Goal: Task Accomplishment & Management: Use online tool/utility

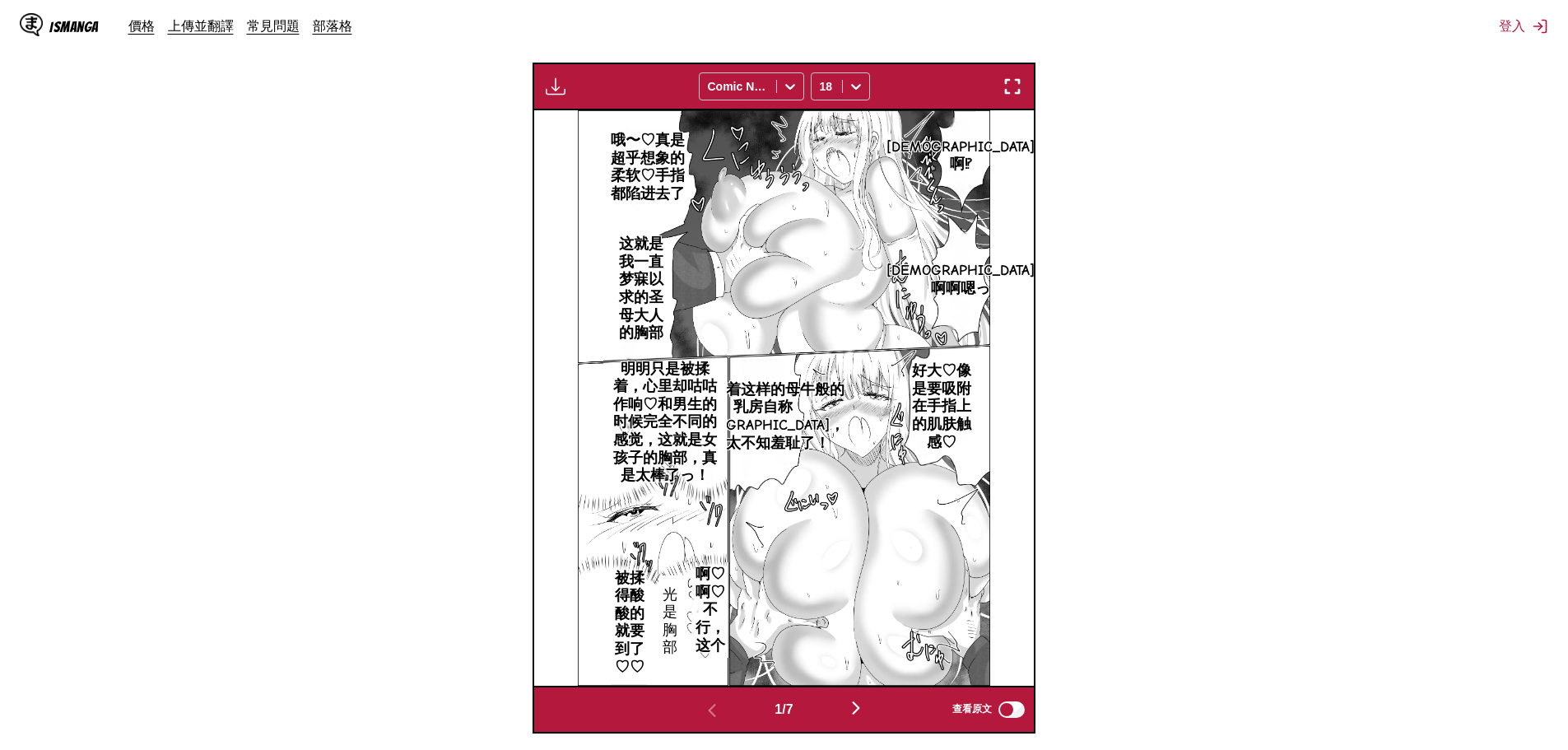
click at [959, 153] on p "[DEMOGRAPHIC_DATA]啊⁉" at bounding box center [960, 156] width 155 height 42
drag, startPoint x: 968, startPoint y: 130, endPoint x: 995, endPoint y: 159, distance: 39.6
click at [995, 159] on div "[DEMOGRAPHIC_DATA]啊⁉" at bounding box center [1037, 144] width 182 height 68
copy div "[DEMOGRAPHIC_DATA]啊⁉"
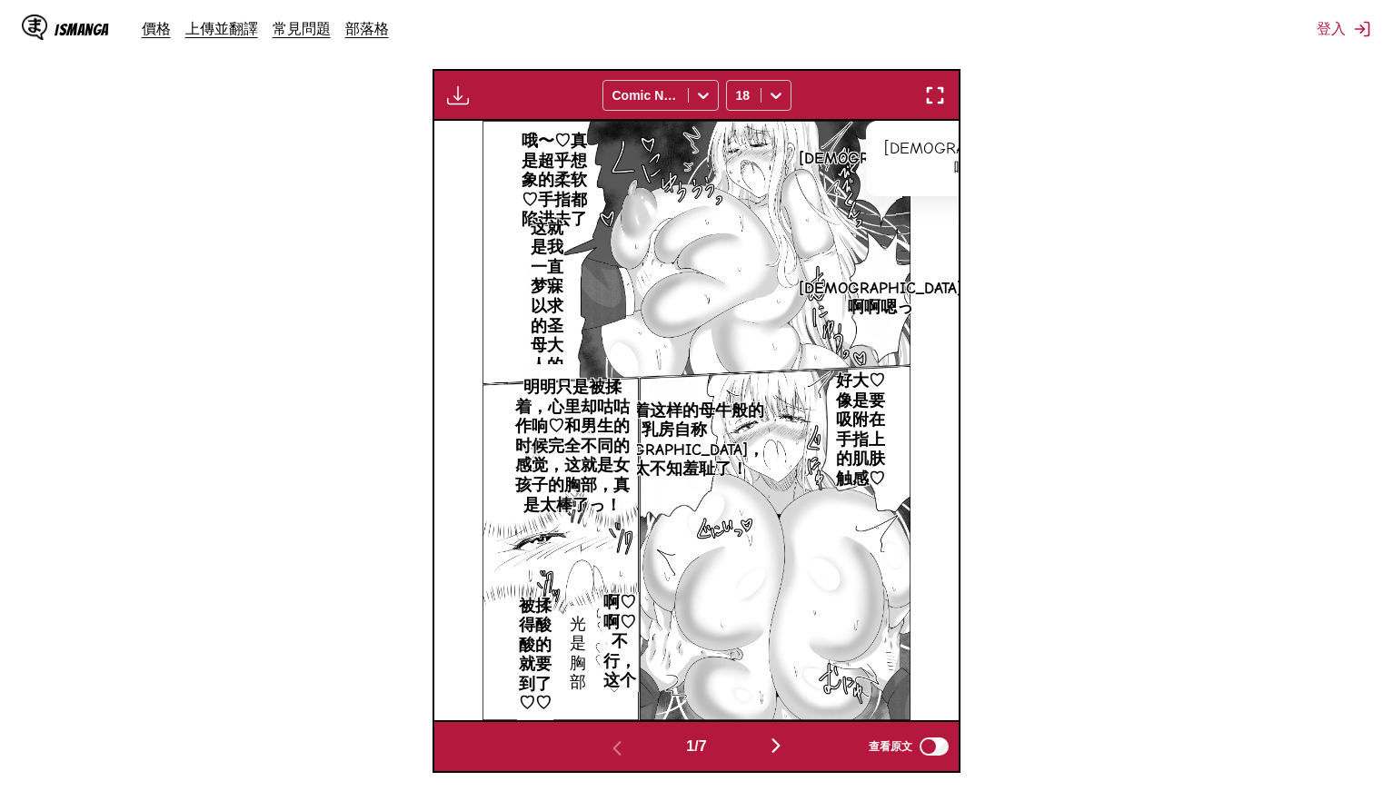
click at [879, 277] on p "[DEMOGRAPHIC_DATA]啊啊嗯っ" at bounding box center [880, 298] width 171 height 46
drag, startPoint x: 882, startPoint y: 253, endPoint x: 901, endPoint y: 323, distance: 73.4
click at [901, 307] on div "[DEMOGRAPHIC_DATA]啊啊嗯っ" at bounding box center [964, 269] width 201 height 75
copy div "[DEMOGRAPHIC_DATA]啊啊嗯"
click at [535, 144] on p "哦〜♡真是超乎想象的柔软♡手指都陷进去了" at bounding box center [553, 180] width 85 height 105
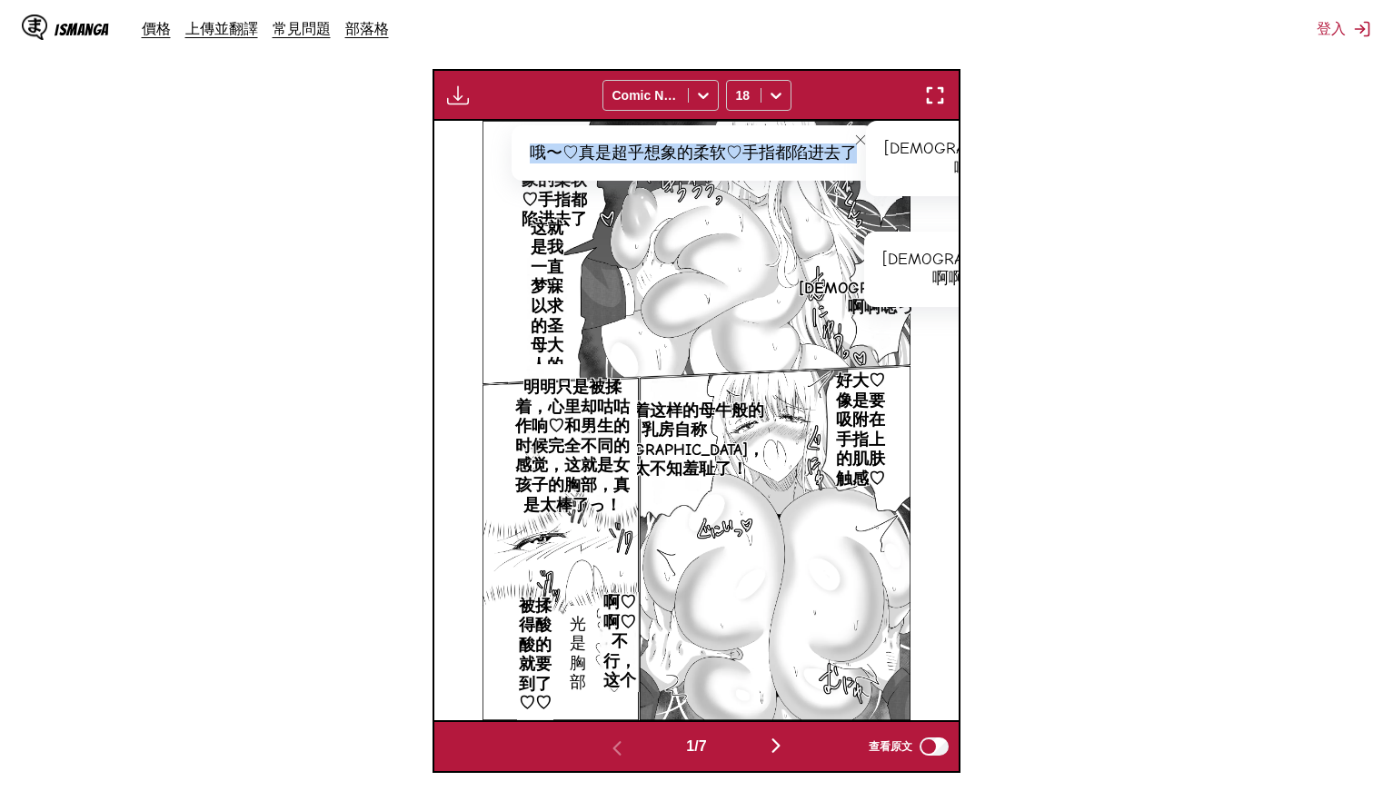
drag, startPoint x: 552, startPoint y: 149, endPoint x: 857, endPoint y: 155, distance: 304.4
click at [857, 155] on div "哦〜♡真是超乎想象的柔软♡手指都陷进去了" at bounding box center [692, 153] width 363 height 56
copy div "哦〜♡真是超乎想象的柔软♡手指都陷进去了"
click at [529, 266] on p "这就是我一直梦寐以求的圣母大人的胸部♡" at bounding box center [547, 317] width 55 height 204
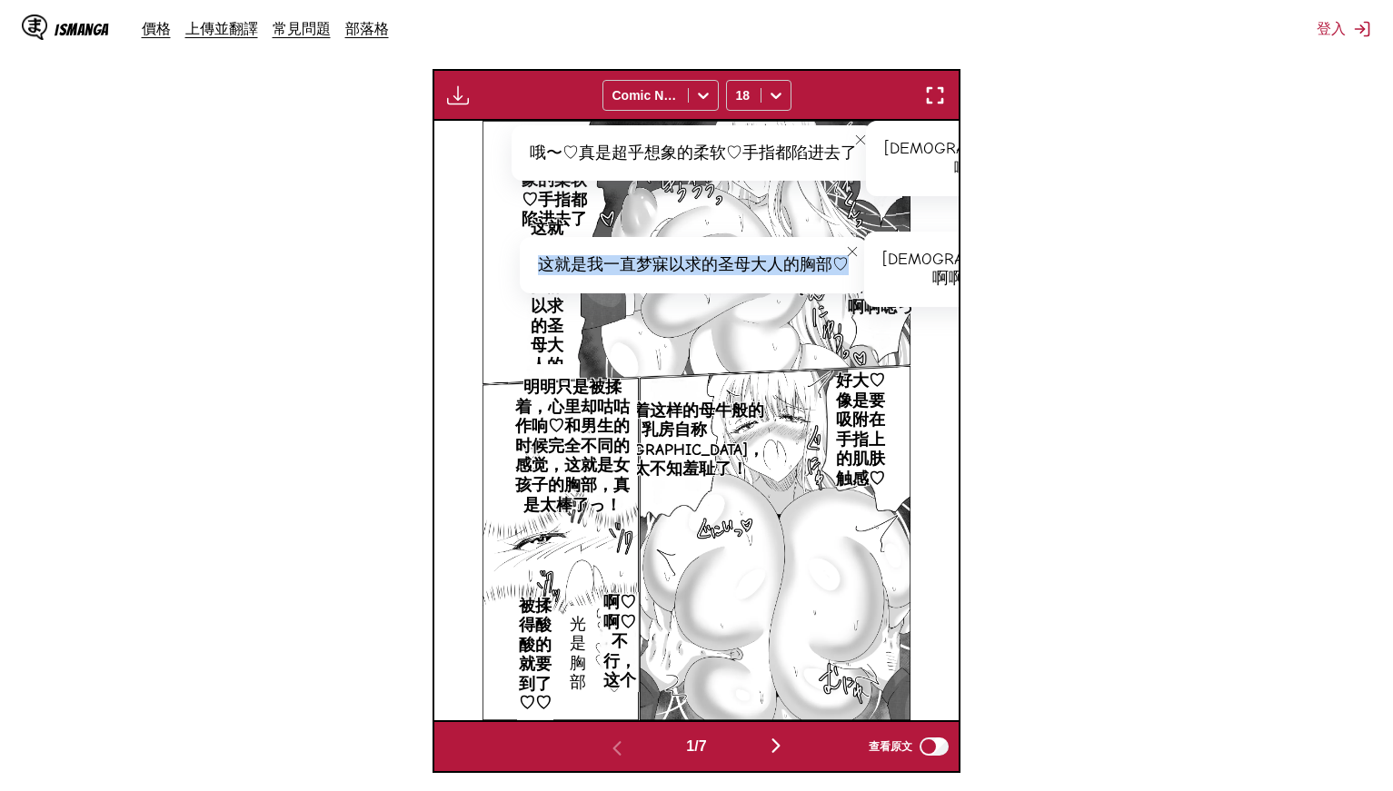
drag, startPoint x: 541, startPoint y: 262, endPoint x: 848, endPoint y: 266, distance: 307.1
click at [848, 266] on div "这就是我一直梦寐以求的圣母大人的胸部♡" at bounding box center [693, 265] width 347 height 56
copy div "这就是我一直梦寐以求的圣母大人的胸部♡"
click at [839, 417] on p "好大♡像是要吸附在手指上的肌肤触感♡" at bounding box center [860, 430] width 70 height 125
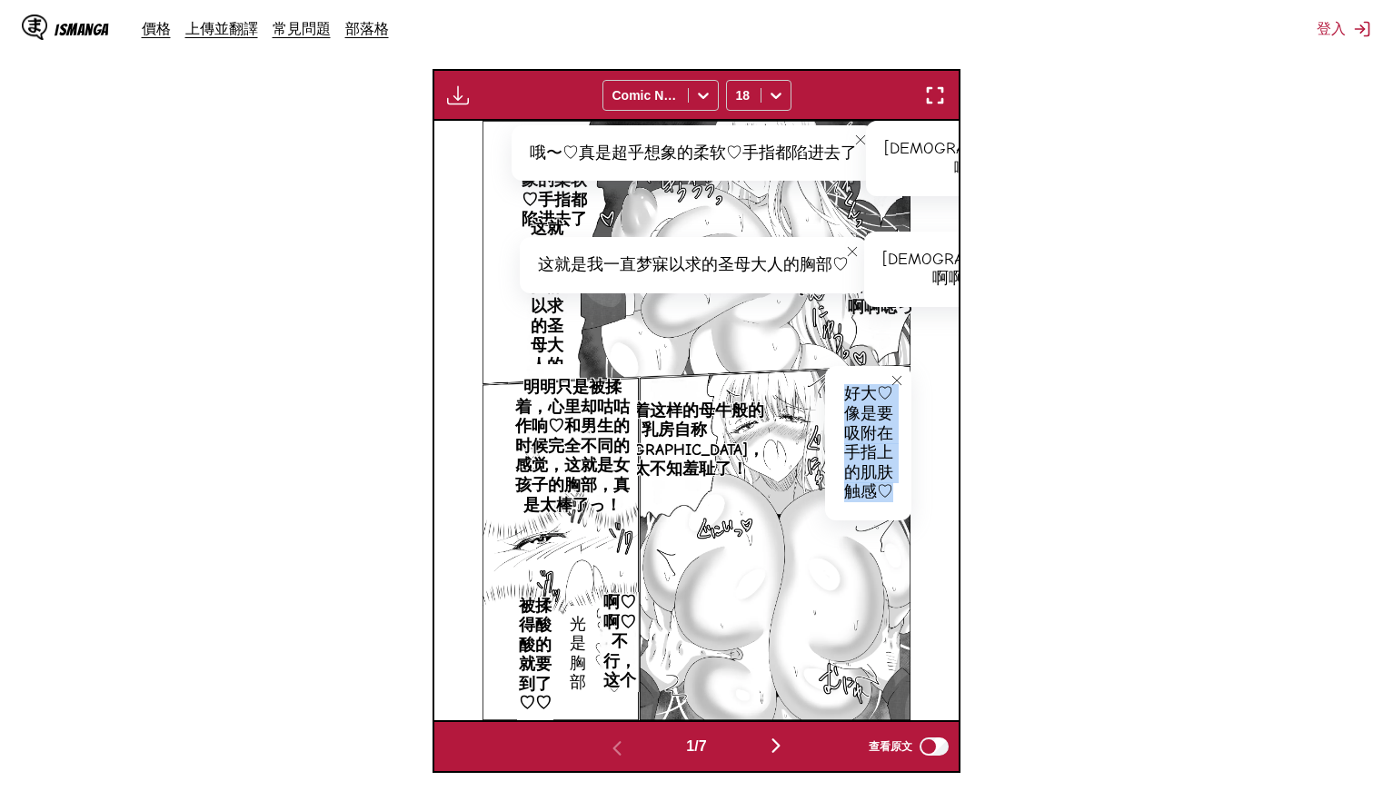
drag, startPoint x: 847, startPoint y: 387, endPoint x: 903, endPoint y: 497, distance: 123.5
click at [903, 497] on div "好大♡像是要吸附在手指上的肌肤触感♡" at bounding box center [867, 443] width 85 height 154
copy div "好大♡像是要吸附在手指上的肌肤触感♡"
click at [675, 398] on p "居然挂着这样的母牛般的乳房自称[DEMOGRAPHIC_DATA]，真是太不知羞耻了！" at bounding box center [674, 440] width 187 height 85
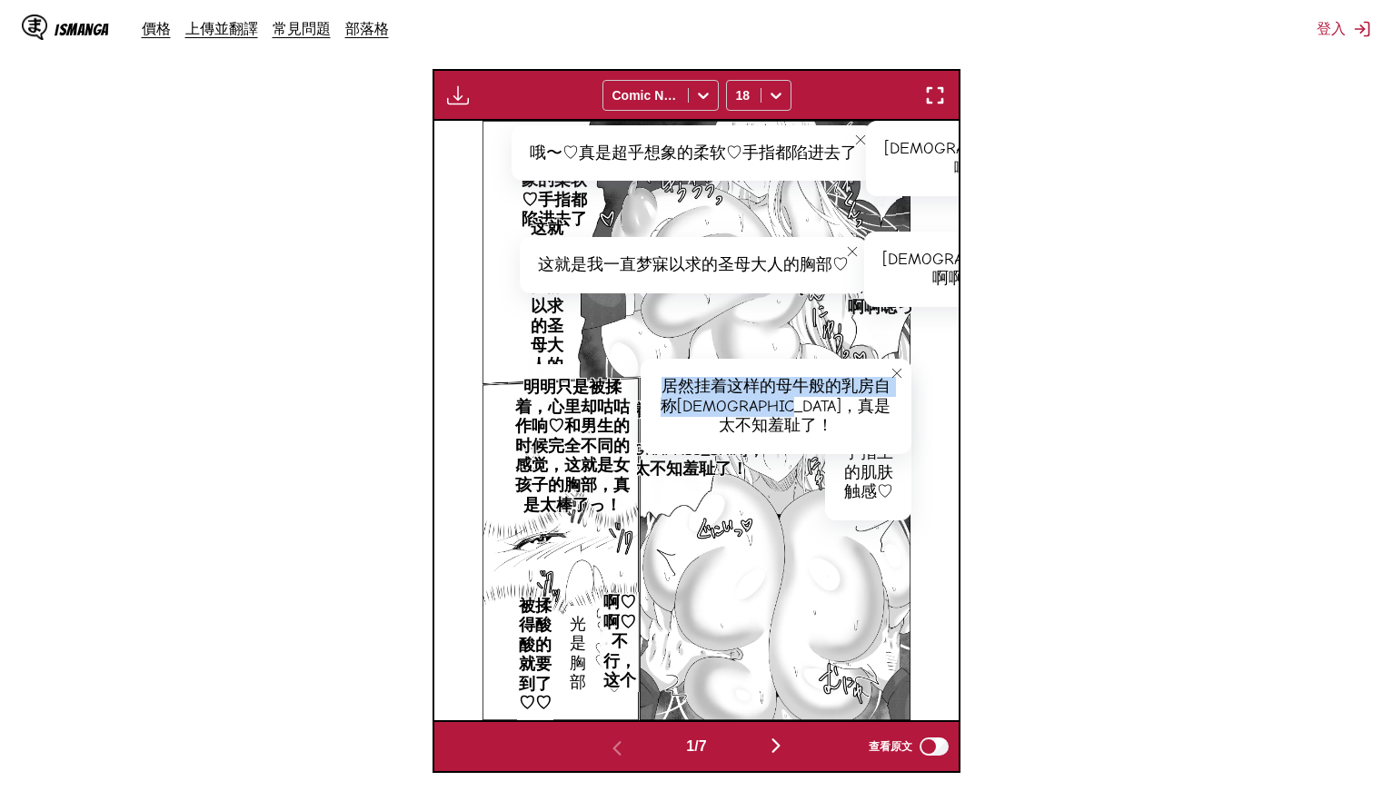
drag, startPoint x: 660, startPoint y: 386, endPoint x: 874, endPoint y: 412, distance: 216.0
click at [874, 412] on div "居然挂着这样的母牛般的乳房自称[DEMOGRAPHIC_DATA]，真是太不知羞耻了！" at bounding box center [775, 406] width 271 height 95
copy div "居然挂着这样的母牛般的乳房自称[DEMOGRAPHIC_DATA]，真是太不知羞耻了！"
click at [585, 434] on p "明明只是被揉着，心里却咕咕作响♡和男生的时候完全不同的感觉，这就是女孩子的胸部，真是太棒了っ！" at bounding box center [572, 446] width 129 height 144
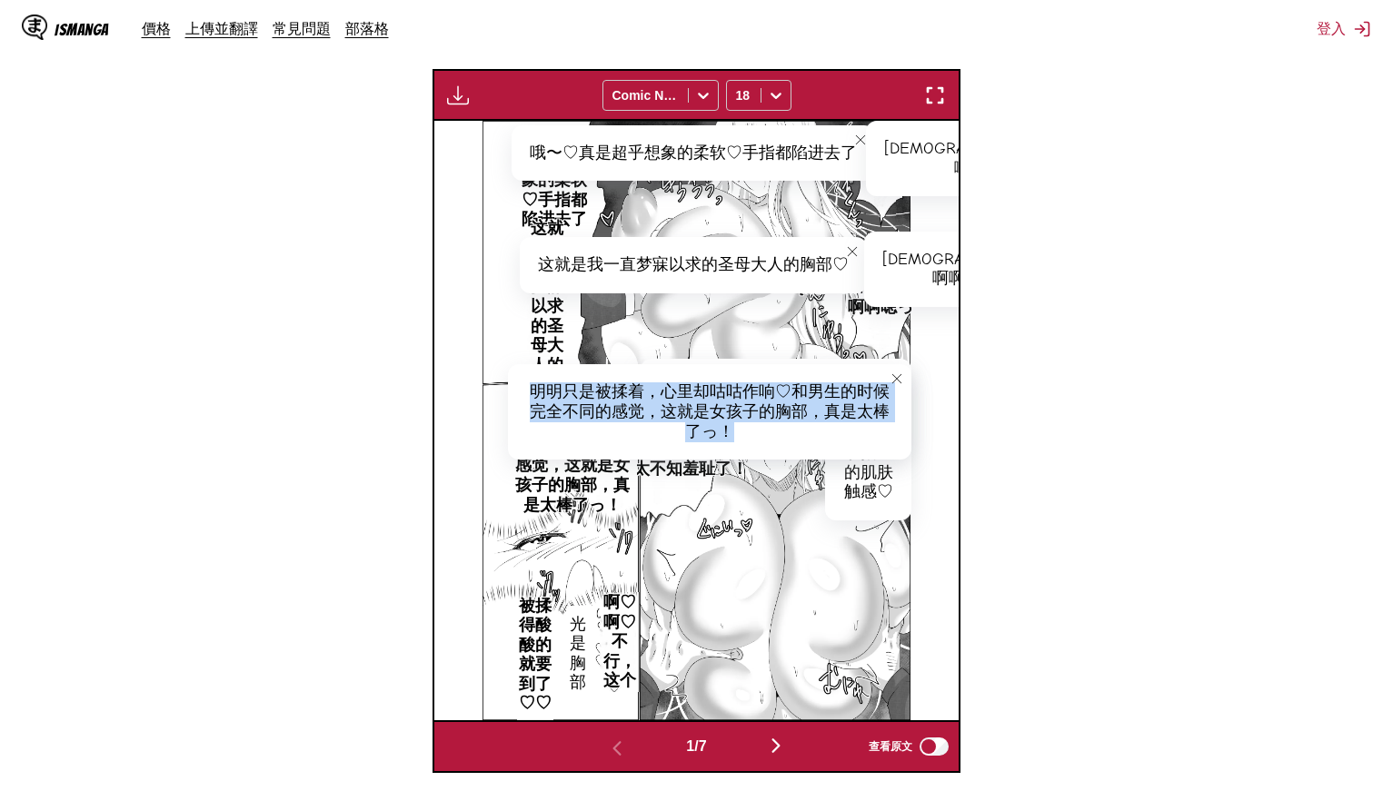
drag, startPoint x: 526, startPoint y: 383, endPoint x: 779, endPoint y: 440, distance: 259.7
click at [779, 440] on div "明明只是被揉着，心里却咕咕作响♡和男生的时候完全不同的感觉，这就是女孩子的胸部，真是太棒了っ！" at bounding box center [709, 411] width 403 height 95
copy div "明明只是被揉着，心里却咕咕作响♡和男生的时候完全不同的感觉，这就是女孩子的胸部，真是太棒了っ！"
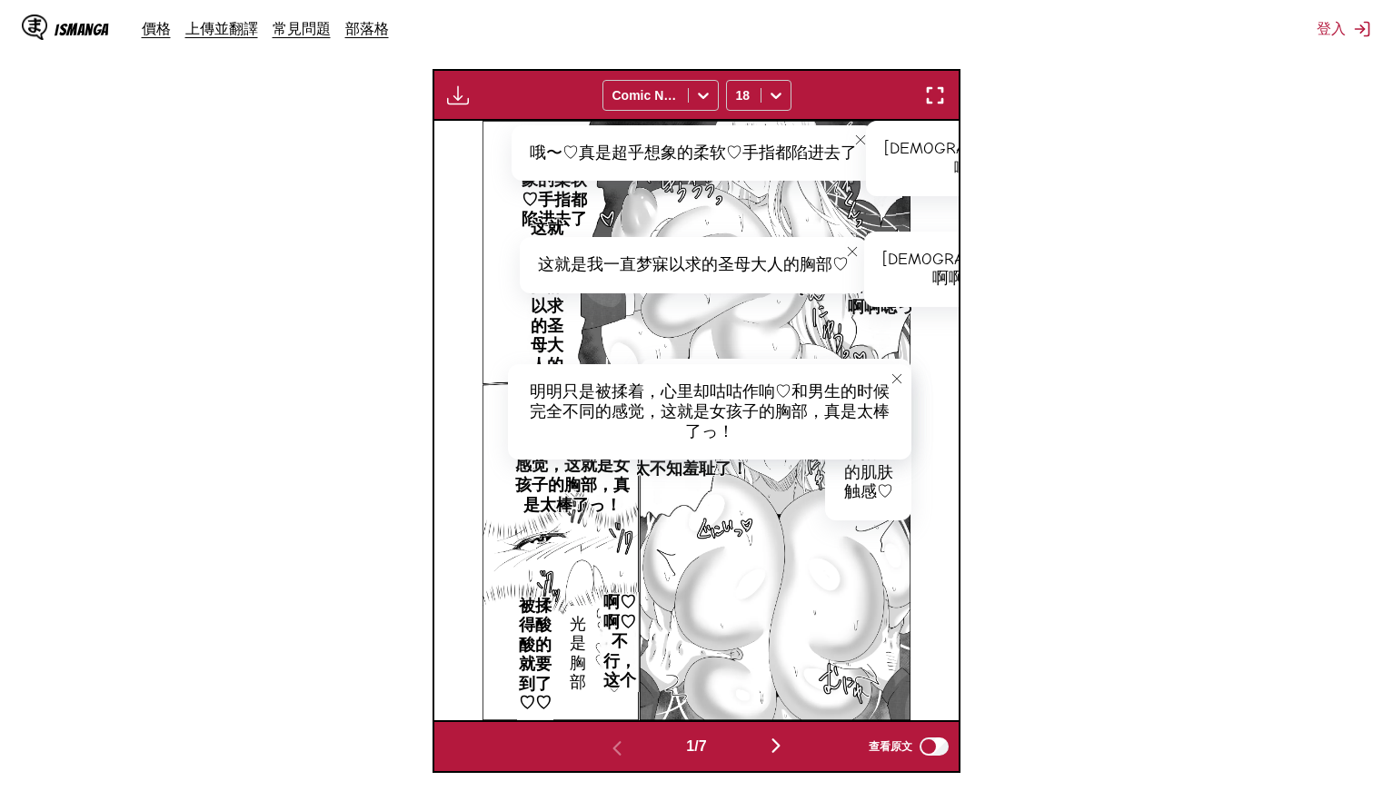
click at [617, 643] on p "啊♡啊♡不行，这个" at bounding box center [620, 642] width 40 height 105
drag, startPoint x: 620, startPoint y: 612, endPoint x: 774, endPoint y: 628, distance: 155.2
click at [774, 628] on div "啊♡啊♡不行，这个" at bounding box center [692, 620] width 184 height 56
copy div "啊♡啊♡不行，这个"
click at [583, 671] on p "光是胸部" at bounding box center [578, 653] width 24 height 85
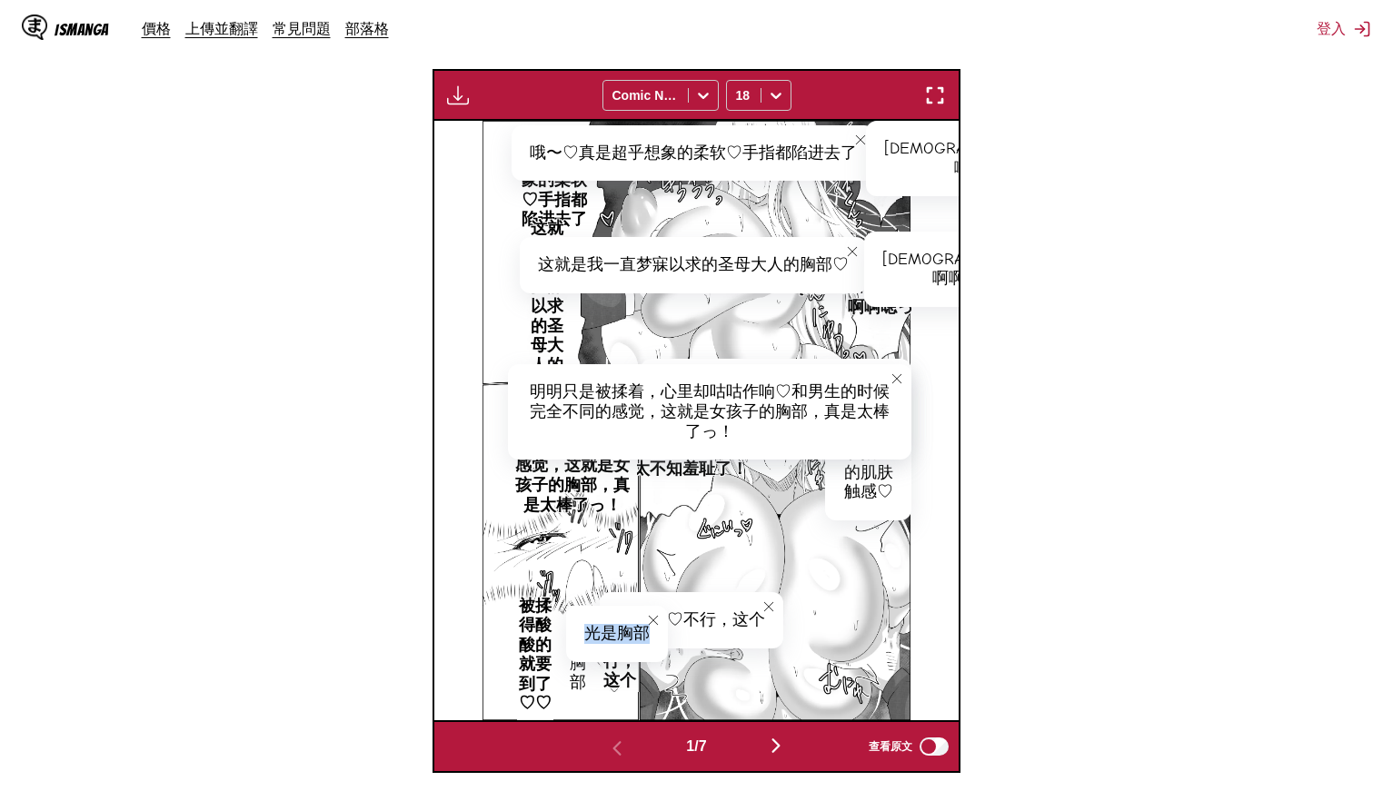
drag, startPoint x: 591, startPoint y: 630, endPoint x: 646, endPoint y: 630, distance: 54.5
click at [646, 630] on div "光是胸部" at bounding box center [617, 634] width 102 height 56
copy div "光是胸部"
click at [533, 593] on p "被揉得酸酸的就要到了♡♡" at bounding box center [535, 655] width 40 height 125
drag, startPoint x: 541, startPoint y: 614, endPoint x: 670, endPoint y: 609, distance: 129.1
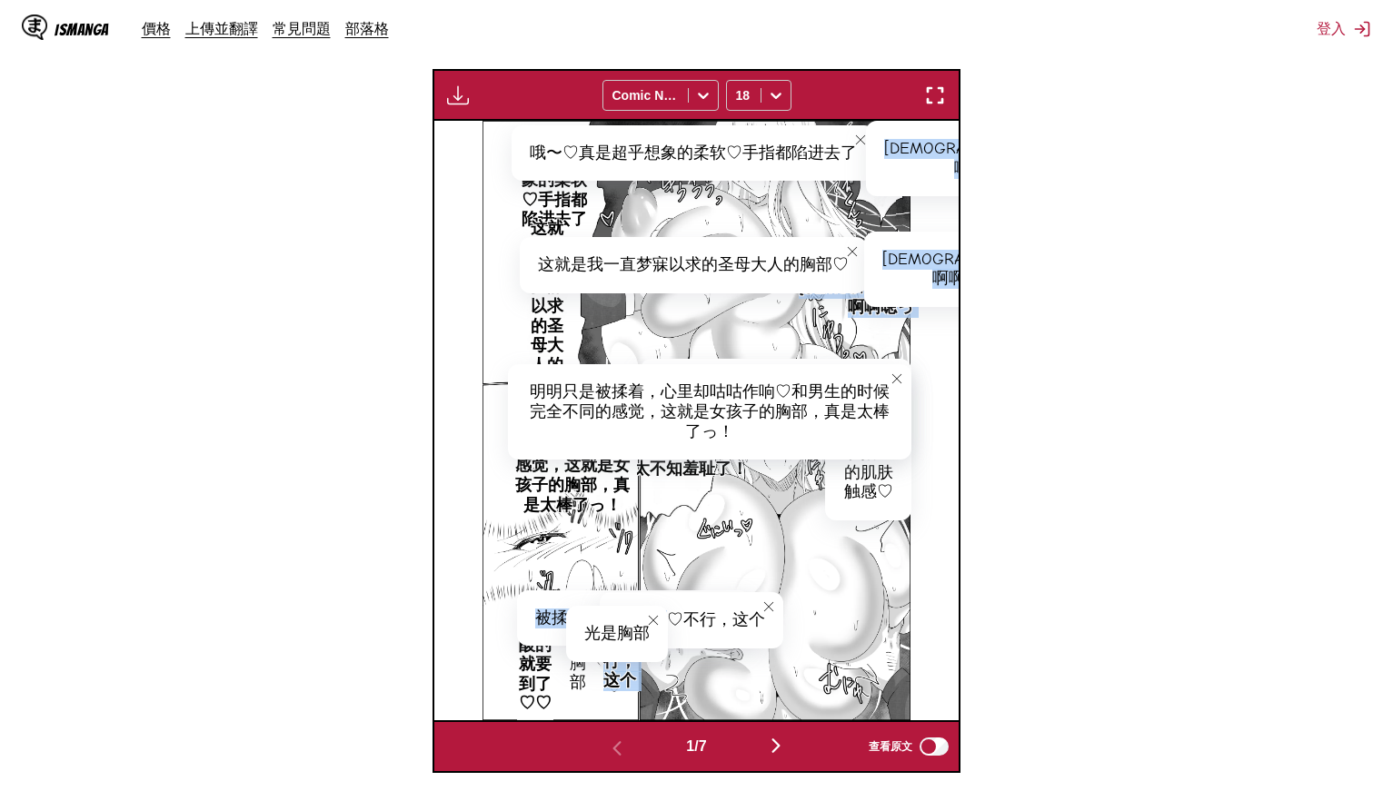
click at [670, 609] on article "好大♡像是要吸附在手指上的肌肤触感♡ 好大♡像是要吸附在手指上的肌肤触感♡ 居然挂着这样的母牛般的乳房自称圣母，真是太不知羞耻了！ 居然挂着这样的母牛般的乳房…" at bounding box center [696, 421] width 429 height 600
click at [763, 606] on icon "close-tooltip" at bounding box center [768, 607] width 13 height 13
click at [660, 620] on button "close-tooltip" at bounding box center [653, 620] width 29 height 29
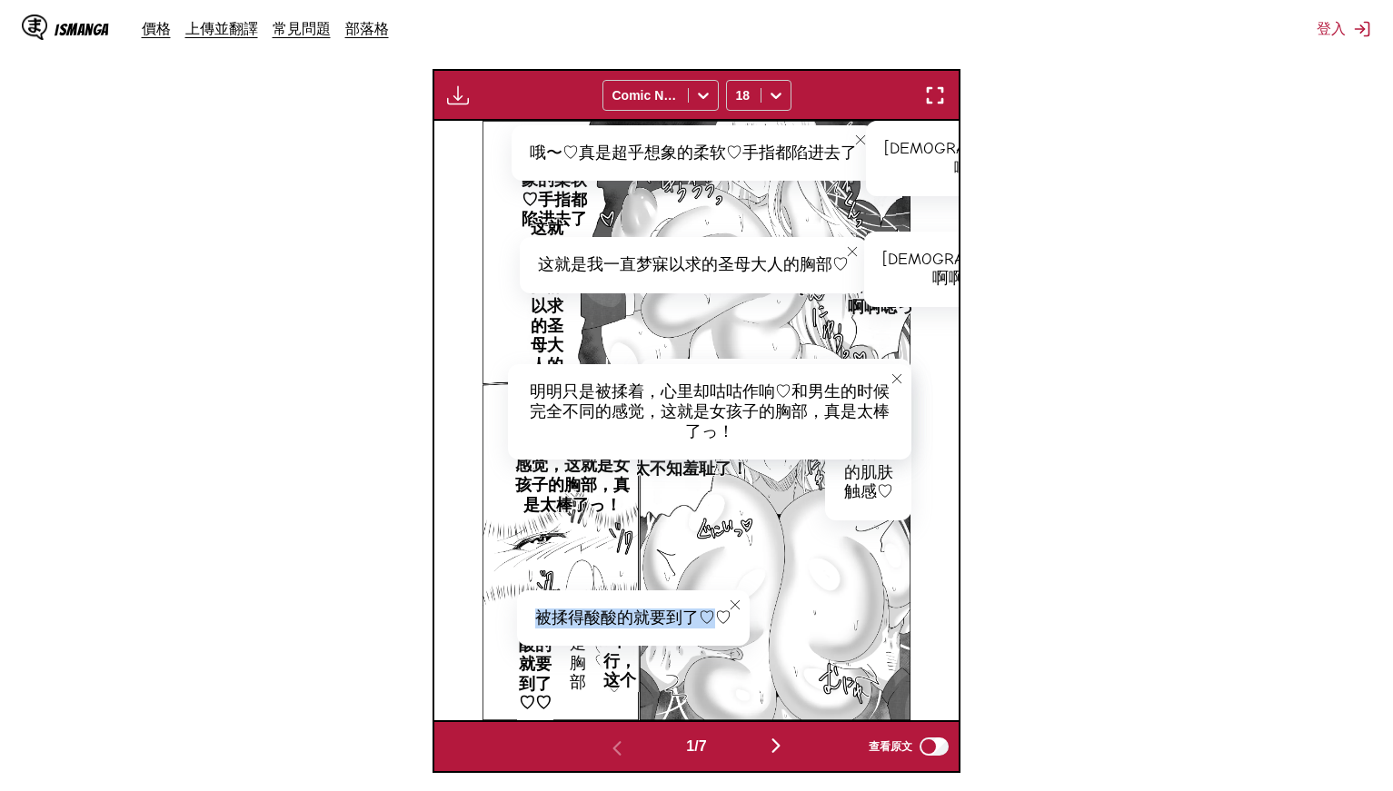
drag, startPoint x: 539, startPoint y: 617, endPoint x: 718, endPoint y: 601, distance: 179.6
click at [718, 601] on div "被揉得酸酸的就要到了♡♡" at bounding box center [633, 619] width 233 height 56
copy div "被揉得酸酸的就要到了♡"
click at [781, 752] on img "button" at bounding box center [776, 746] width 22 height 22
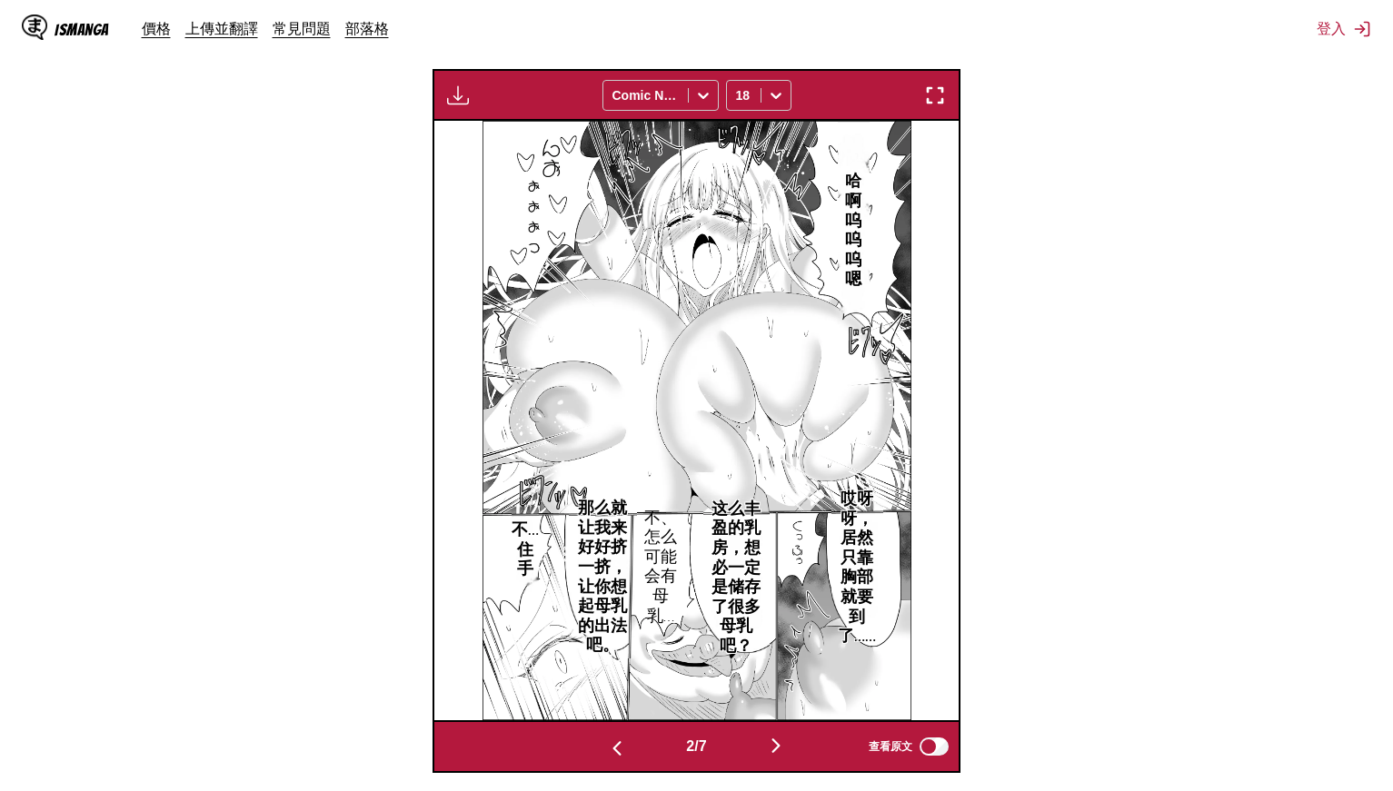
click at [851, 180] on p "哈啊呜呜呜嗯" at bounding box center [853, 230] width 31 height 125
drag, startPoint x: 862, startPoint y: 144, endPoint x: 894, endPoint y: 184, distance: 51.8
click at [894, 184] on div "哈啊呜呜呜嗯" at bounding box center [875, 168] width 74 height 95
click at [859, 571] on p "哎呀呀，居然只靠胸部就要到了……" at bounding box center [856, 568] width 51 height 164
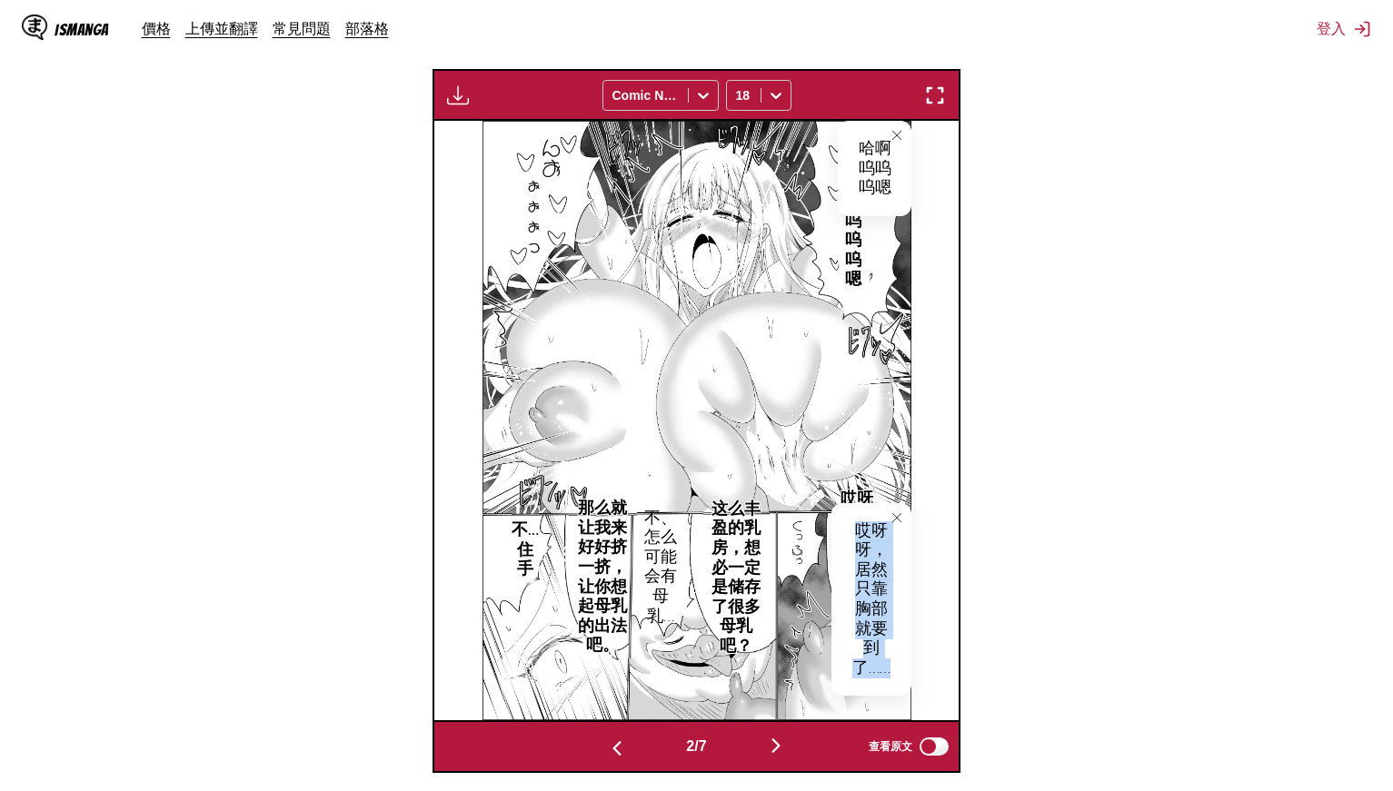
drag, startPoint x: 856, startPoint y: 522, endPoint x: 895, endPoint y: 686, distance: 168.1
click at [895, 686] on div "哎呀呀，居然只靠胸部就要到了……" at bounding box center [871, 600] width 80 height 194
click at [743, 559] on p "这么丰盈的乳房，想必一定是储存了很多母乳吧？" at bounding box center [735, 578] width 65 height 164
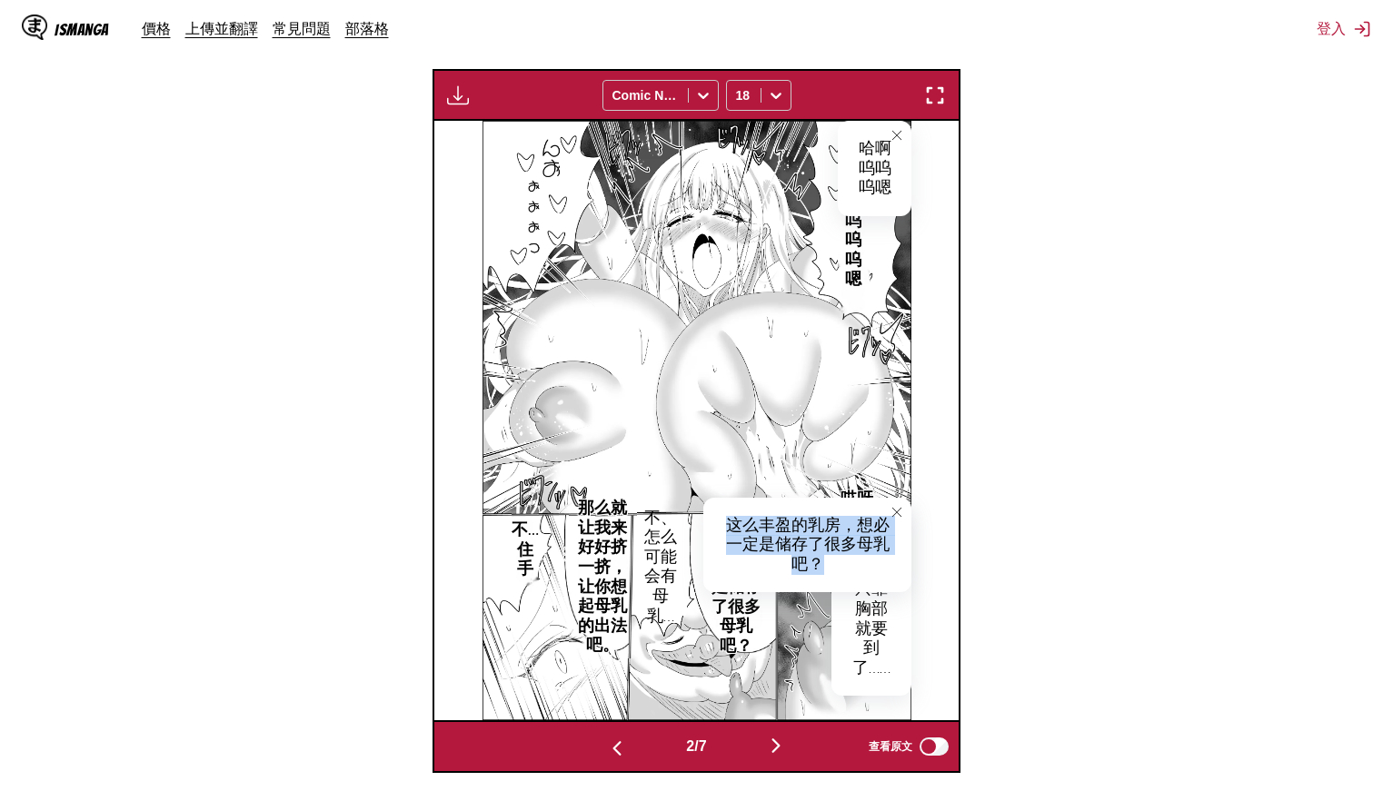
drag, startPoint x: 725, startPoint y: 519, endPoint x: 847, endPoint y: 564, distance: 129.9
click at [847, 564] on div "这么丰盈的乳房，想必一定是储存了很多母乳吧？" at bounding box center [807, 545] width 208 height 95
click at [647, 567] on p "不、怎么可能会有母乳…" at bounding box center [660, 567] width 45 height 125
drag, startPoint x: 904, startPoint y: 515, endPoint x: 889, endPoint y: 515, distance: 15.4
click at [902, 515] on button "close-tooltip" at bounding box center [896, 512] width 29 height 29
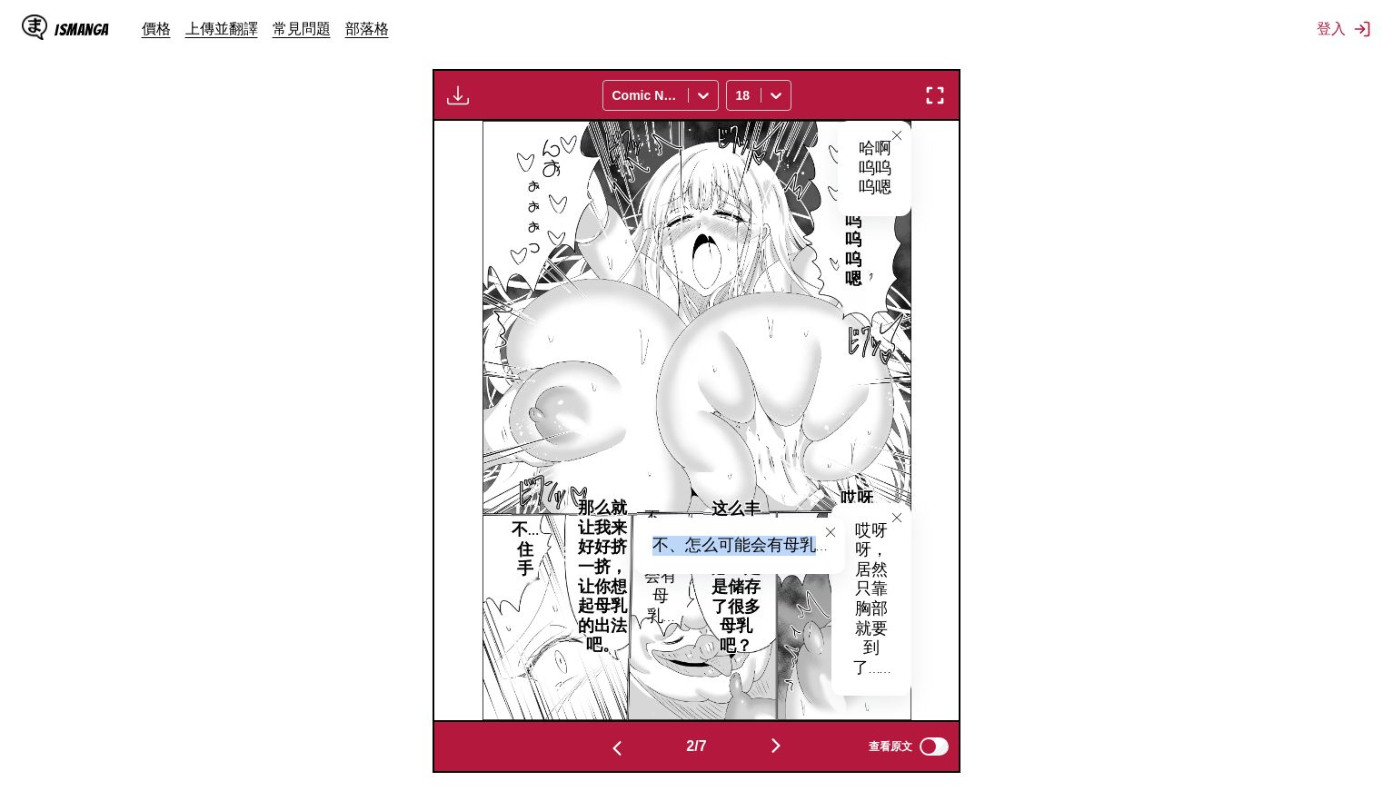
drag, startPoint x: 660, startPoint y: 544, endPoint x: 820, endPoint y: 546, distance: 160.8
click at [820, 546] on div "不、怎么可能会有母乳…" at bounding box center [739, 546] width 211 height 56
click at [608, 577] on p "那么就让我来好好挤一挤，让你想起母乳的出法吧。" at bounding box center [603, 577] width 68 height 164
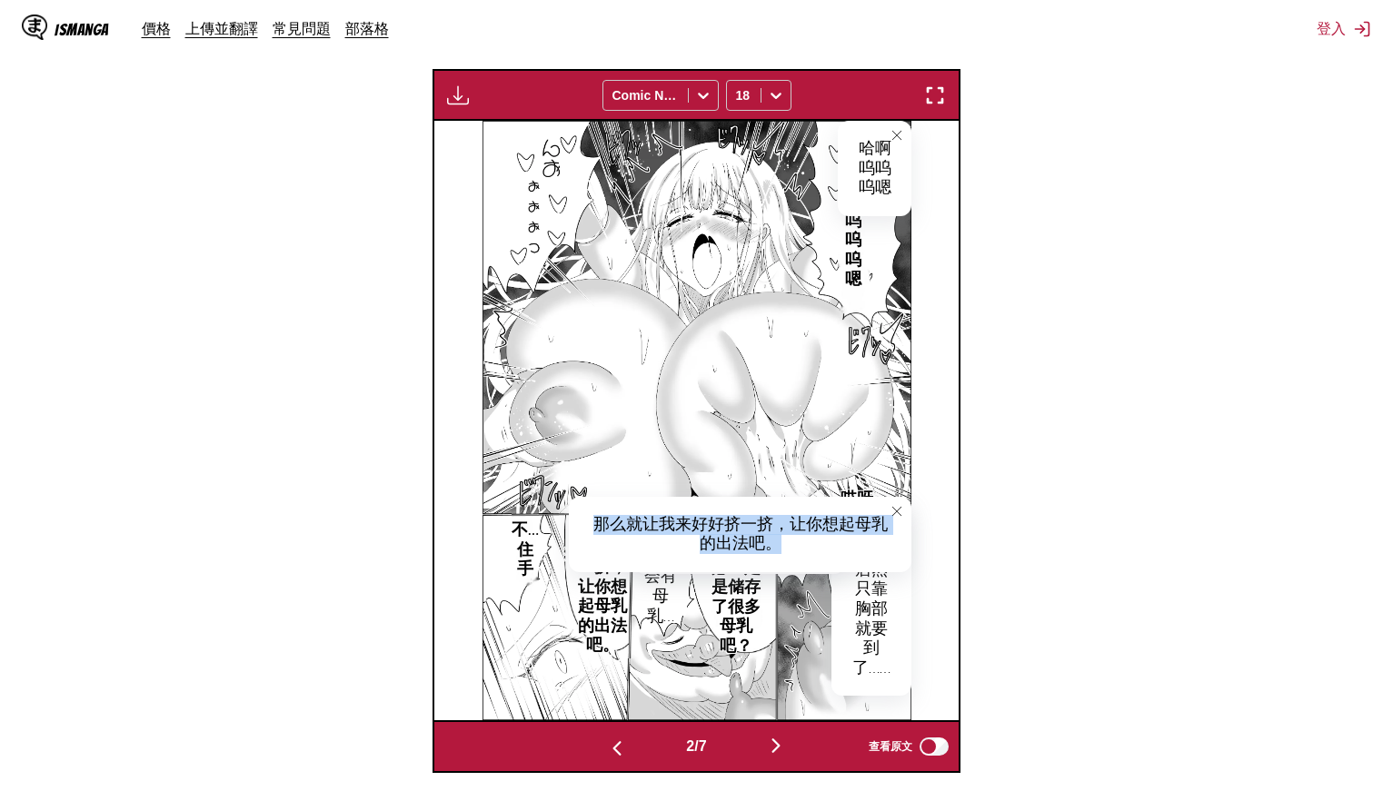
drag, startPoint x: 597, startPoint y: 516, endPoint x: 776, endPoint y: 549, distance: 181.9
click at [776, 549] on div "那么就让我来好好挤一挤，让你想起母乳的出法吧。" at bounding box center [740, 534] width 342 height 75
click at [765, 547] on div "那么就让我来好好挤一挤，让你想起母乳的出法吧。" at bounding box center [740, 534] width 342 height 75
drag, startPoint x: 764, startPoint y: 541, endPoint x: 589, endPoint y: 516, distance: 177.0
click at [589, 516] on div "那么就让我来好好挤一挤，让你想起母乳的出法吧。" at bounding box center [740, 534] width 342 height 75
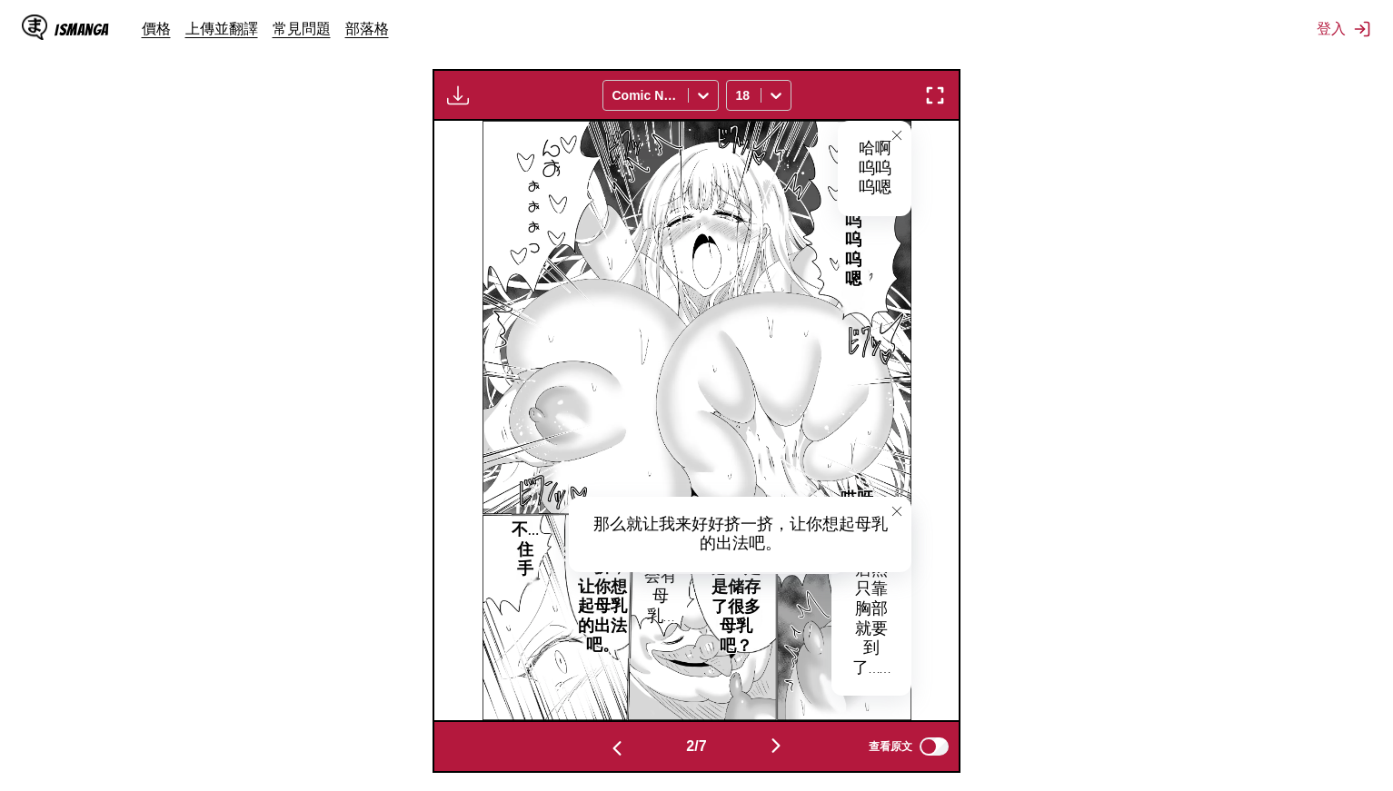
click at [522, 551] on p "不…住手" at bounding box center [525, 550] width 35 height 66
drag, startPoint x: 532, startPoint y: 528, endPoint x: 591, endPoint y: 523, distance: 59.2
click at [591, 523] on div "不…住手" at bounding box center [559, 534] width 96 height 56
click at [781, 741] on img "button" at bounding box center [776, 746] width 22 height 22
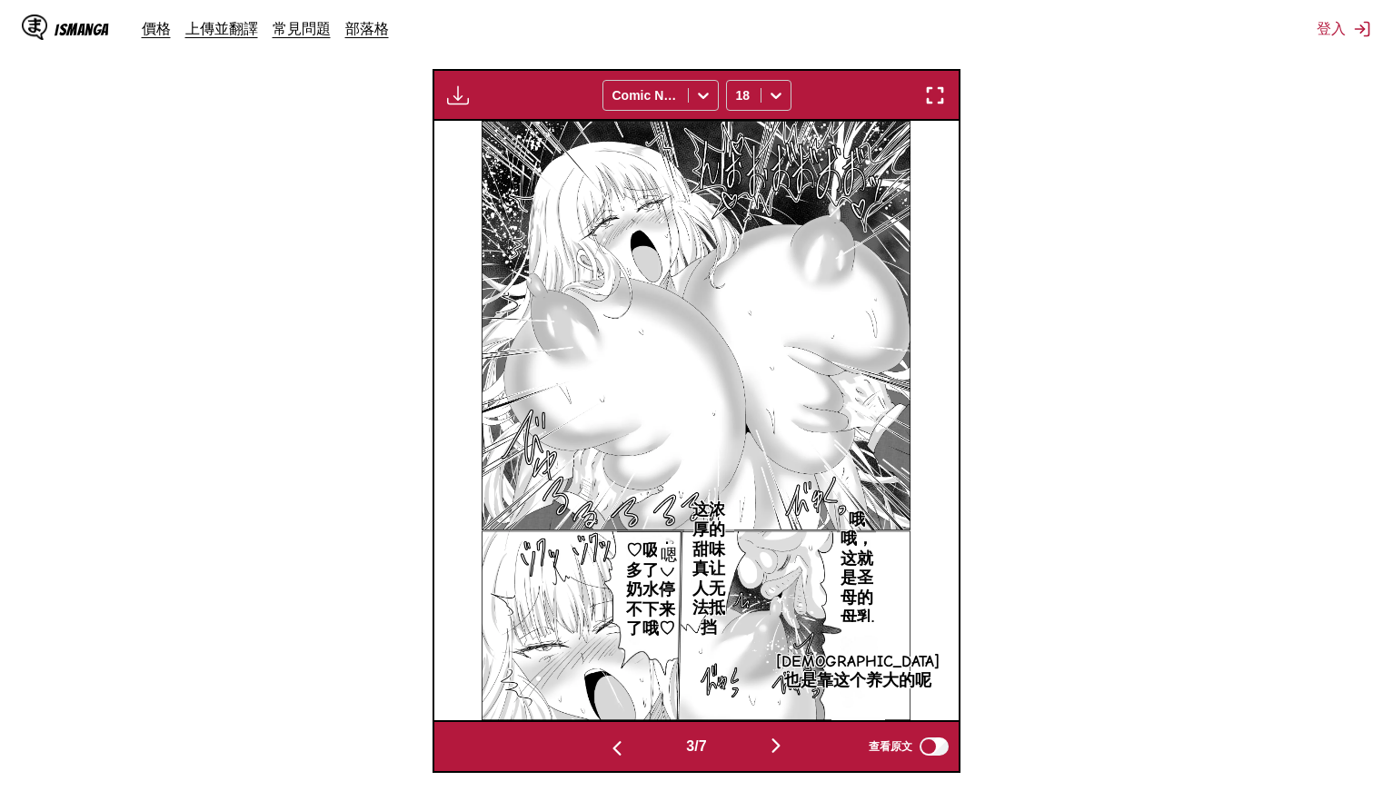
click at [859, 661] on p "[DEMOGRAPHIC_DATA]也是靠这个养大的呢" at bounding box center [857, 672] width 171 height 46
drag, startPoint x: 857, startPoint y: 646, endPoint x: 886, endPoint y: 712, distance: 72.4
click at [886, 698] on div "[DEMOGRAPHIC_DATA]也是靠这个养大的呢" at bounding box center [931, 659] width 201 height 75
click at [881, 677] on div "[DEMOGRAPHIC_DATA]也是靠这个养大的呢" at bounding box center [931, 659] width 201 height 75
click at [1011, 634] on icon "close-tooltip" at bounding box center [1017, 636] width 13 height 13
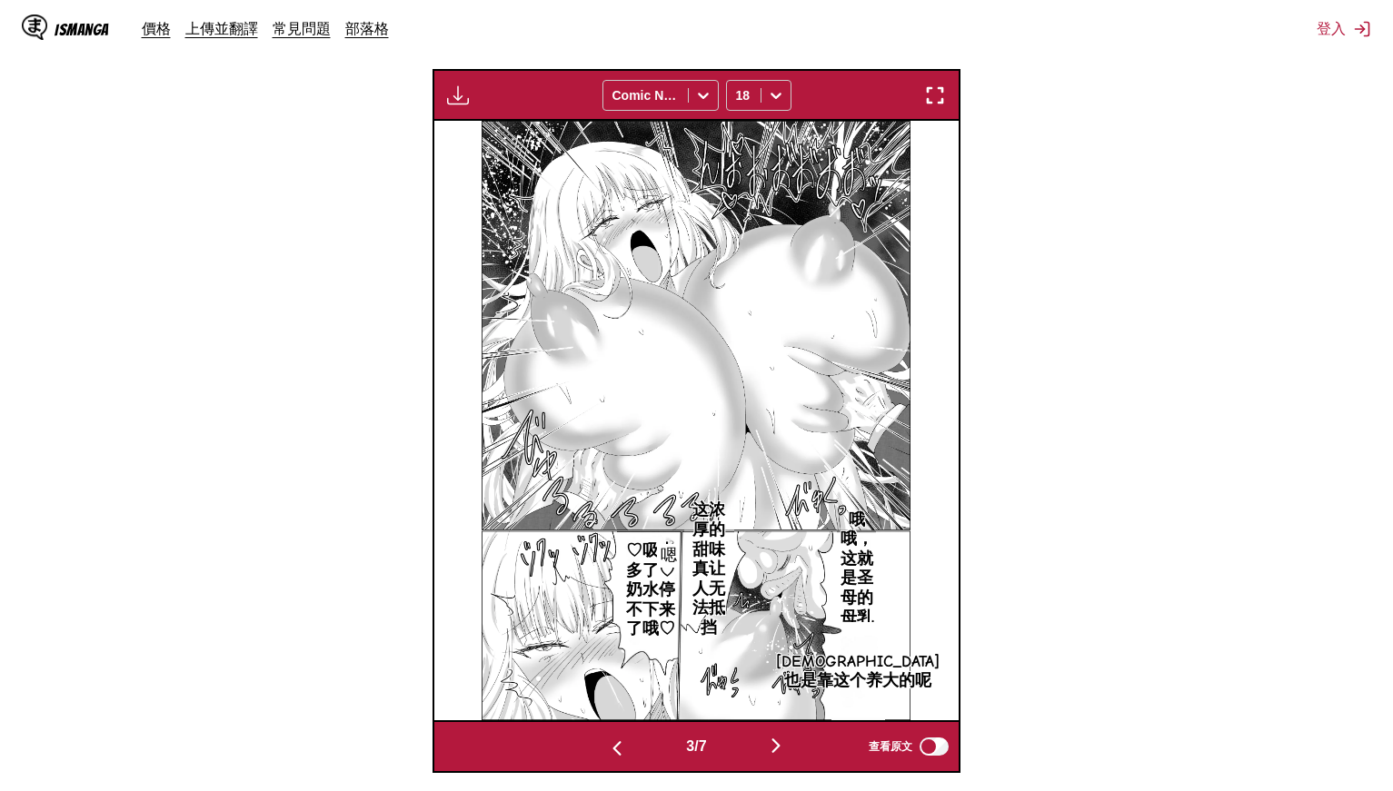
click at [856, 511] on p "哦哦，这就是圣母的母乳啊" at bounding box center [857, 579] width 40 height 144
drag, startPoint x: 868, startPoint y: 541, endPoint x: 900, endPoint y: 676, distance: 138.4
click at [900, 676] on div "哦哦，这就是圣母的母乳啊" at bounding box center [874, 609] width 74 height 174
click at [899, 538] on icon "close-tooltip" at bounding box center [895, 535] width 9 height 9
click at [863, 677] on p "[DEMOGRAPHIC_DATA]也是靠这个养大的呢" at bounding box center [857, 672] width 171 height 46
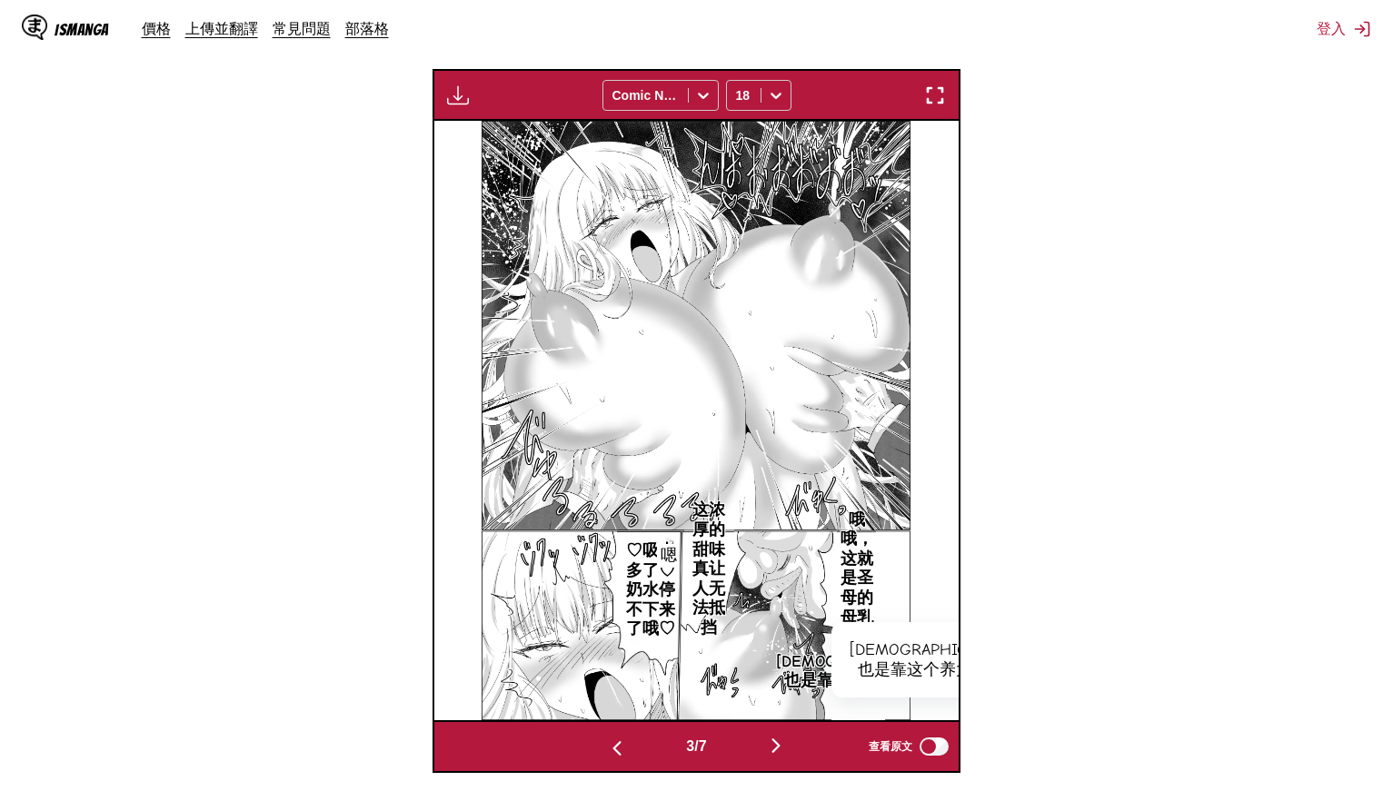
click at [862, 649] on p "[DEMOGRAPHIC_DATA]也是靠这个养大的呢" at bounding box center [857, 672] width 171 height 46
click at [861, 649] on p "[DEMOGRAPHIC_DATA]也是靠这个养大的呢" at bounding box center [857, 672] width 171 height 46
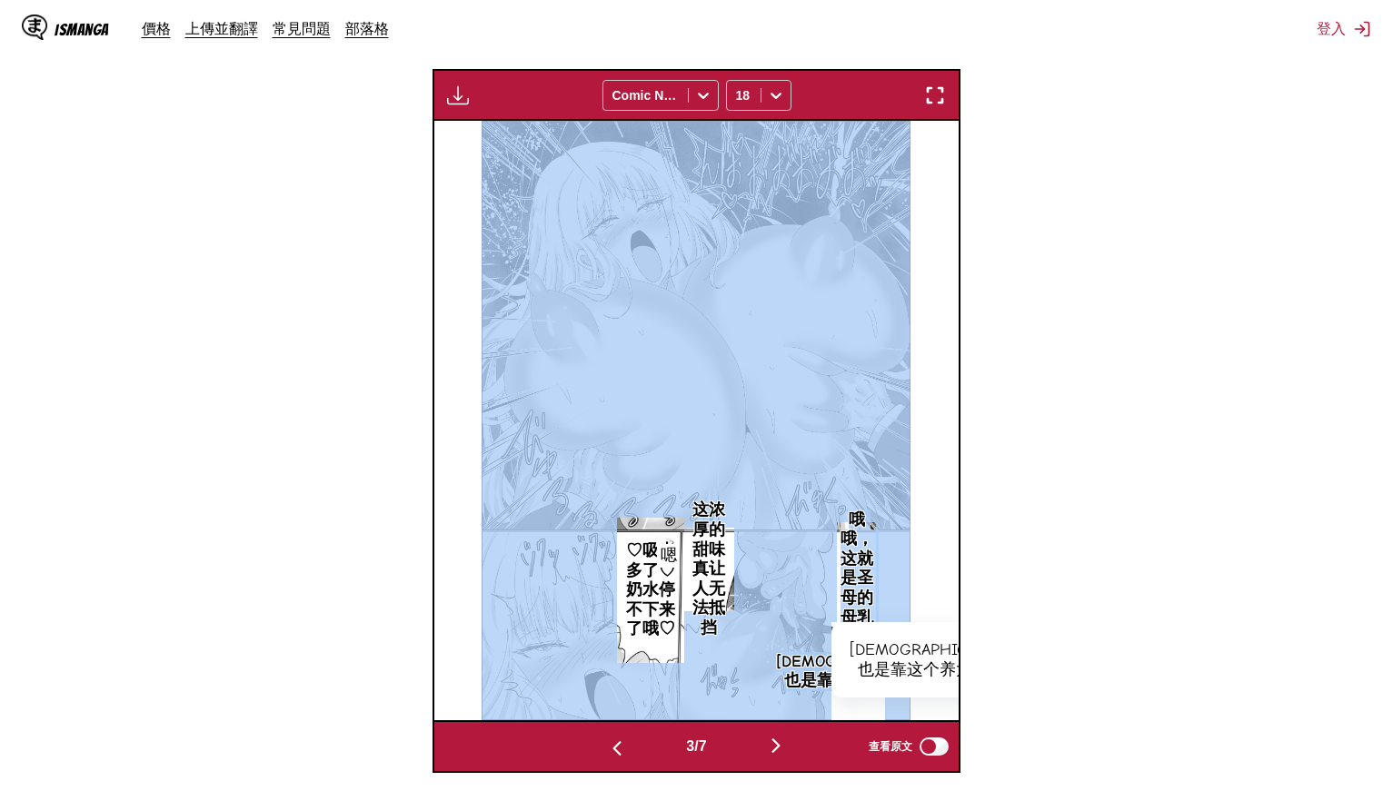
drag, startPoint x: 854, startPoint y: 631, endPoint x: 841, endPoint y: 640, distance: 15.6
click at [826, 614] on div "哦哦，这就是圣母的母乳啊 圣女也是靠这个养大的呢 圣女也是靠这个养大的呢 这浓厚的甜味真让人无法抵挡 ♡吸太多了♡奶水停不下来了哦♡ 嗯" at bounding box center [695, 421] width 524 height 600
click at [854, 657] on div "[DEMOGRAPHIC_DATA]也是靠这个养大的呢" at bounding box center [931, 659] width 201 height 75
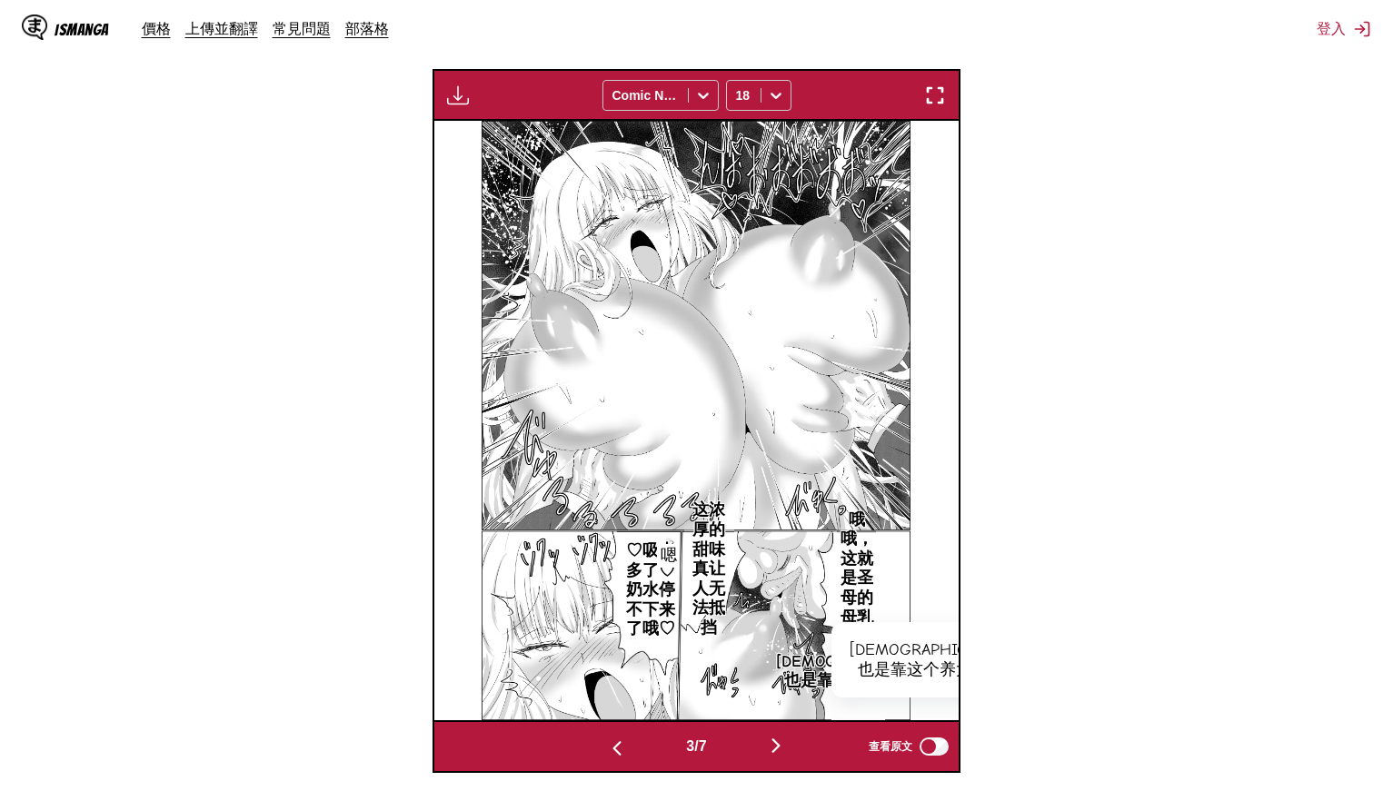
click at [1011, 639] on icon "close-tooltip" at bounding box center [1017, 636] width 13 height 13
click at [772, 93] on icon at bounding box center [775, 96] width 11 height 6
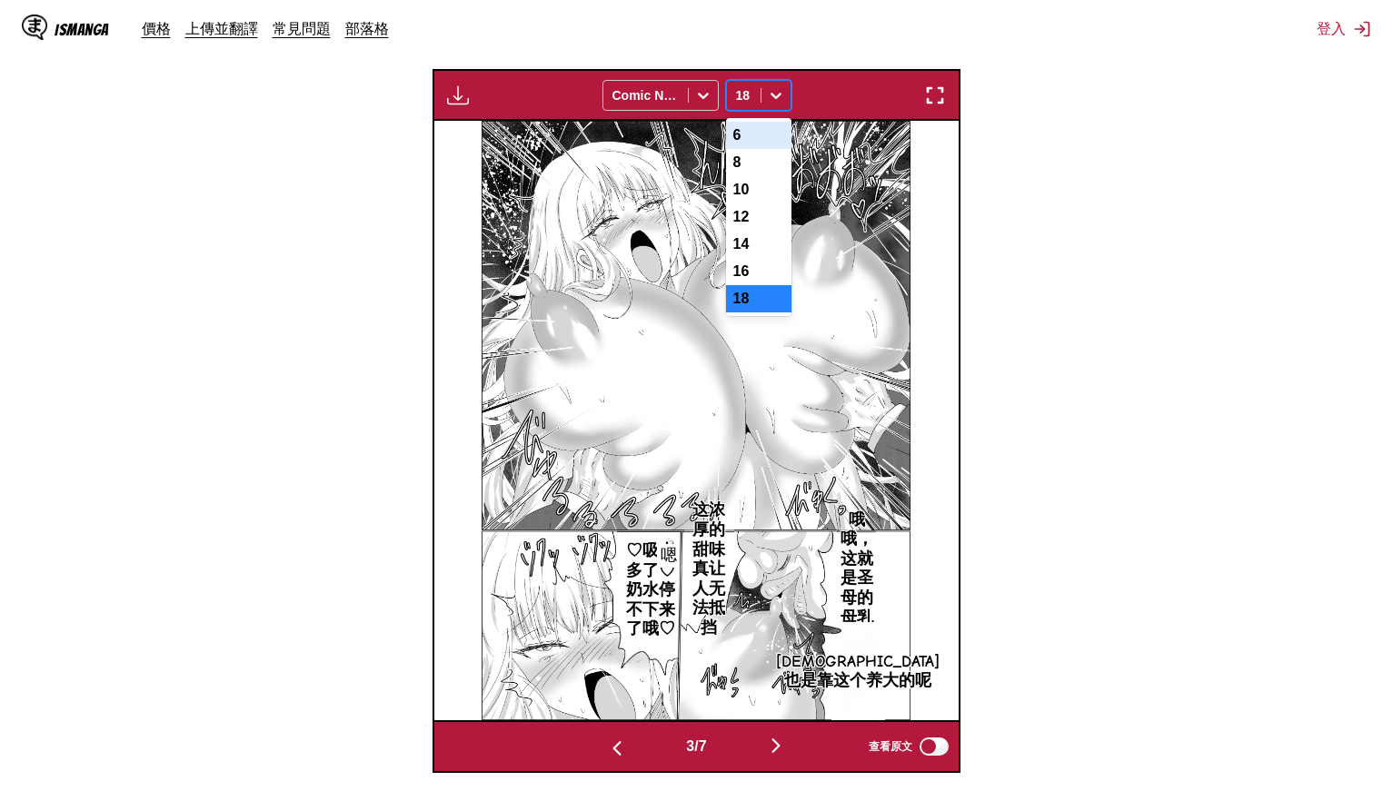
click at [758, 127] on div "6" at bounding box center [758, 135] width 65 height 27
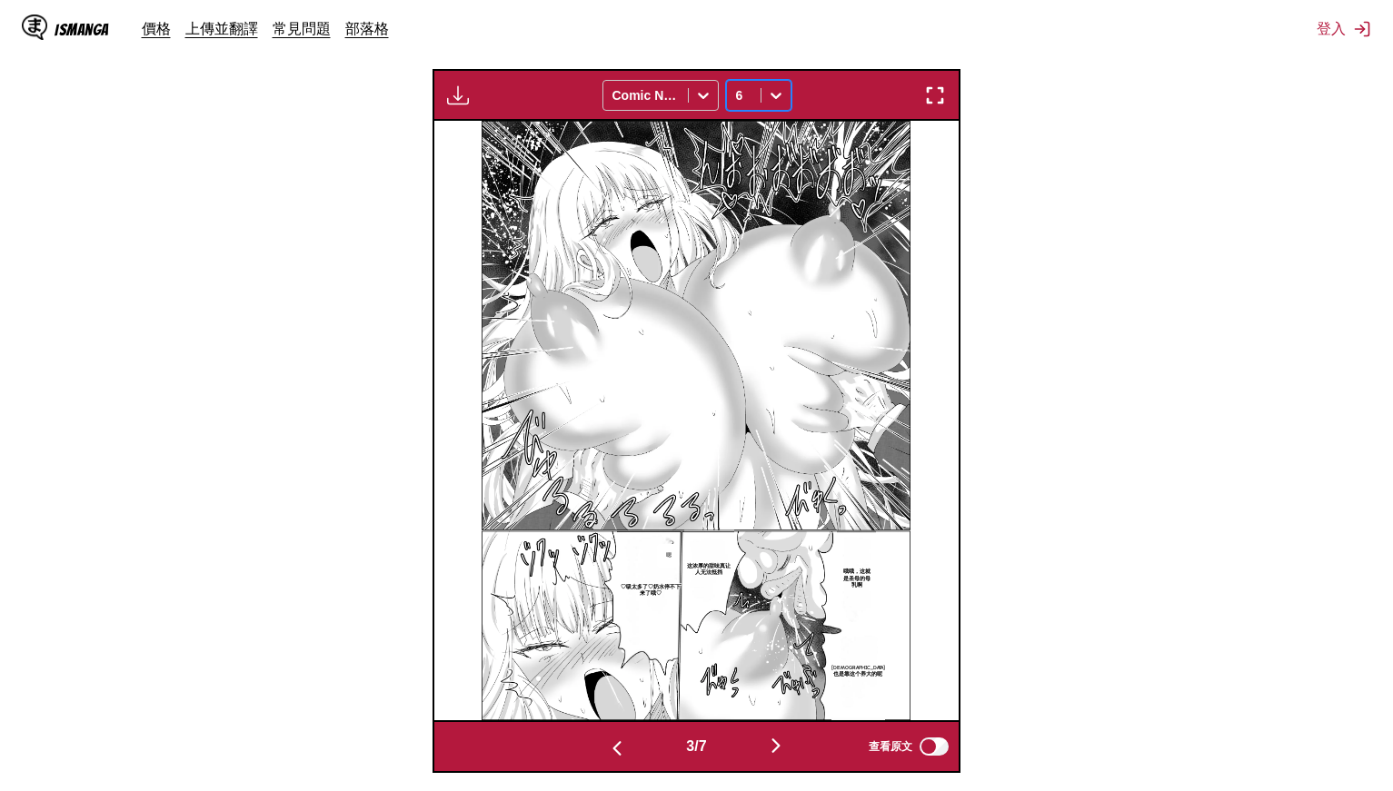
click at [862, 670] on p "[DEMOGRAPHIC_DATA]也是靠这个养大的呢" at bounding box center [858, 671] width 61 height 20
click at [1011, 639] on icon "close-tooltip" at bounding box center [1017, 636] width 13 height 13
click at [767, 94] on div at bounding box center [775, 95] width 29 height 29
click at [752, 219] on div "12" at bounding box center [758, 217] width 65 height 27
click at [863, 674] on p "[DEMOGRAPHIC_DATA]也是靠这个养大的呢" at bounding box center [857, 672] width 117 height 34
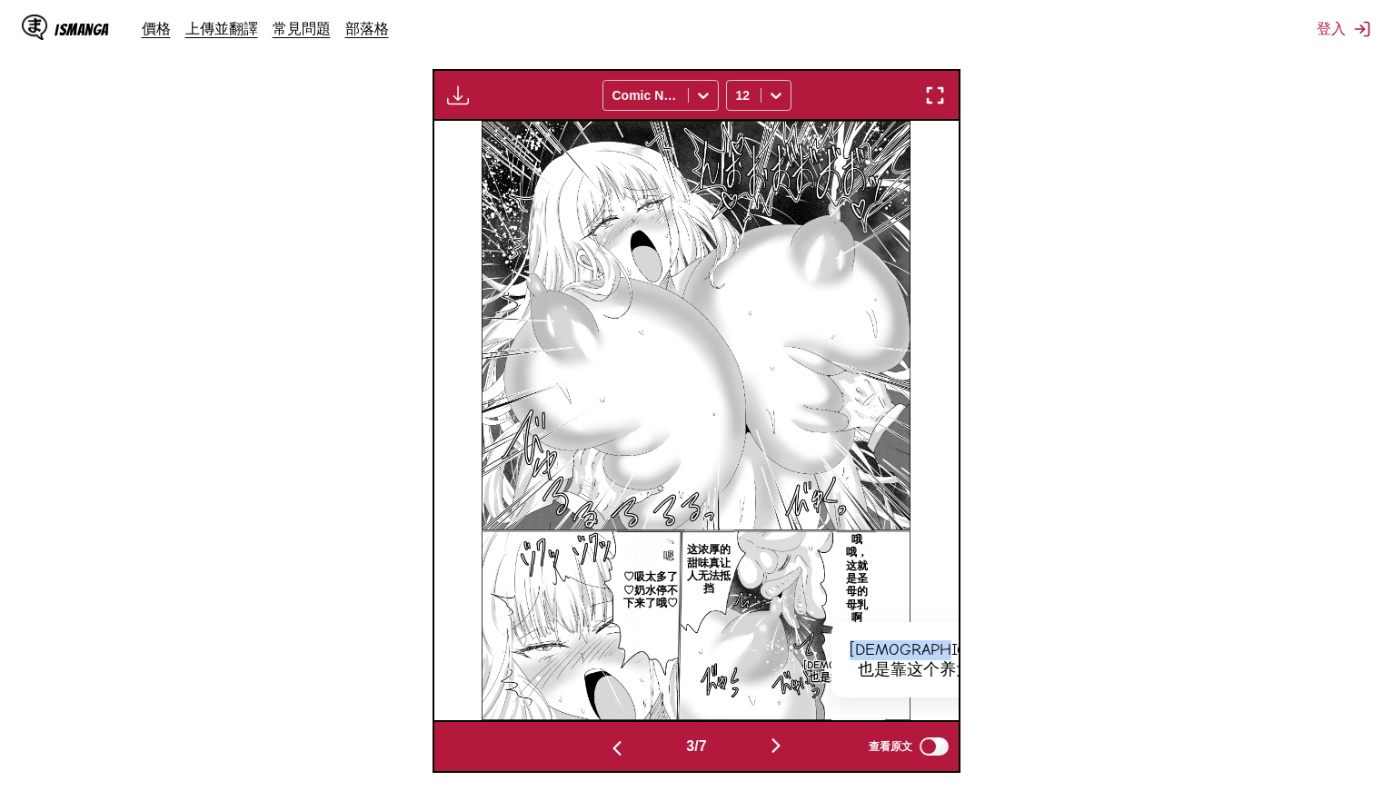
drag, startPoint x: 859, startPoint y: 644, endPoint x: 881, endPoint y: 718, distance: 77.0
click at [881, 698] on div "[DEMOGRAPHIC_DATA]也是靠这个养大的呢" at bounding box center [931, 659] width 201 height 75
click at [934, 90] on img "button" at bounding box center [935, 95] width 22 height 22
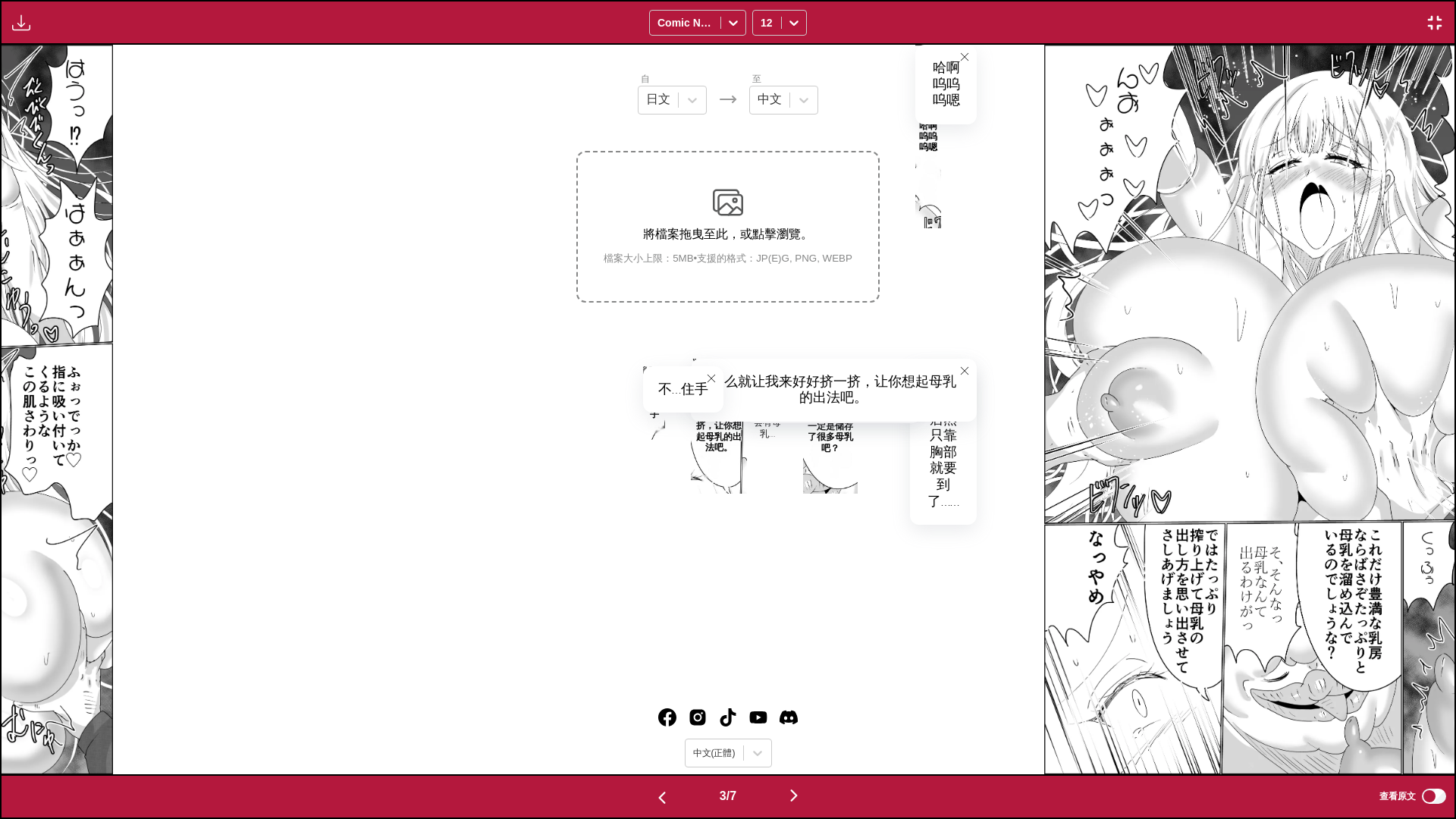
scroll to position [0, 2906]
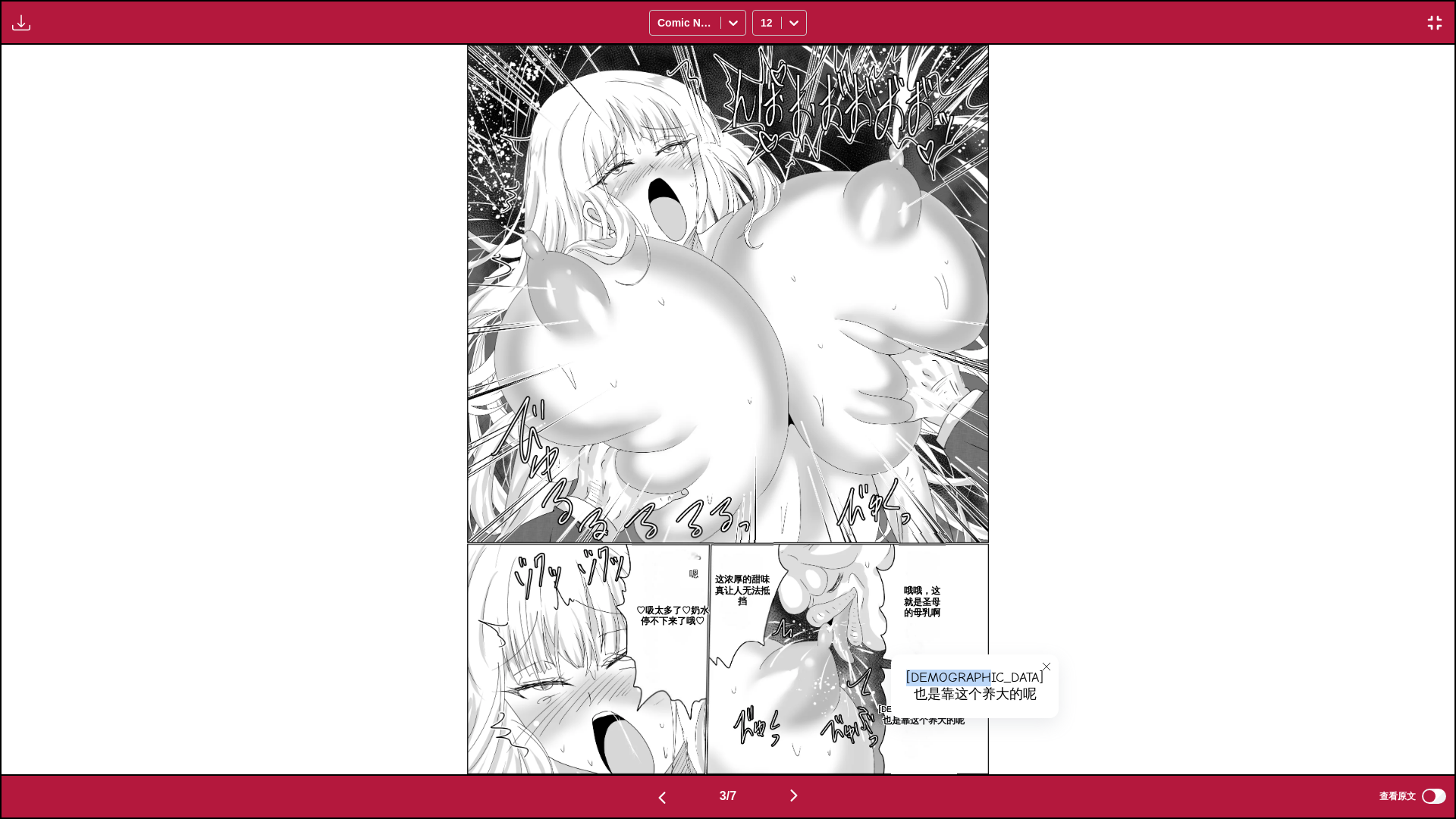
click at [918, 682] on div "[DEMOGRAPHIC_DATA]也是靠这个养大的呢" at bounding box center [974, 685] width 168 height 63
drag, startPoint x: 913, startPoint y: 671, endPoint x: 956, endPoint y: 710, distance: 58.1
click at [956, 690] on div "[DEMOGRAPHIC_DATA]也是靠这个养大的呢" at bounding box center [974, 685] width 168 height 63
click at [1435, 22] on img "button" at bounding box center [1435, 23] width 18 height 18
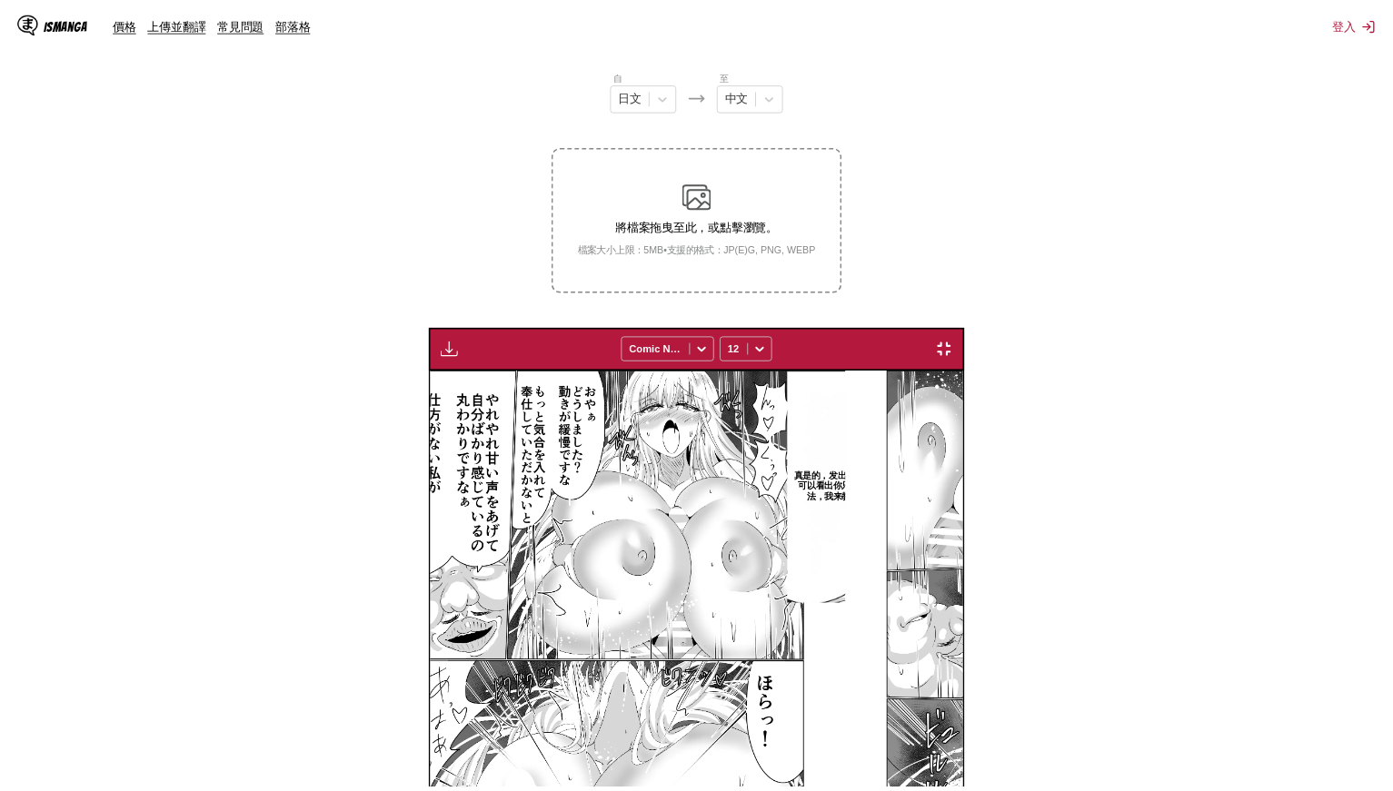
scroll to position [0, 1049]
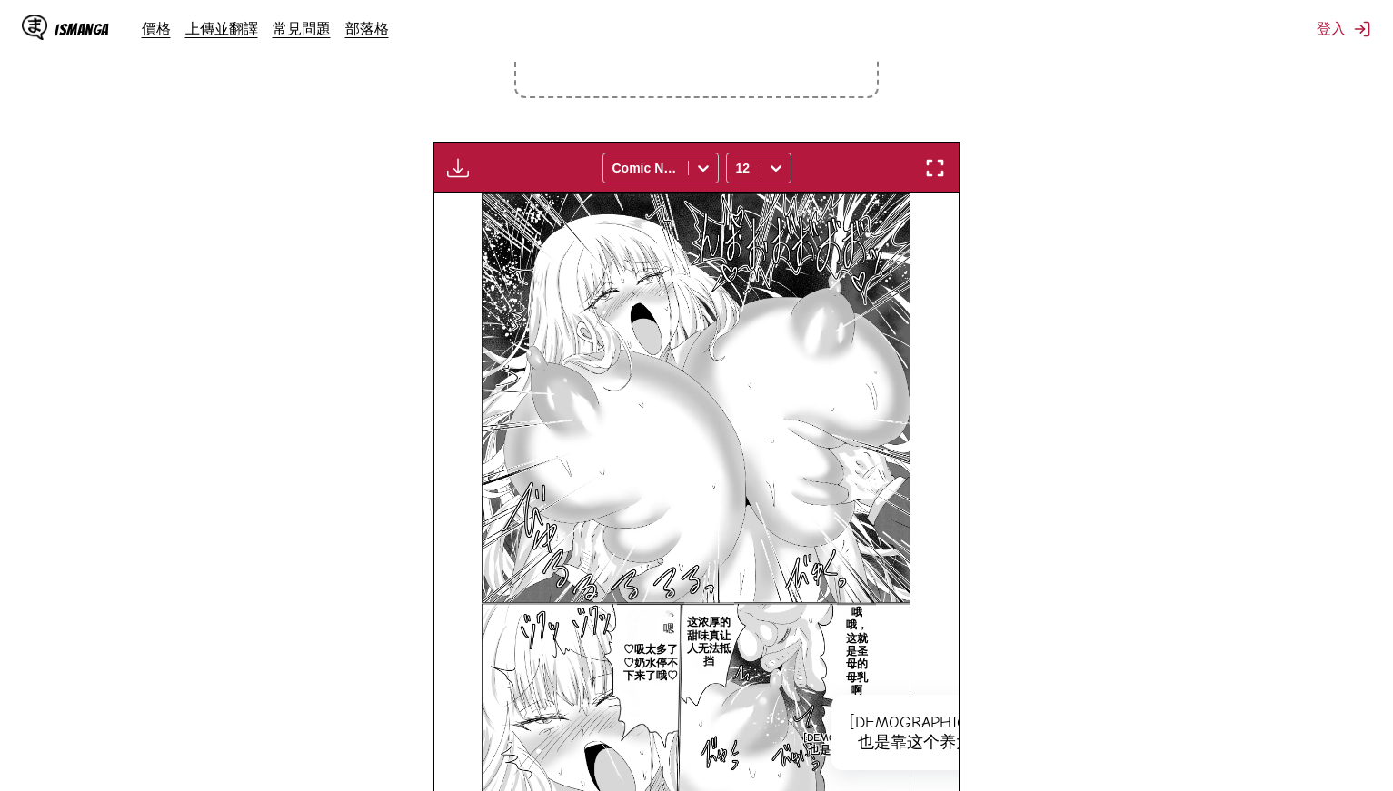
click at [706, 640] on p "这浓厚的甜味真让人无法抵挡" at bounding box center [708, 642] width 52 height 60
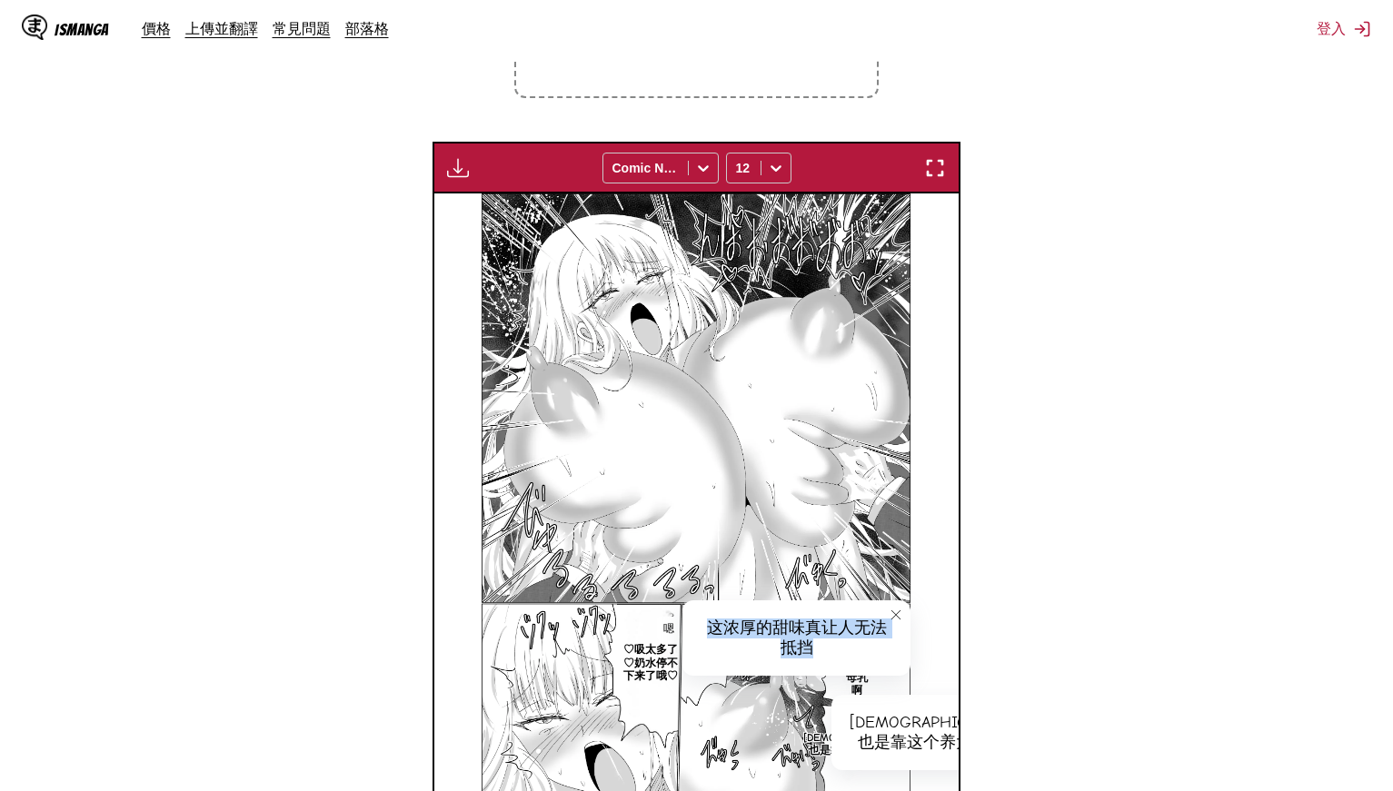
drag, startPoint x: 714, startPoint y: 616, endPoint x: 848, endPoint y: 642, distance: 136.1
click at [848, 642] on div "这浓厚的甜味真让人无法抵挡" at bounding box center [796, 638] width 228 height 75
click at [649, 670] on p "♡吸太多了♡奶水停不下来了哦♡" at bounding box center [650, 663] width 67 height 46
click at [892, 601] on button "close-tooltip" at bounding box center [883, 605] width 29 height 29
click at [643, 659] on p "♡吸太多了♡奶水停不下来了哦♡" at bounding box center [650, 663] width 67 height 46
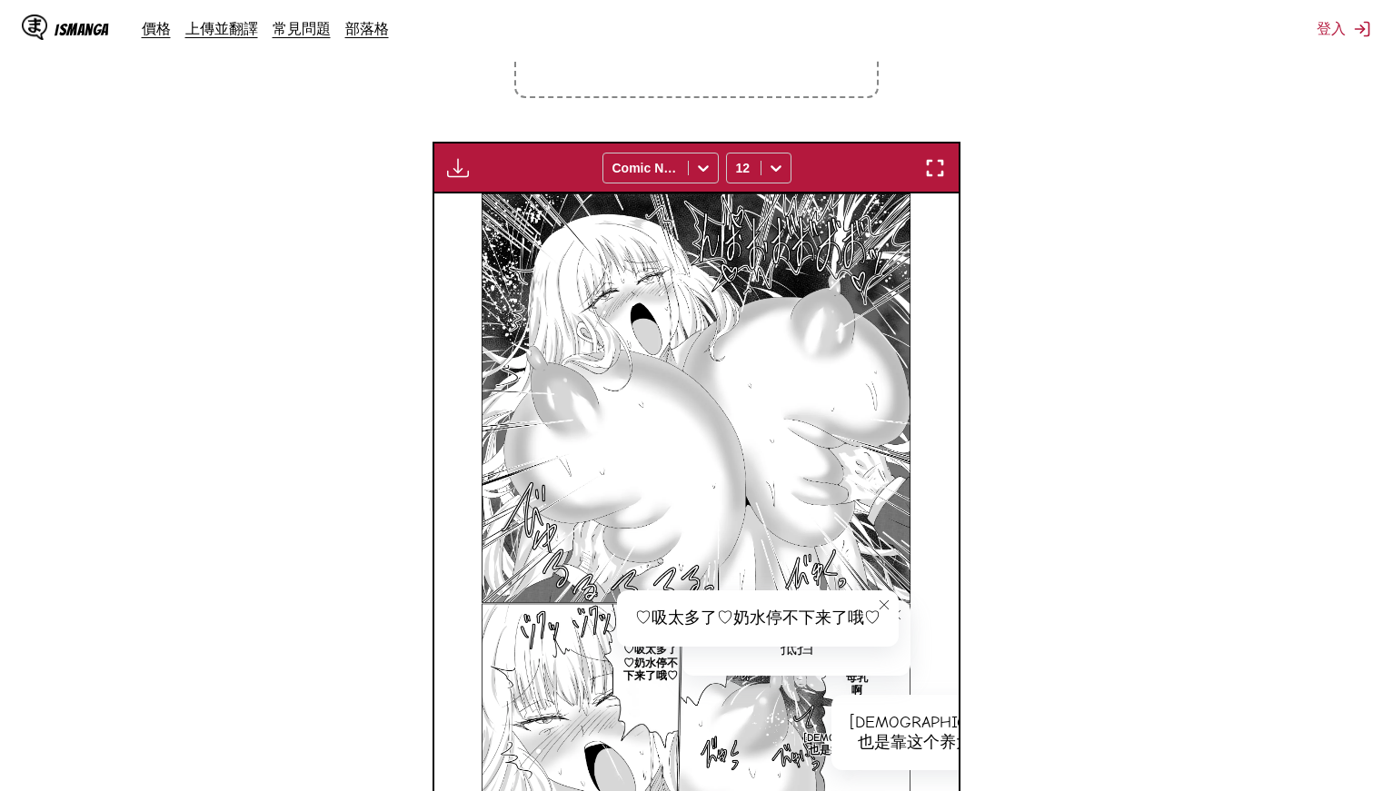
click at [644, 657] on p "♡吸太多了♡奶水停不下来了哦♡" at bounding box center [650, 663] width 67 height 46
drag, startPoint x: 637, startPoint y: 612, endPoint x: 896, endPoint y: 619, distance: 259.0
click at [896, 619] on div "♡吸太多了♡奶水停不下来了哦♡" at bounding box center [758, 619] width 282 height 56
click at [889, 604] on icon "close-tooltip" at bounding box center [884, 605] width 13 height 13
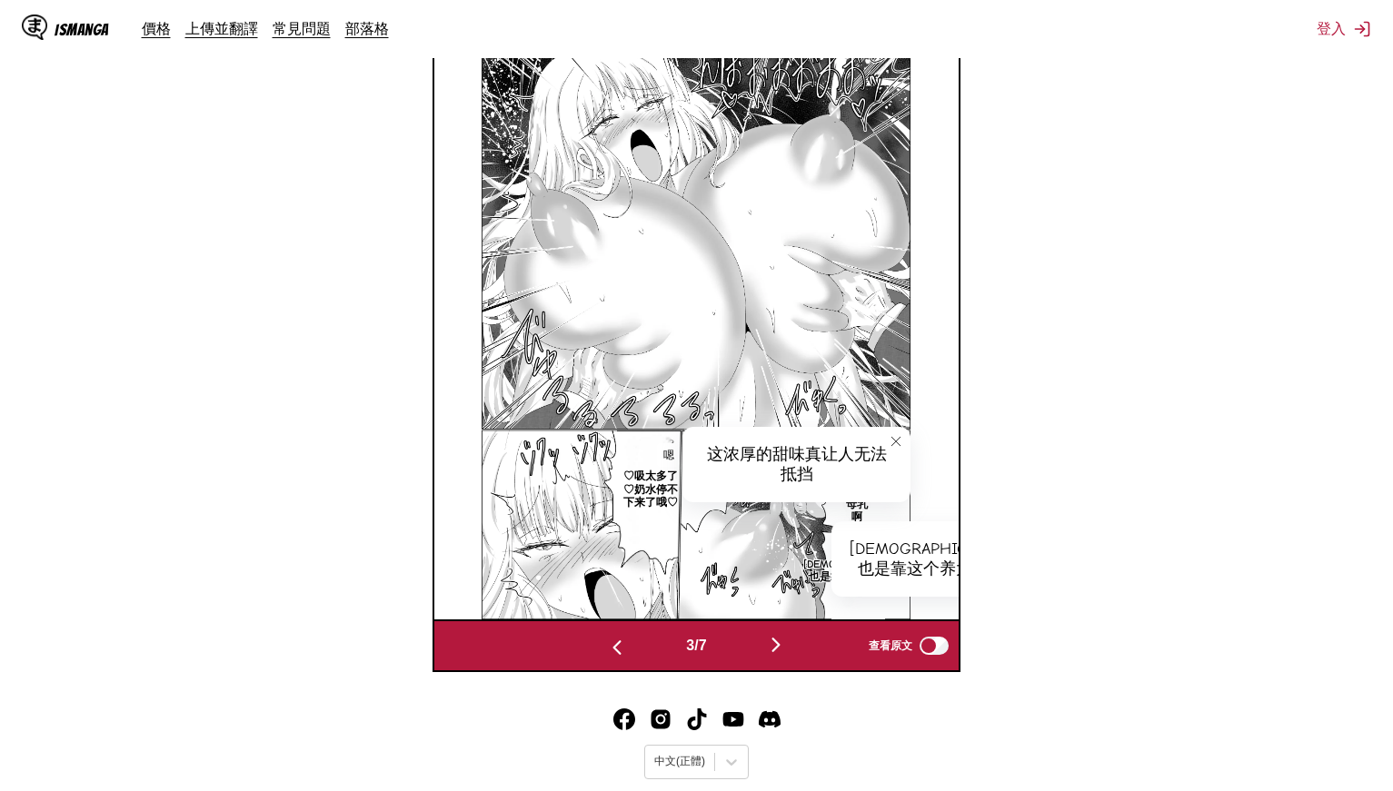
scroll to position [637, 0]
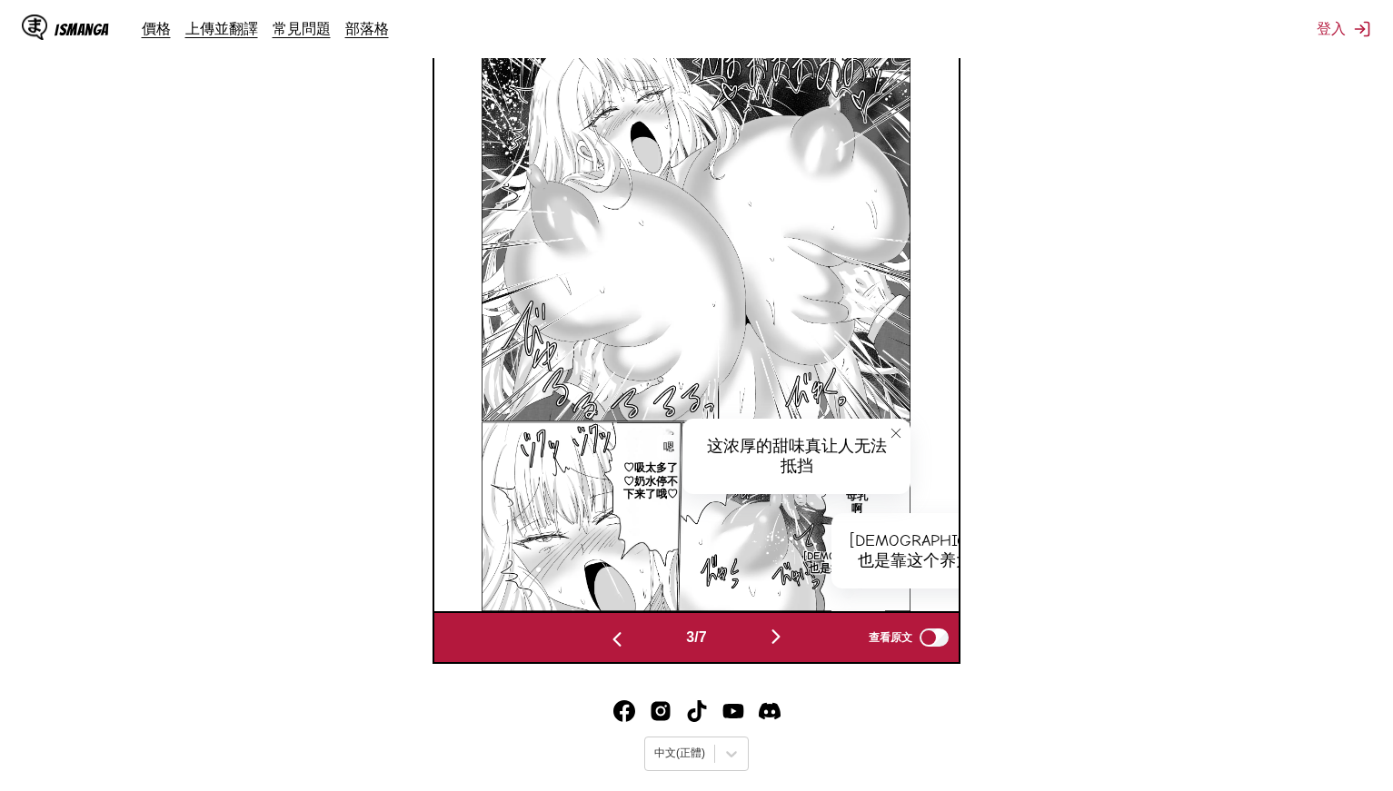
click at [896, 428] on icon "close-tooltip" at bounding box center [895, 433] width 13 height 13
click at [1011, 529] on icon "close-tooltip" at bounding box center [1017, 527] width 13 height 13
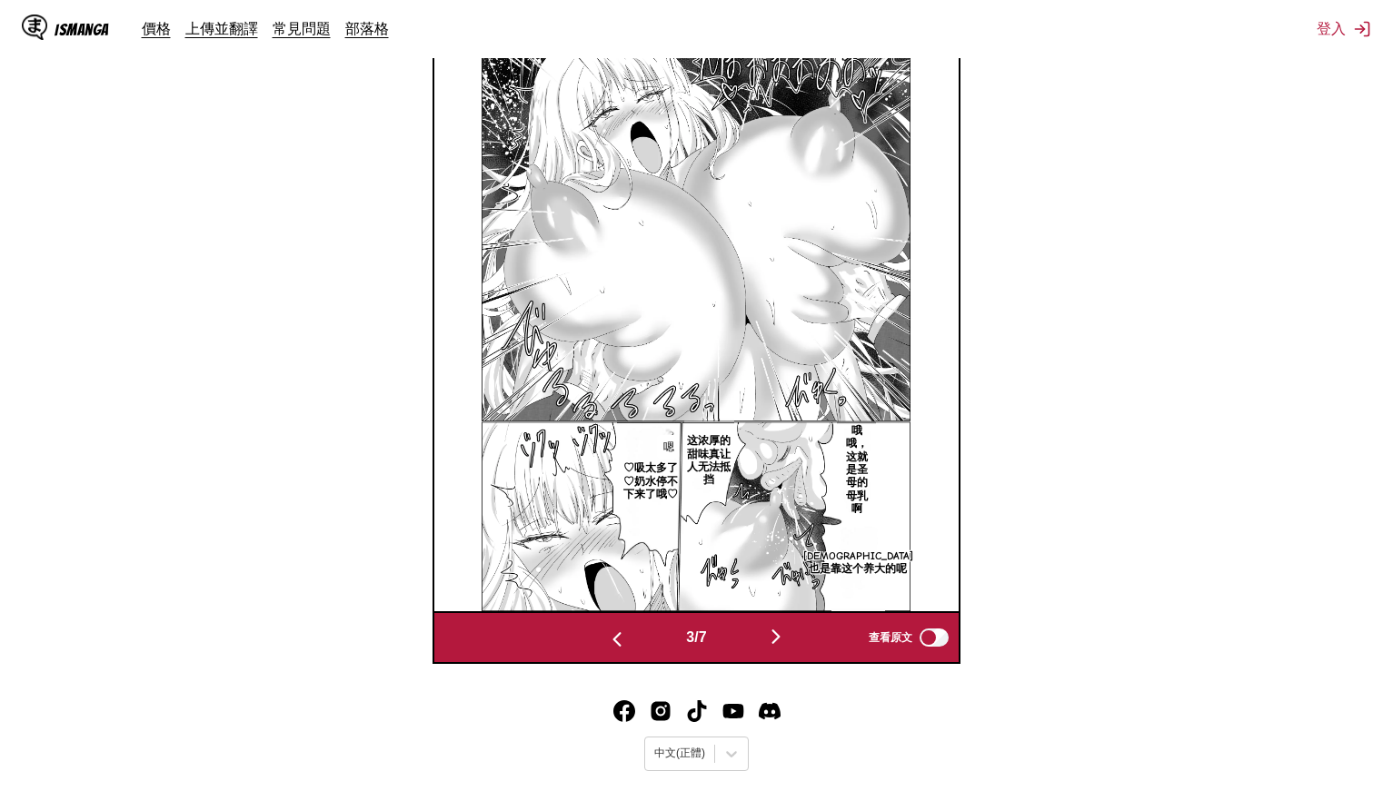
click at [783, 631] on img "button" at bounding box center [776, 637] width 22 height 22
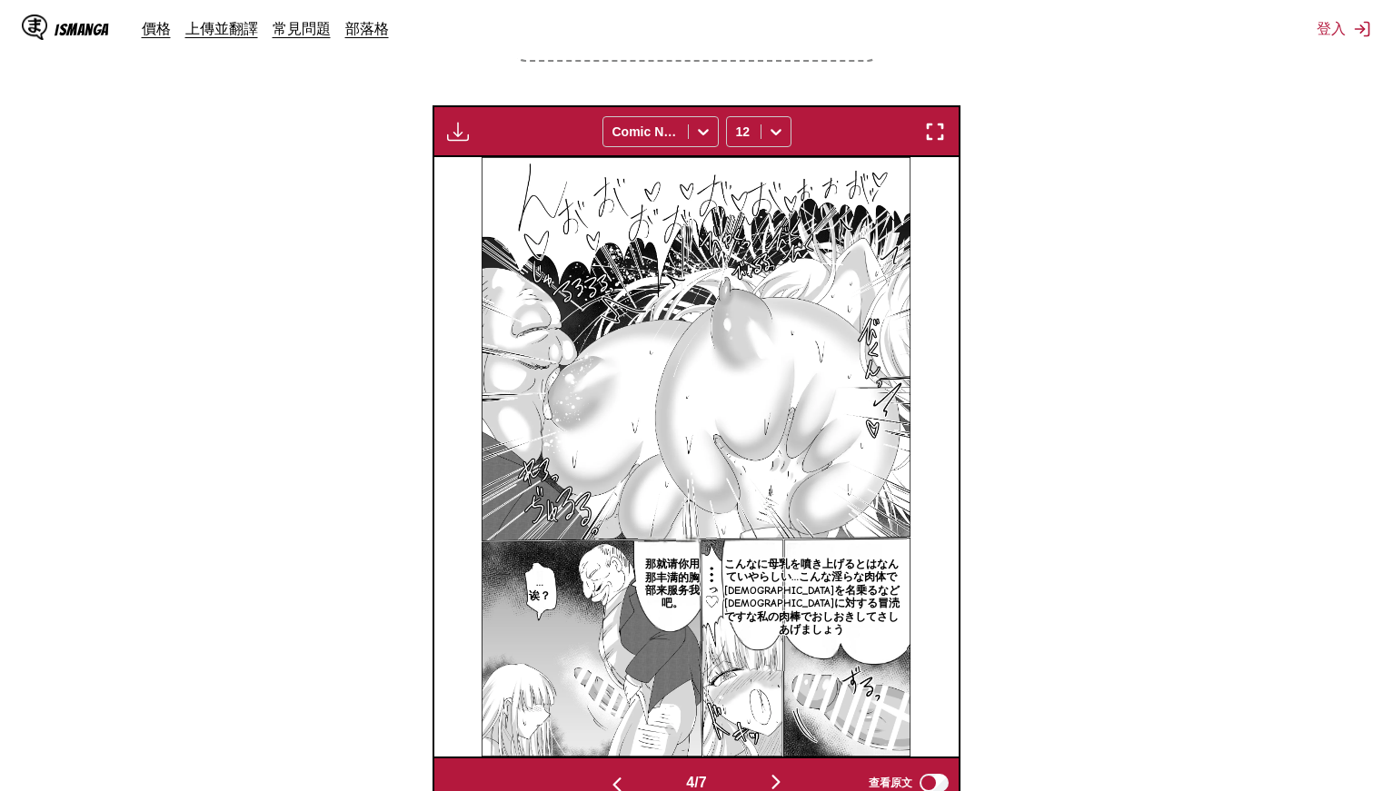
scroll to position [546, 0]
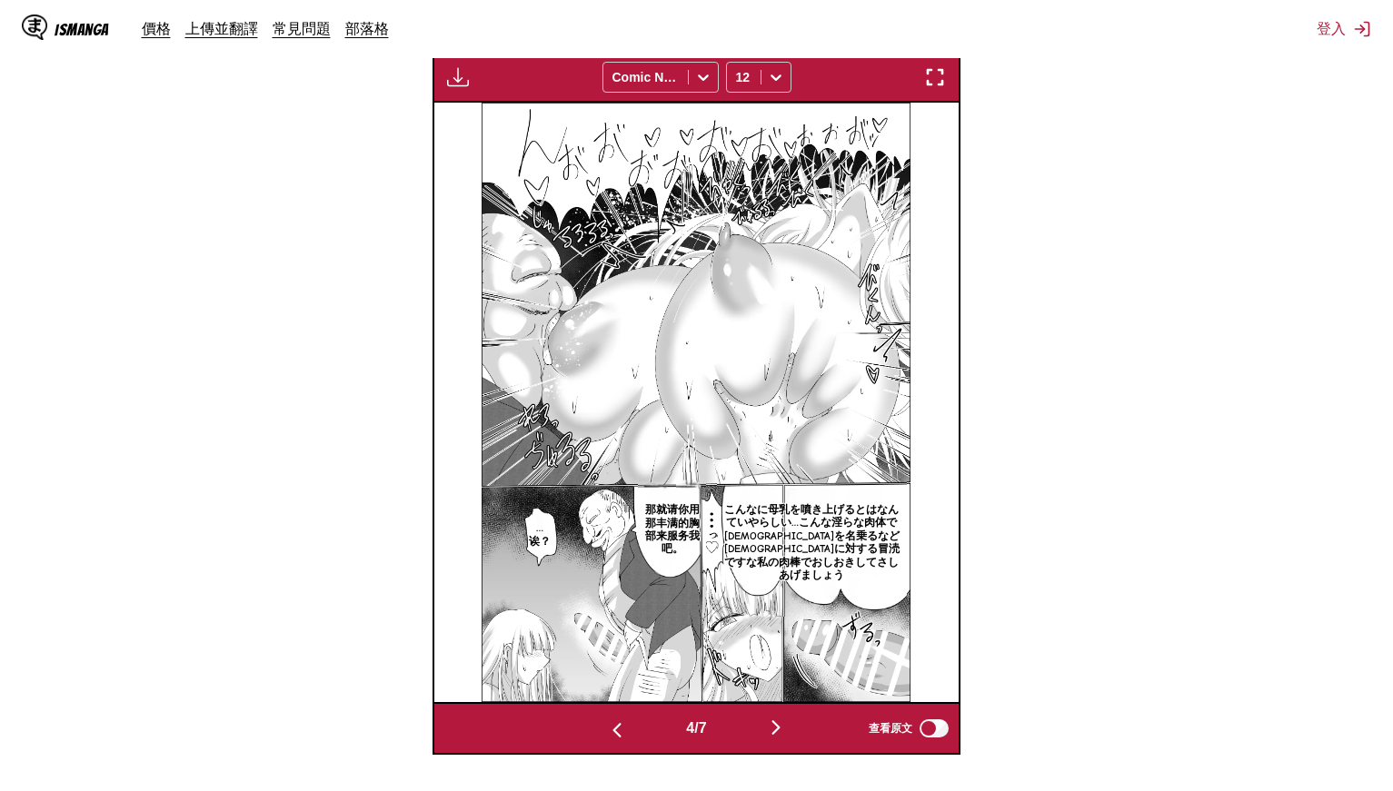
click at [823, 536] on p "こんなに母乳を噴き上げるとはなんていやらしい…こんな淫らな肉体で[DEMOGRAPHIC_DATA]を名乗るなど[DEMOGRAPHIC_DATA]に対する冒…" at bounding box center [812, 542] width 190 height 85
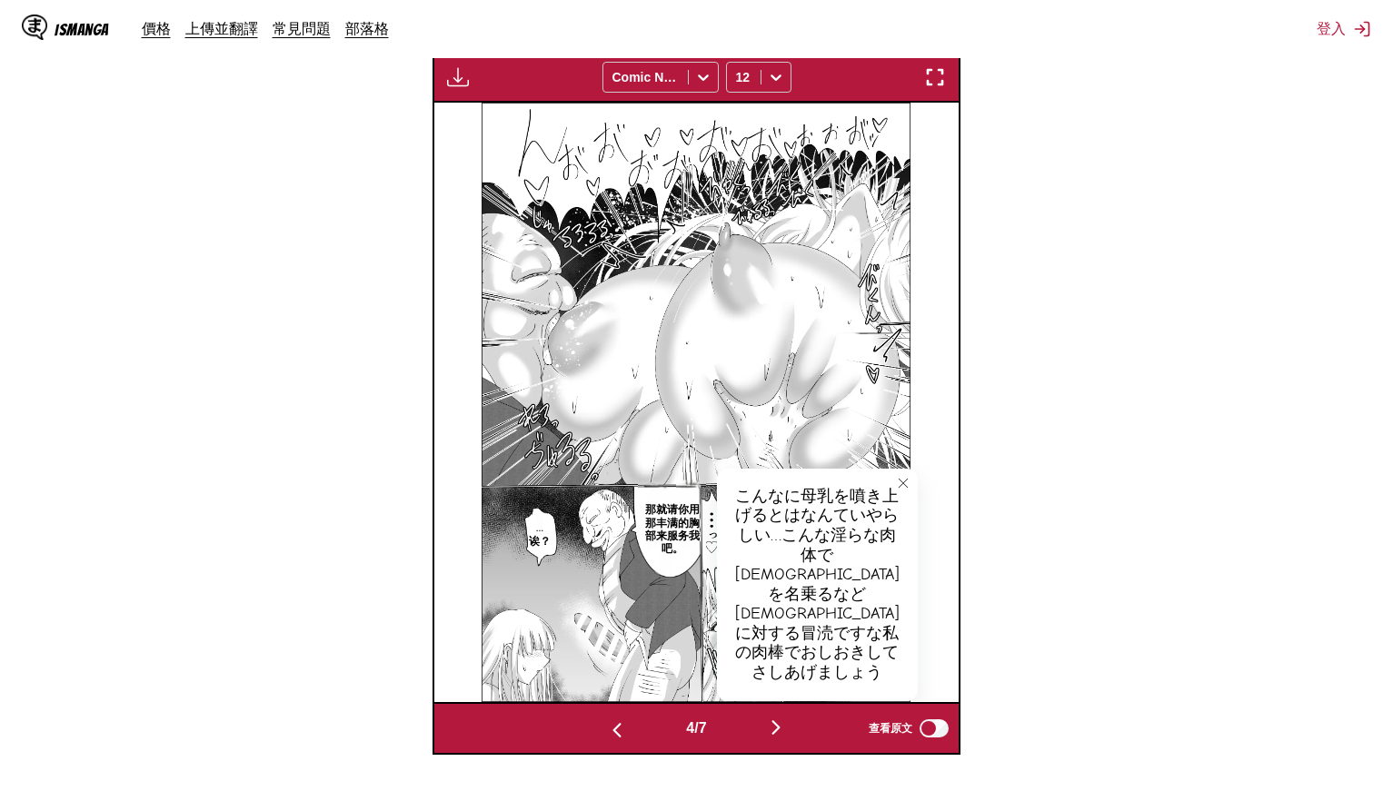
click at [1006, 561] on section "自 日文 至 中文 將檔案拖曳至此，或點擊瀏覽。 檔案大小上限：5MB • 支援的格式：JP(E)G, PNG, WEBP 付費會員專屬 Comic Neue…" at bounding box center [697, 242] width 1364 height 1025
click at [901, 477] on icon "close-tooltip" at bounding box center [903, 483] width 13 height 13
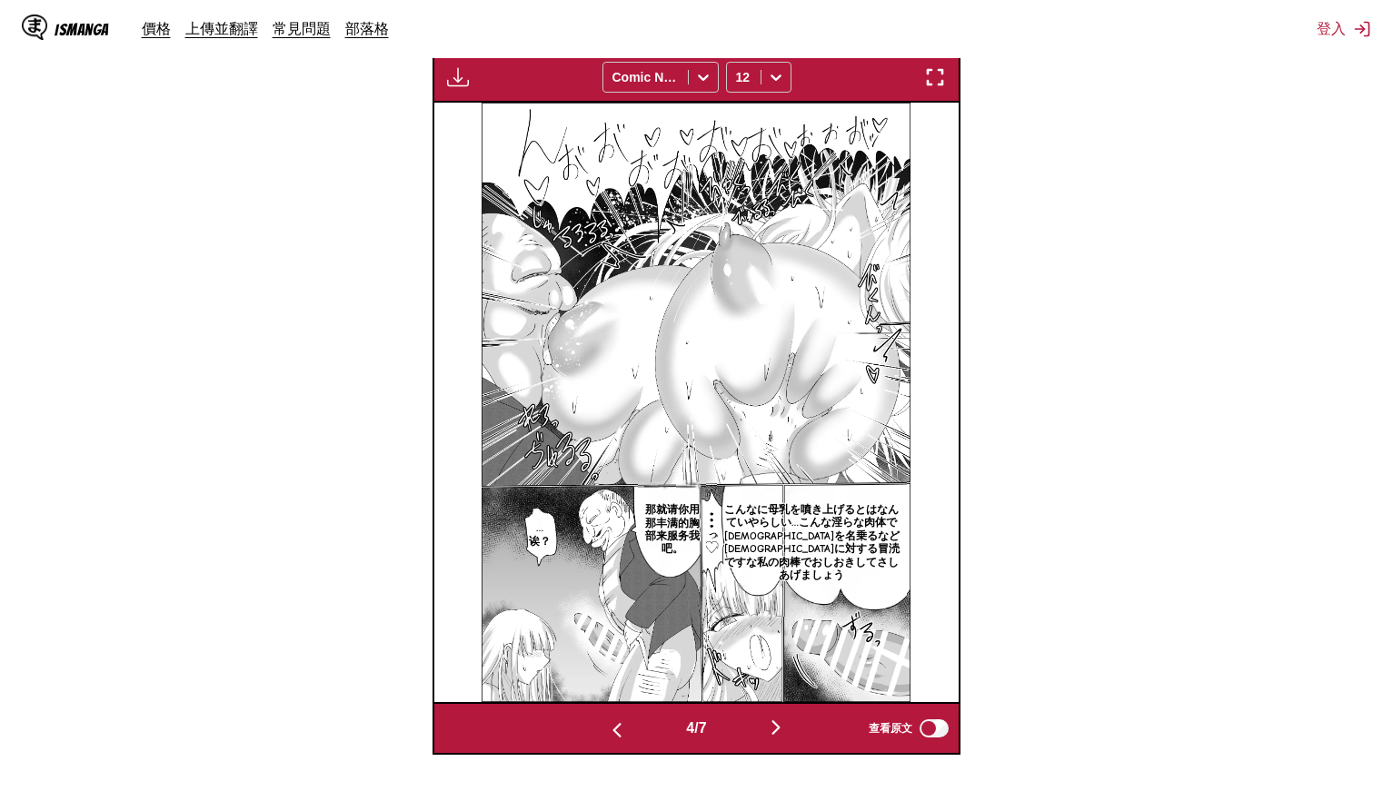
click at [680, 522] on p "那就请你用那丰满的胸部来服务我吧。" at bounding box center [672, 530] width 68 height 60
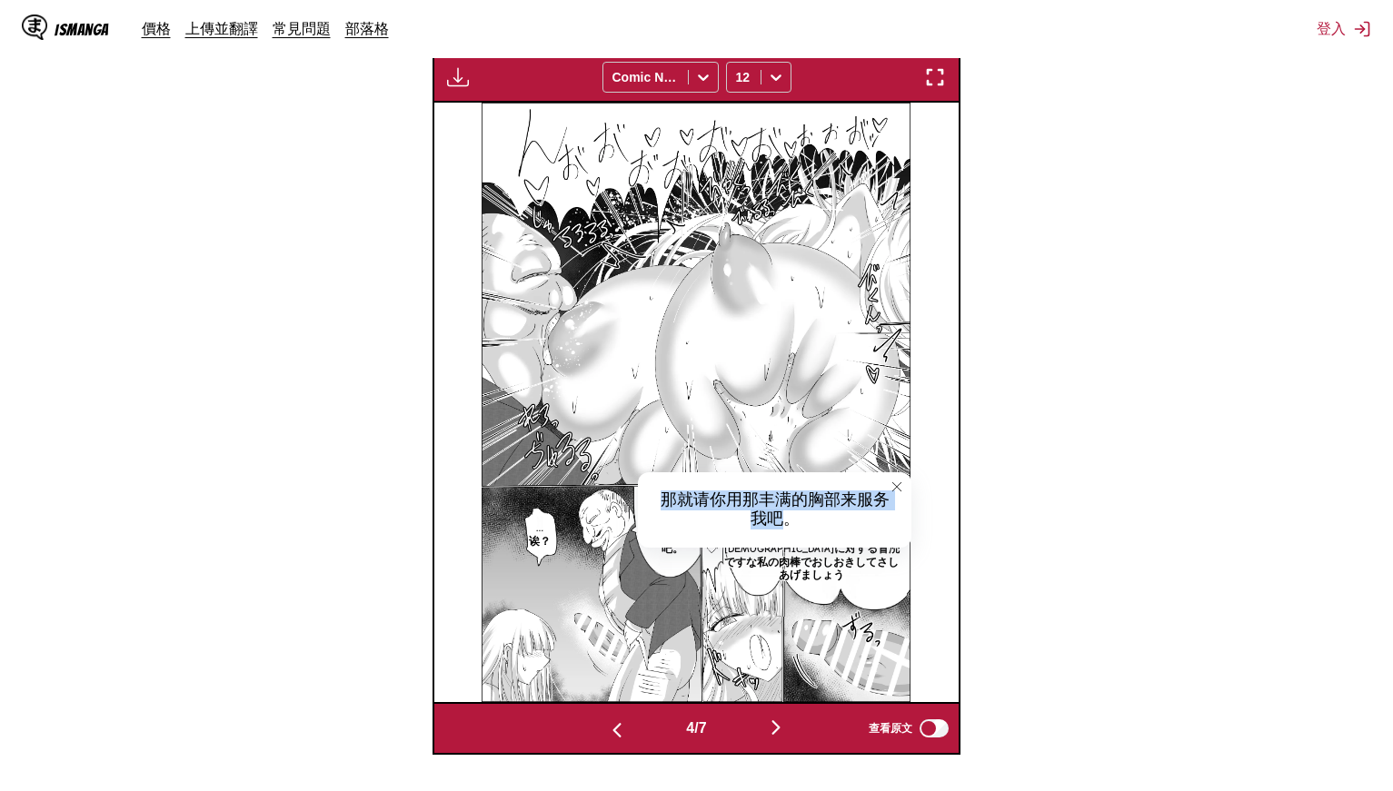
drag, startPoint x: 665, startPoint y: 492, endPoint x: 786, endPoint y: 518, distance: 123.5
click at [785, 518] on div "那就请你用那丰满的胸部来服务我吧。" at bounding box center [774, 509] width 273 height 75
click at [528, 538] on p "…诶？" at bounding box center [539, 535] width 29 height 34
drag, startPoint x: 550, startPoint y: 538, endPoint x: 592, endPoint y: 540, distance: 42.7
click at [592, 540] on div "…诶？" at bounding box center [571, 539] width 80 height 56
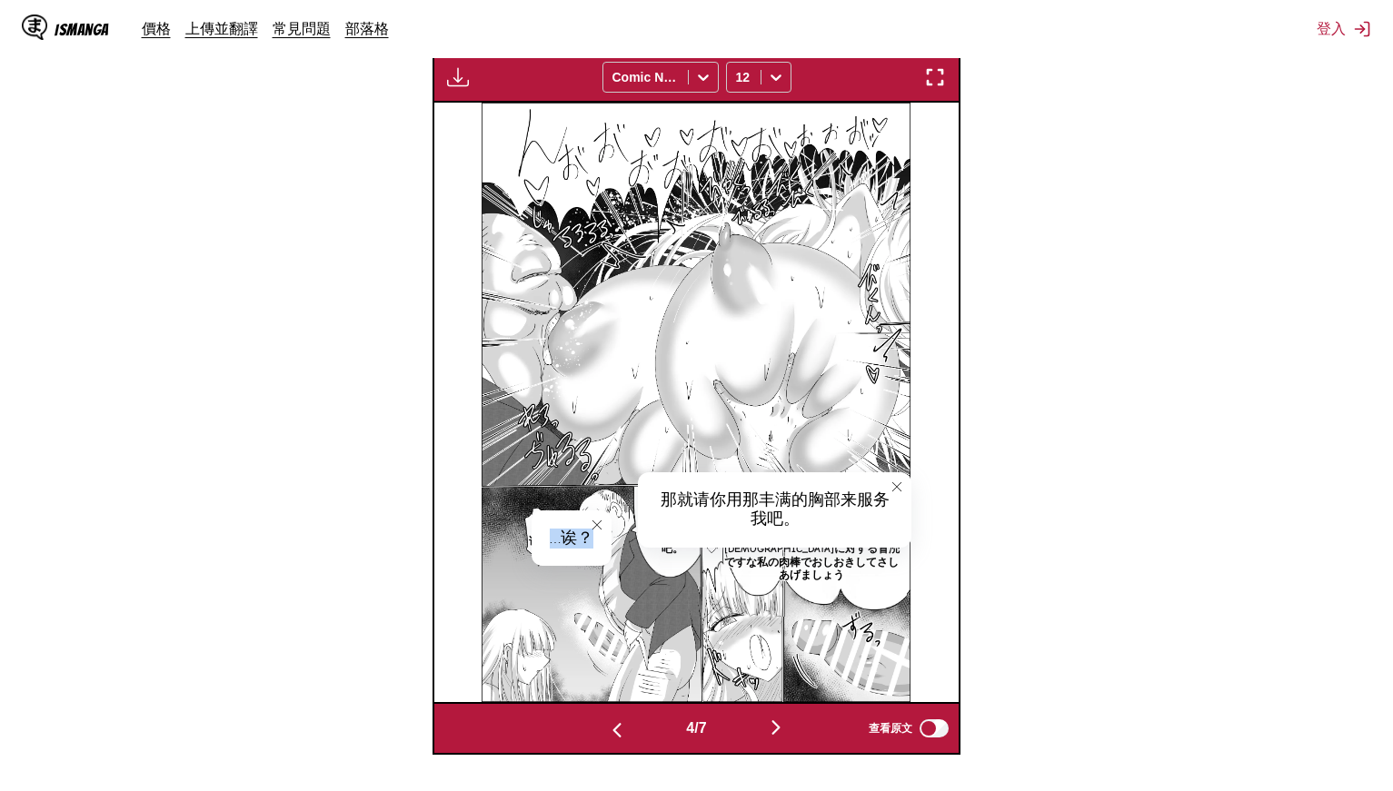
click at [777, 724] on img "button" at bounding box center [776, 728] width 22 height 22
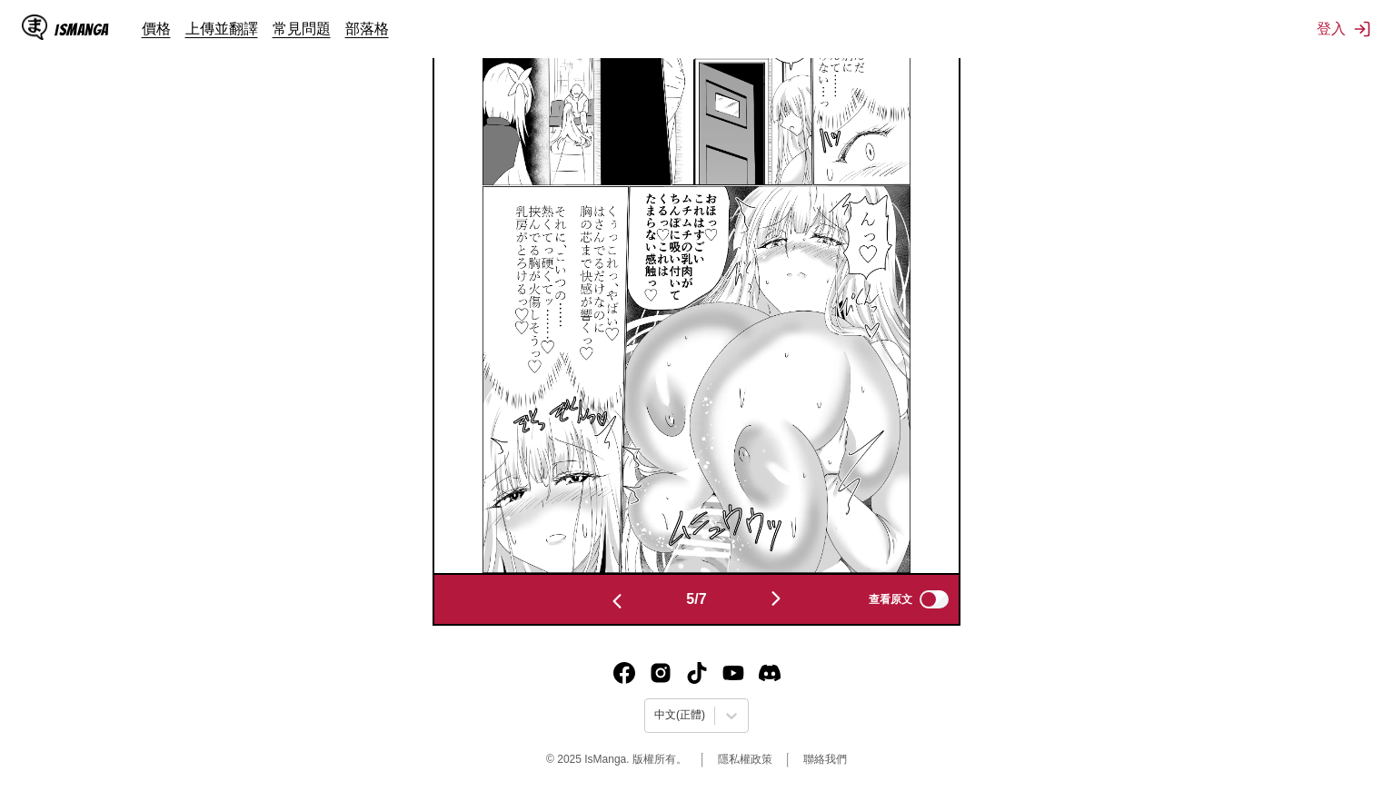
scroll to position [677, 0]
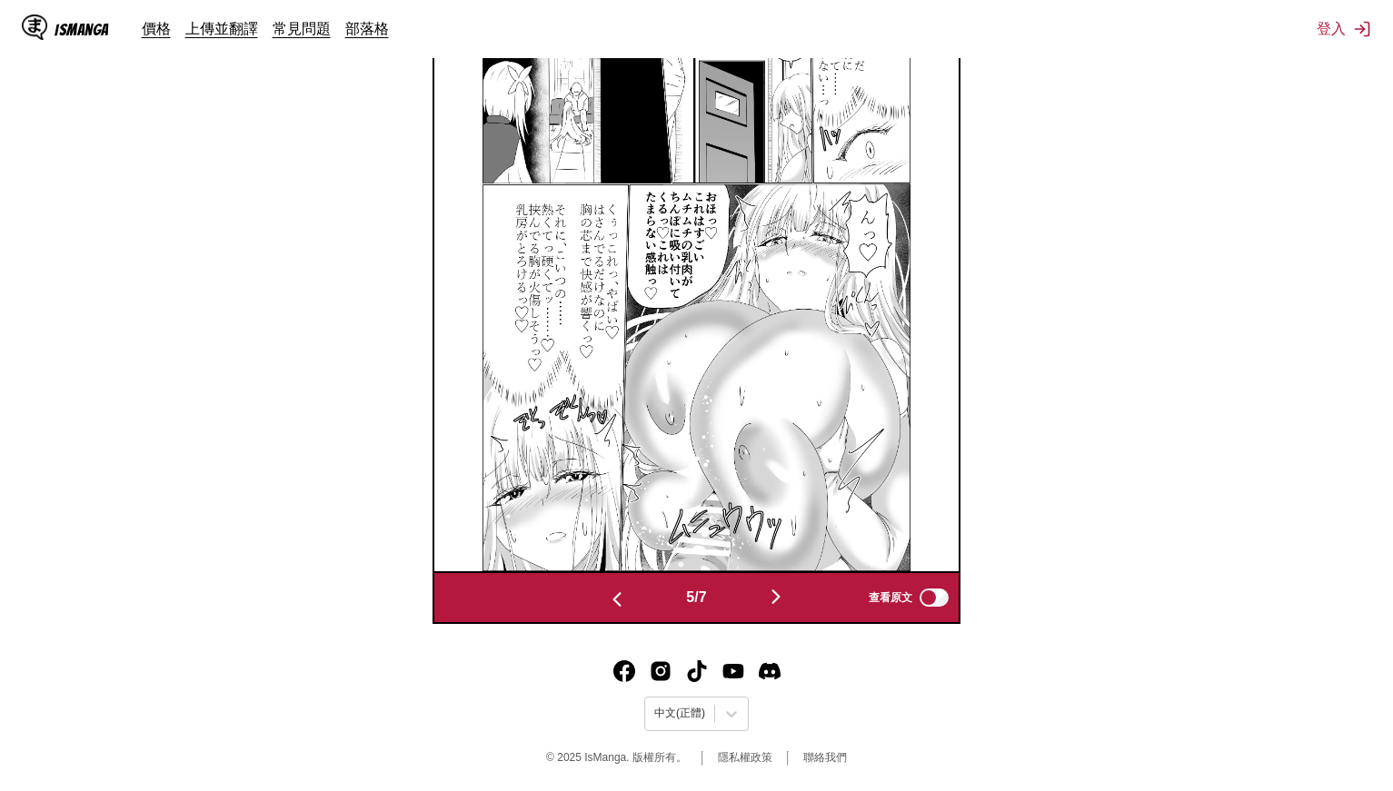
click at [774, 592] on img "button" at bounding box center [776, 597] width 22 height 22
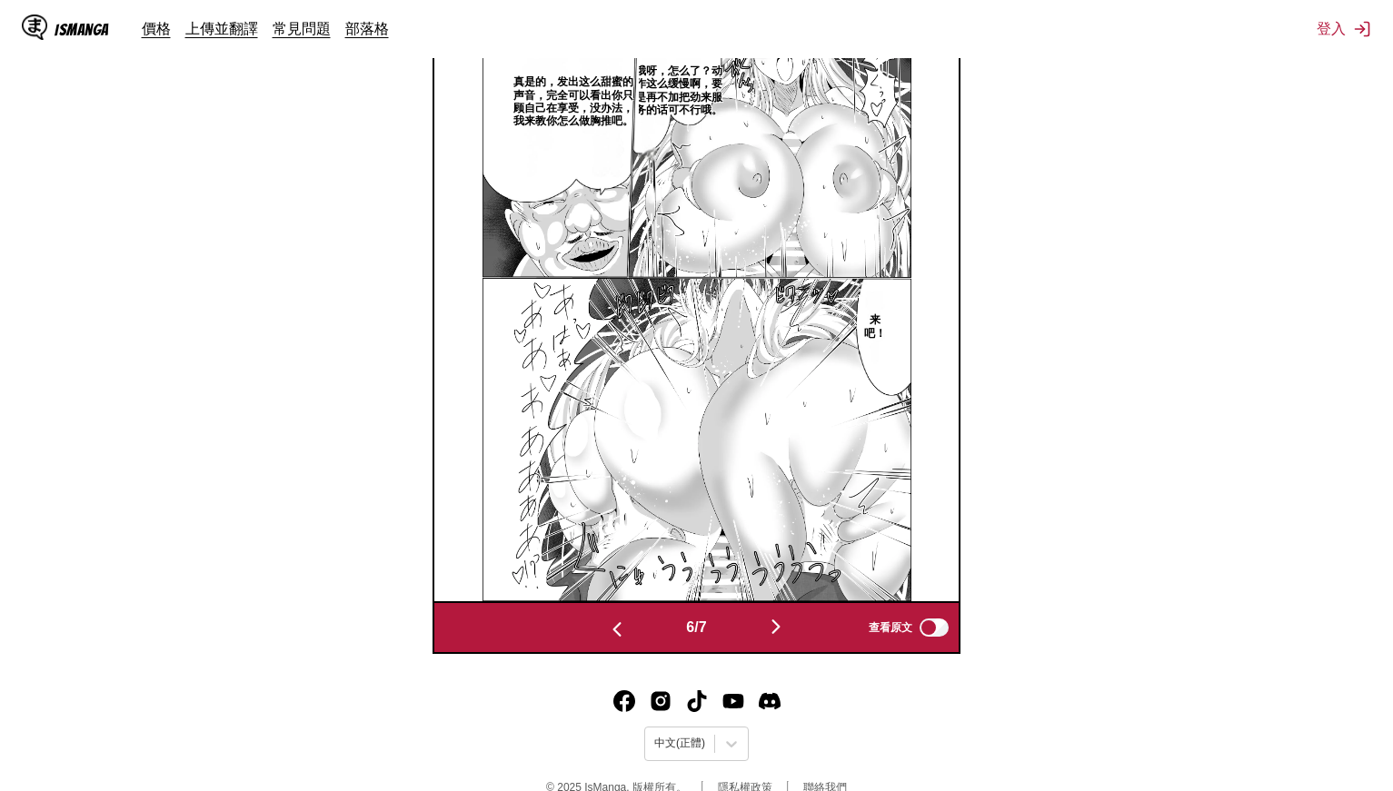
click at [609, 629] on img "button" at bounding box center [617, 630] width 22 height 22
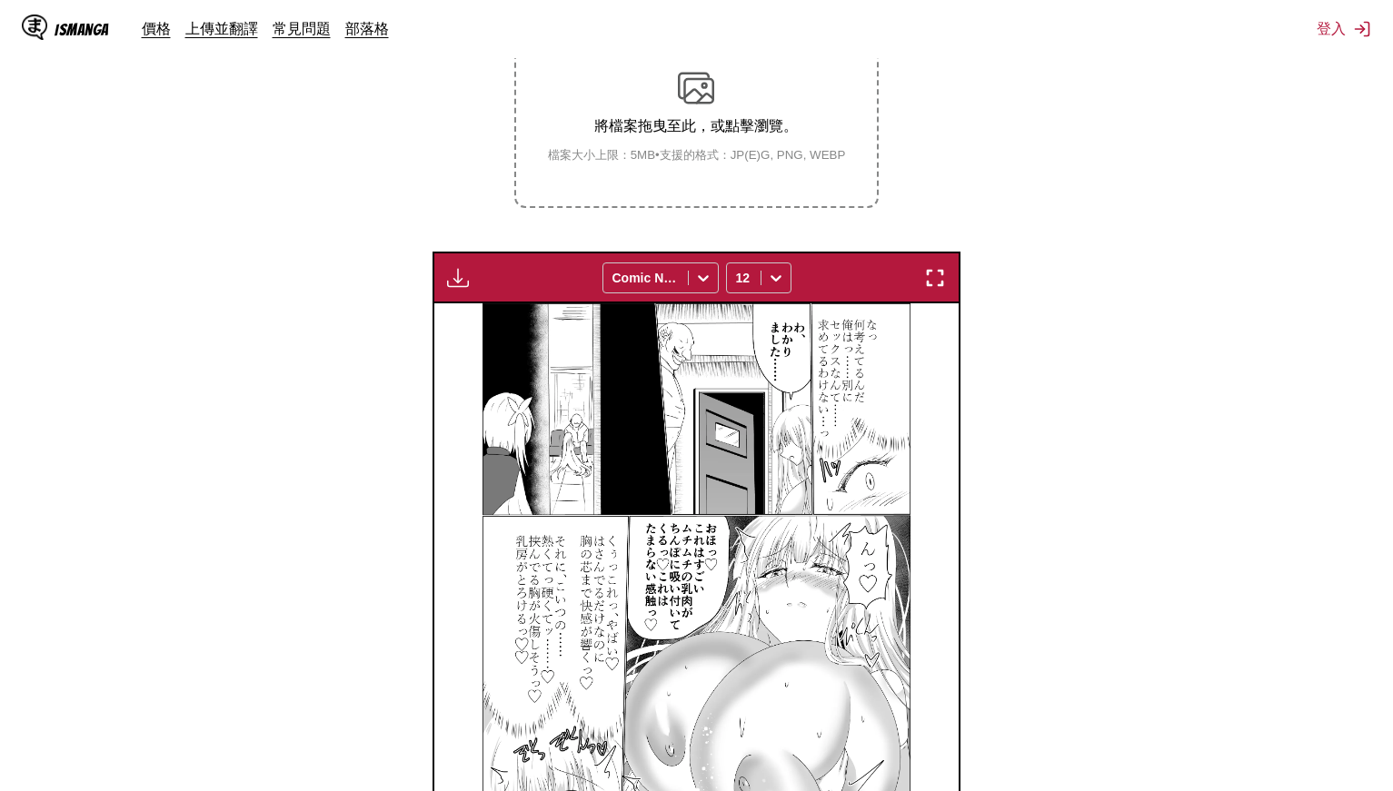
scroll to position [677, 0]
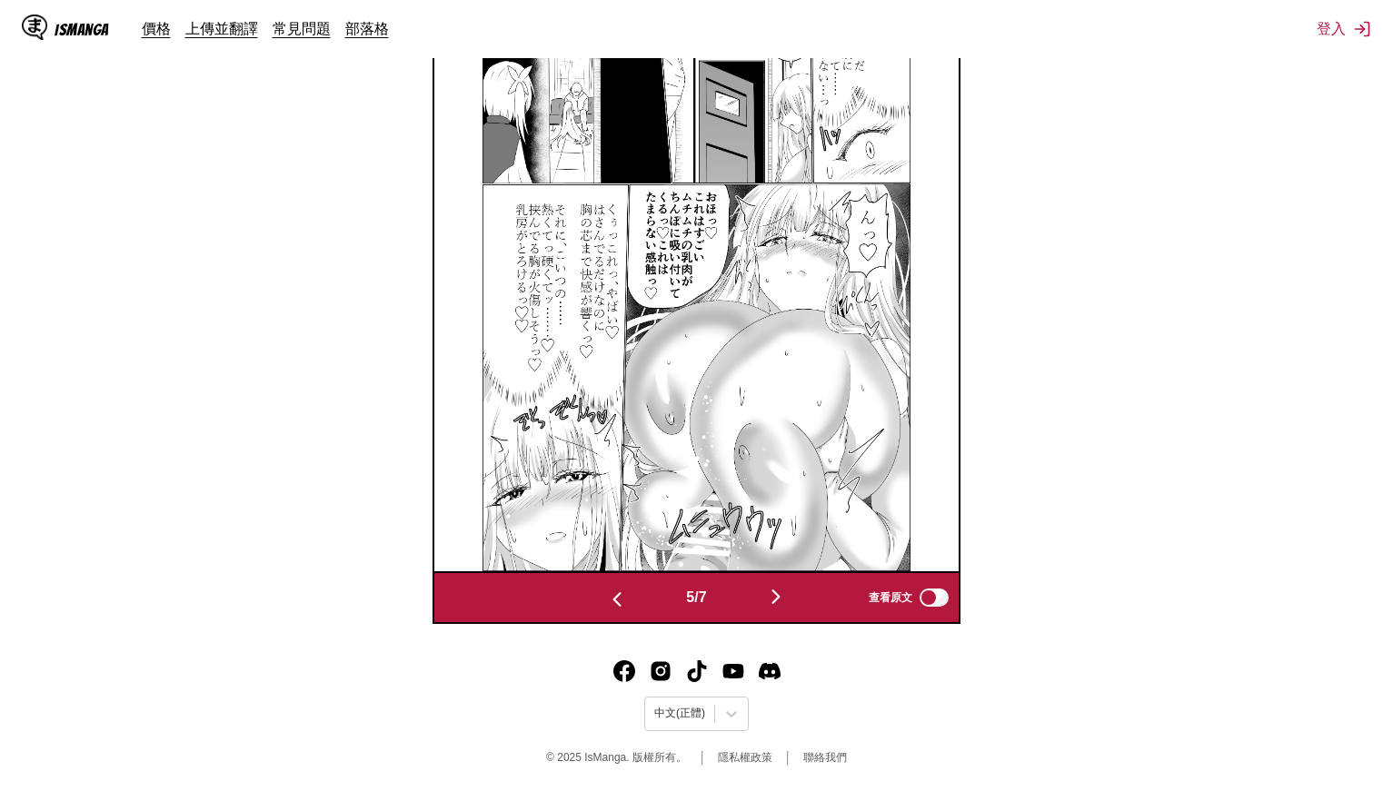
drag, startPoint x: 1042, startPoint y: 324, endPoint x: 1046, endPoint y: 510, distance: 185.4
click at [783, 591] on img "button" at bounding box center [776, 597] width 22 height 22
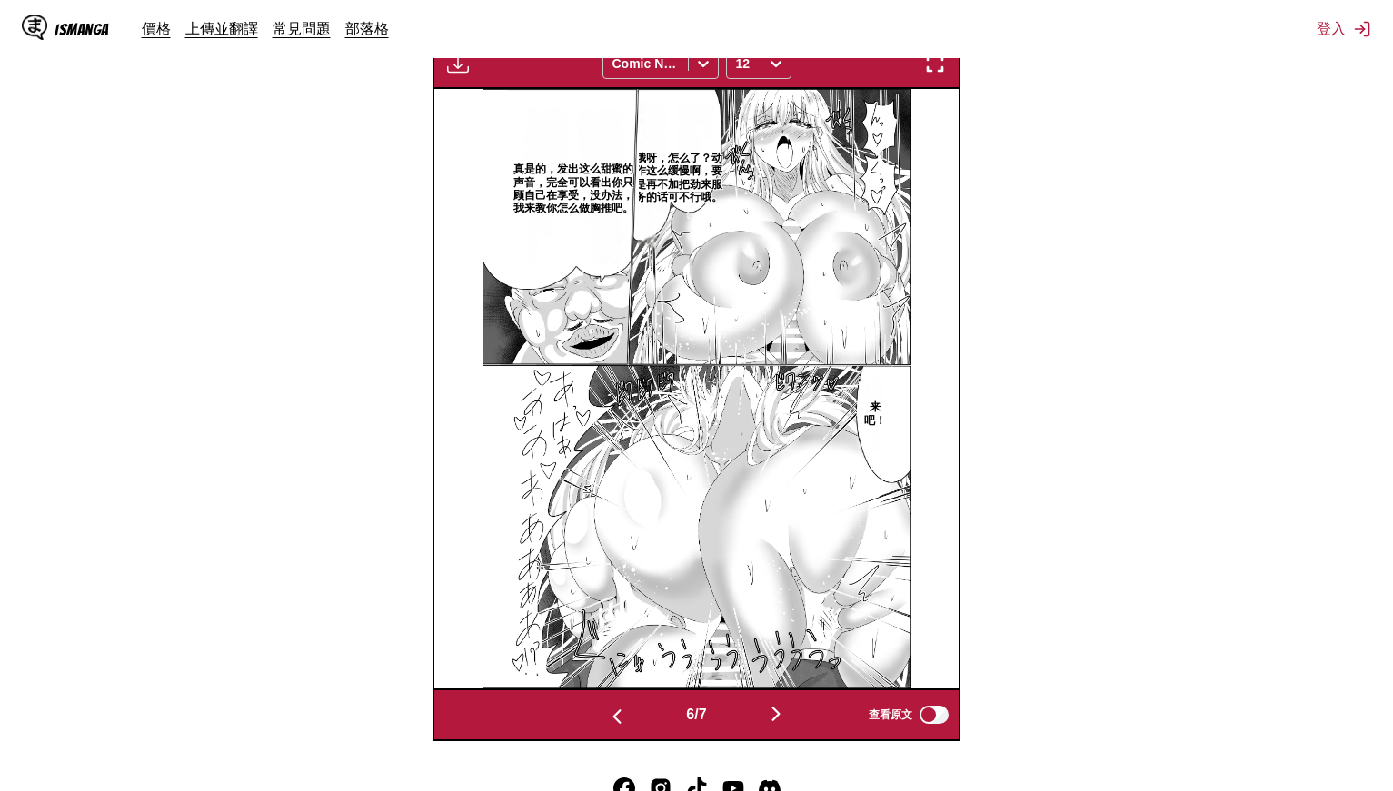
scroll to position [556, 0]
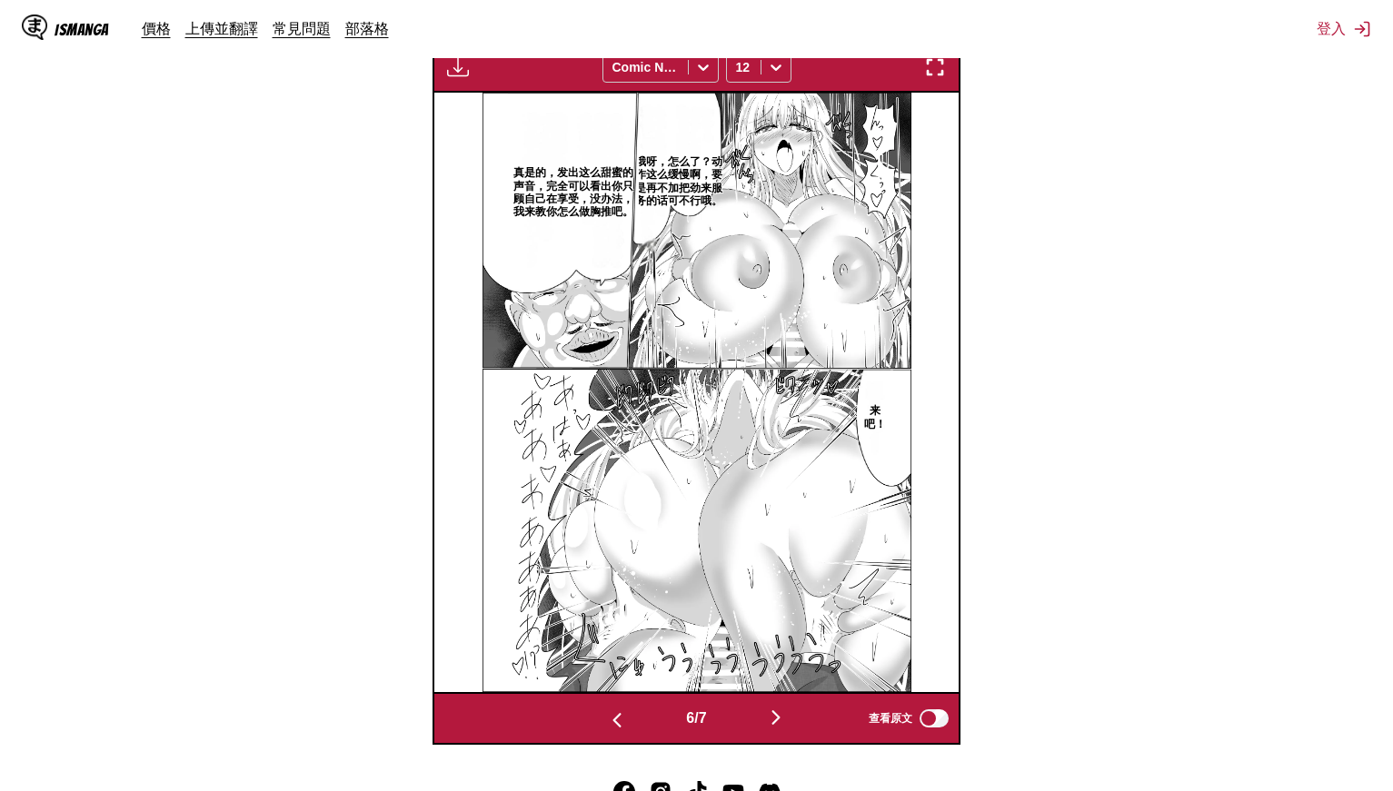
click at [678, 174] on p "哦呀，怎么了？动作这么缓慢啊，要是再不加把劲来服务的话可不行哦。" at bounding box center [678, 182] width 99 height 60
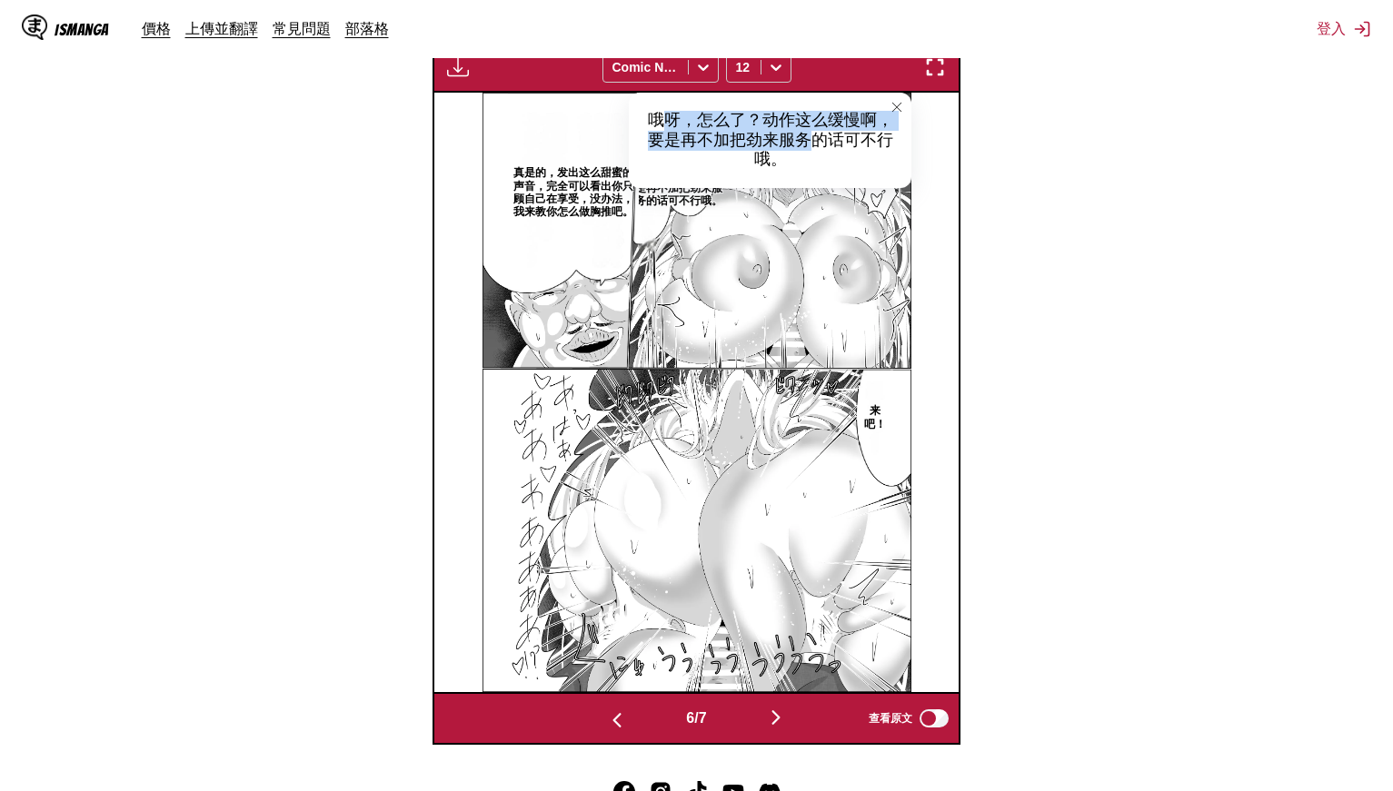
drag, startPoint x: 656, startPoint y: 116, endPoint x: 815, endPoint y: 147, distance: 162.0
click at [815, 147] on div "哦呀，怎么了？动作这么缓慢啊，要是再不加把劲来服务的话可不行哦。" at bounding box center [770, 140] width 283 height 95
click at [795, 164] on div "哦呀，怎么了？动作这么缓慢啊，要是再不加把劲来服务的话可不行哦。" at bounding box center [770, 140] width 283 height 95
drag, startPoint x: 769, startPoint y: 156, endPoint x: 652, endPoint y: 118, distance: 122.4
click at [652, 118] on div "哦呀，怎么了？动作这么缓慢啊，要是再不加把劲来服务的话可不行哦。" at bounding box center [770, 140] width 283 height 95
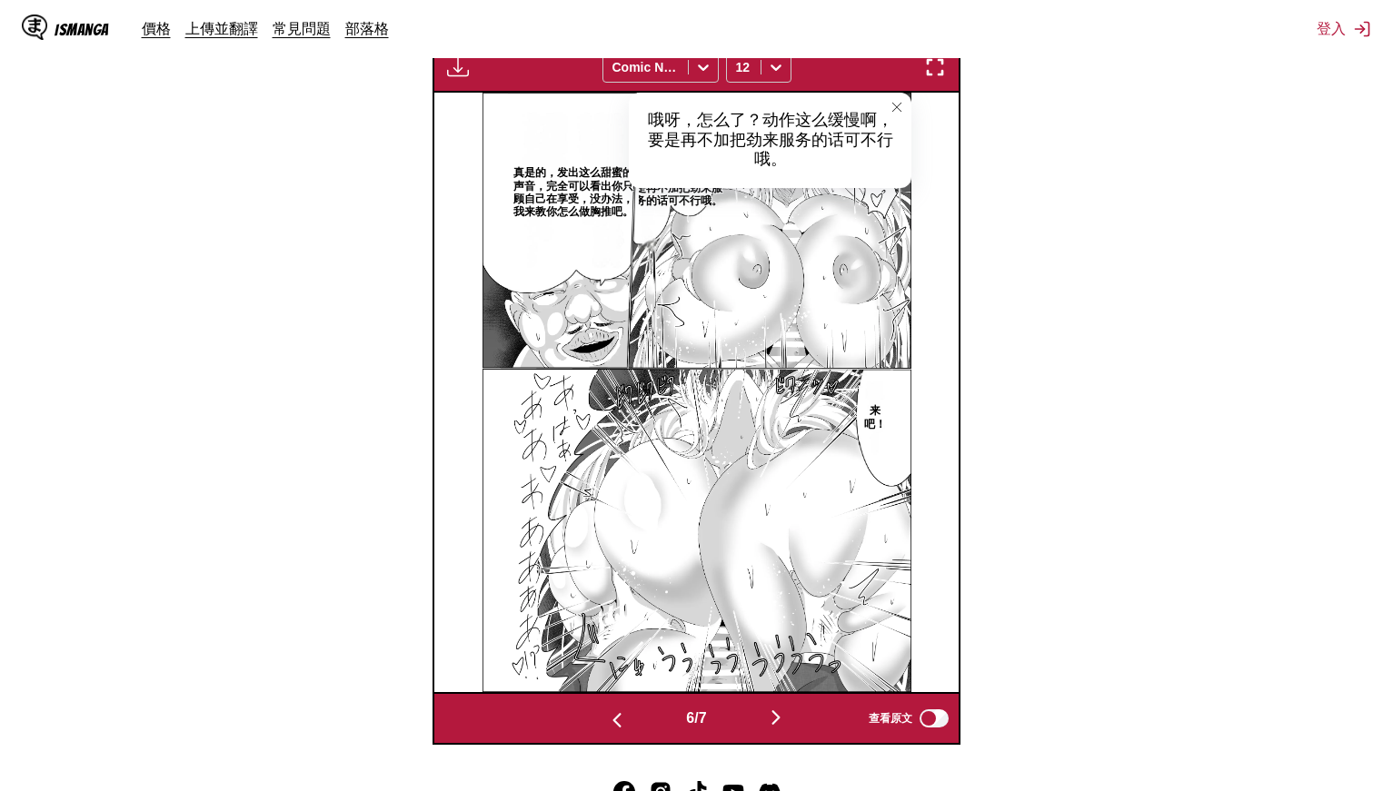
click at [549, 174] on p "真是的，发出这么甜蜜的声音，完全可以看出你只顾自己在享受，没办法，我来教你怎么做胸推吧。" at bounding box center [573, 193] width 131 height 60
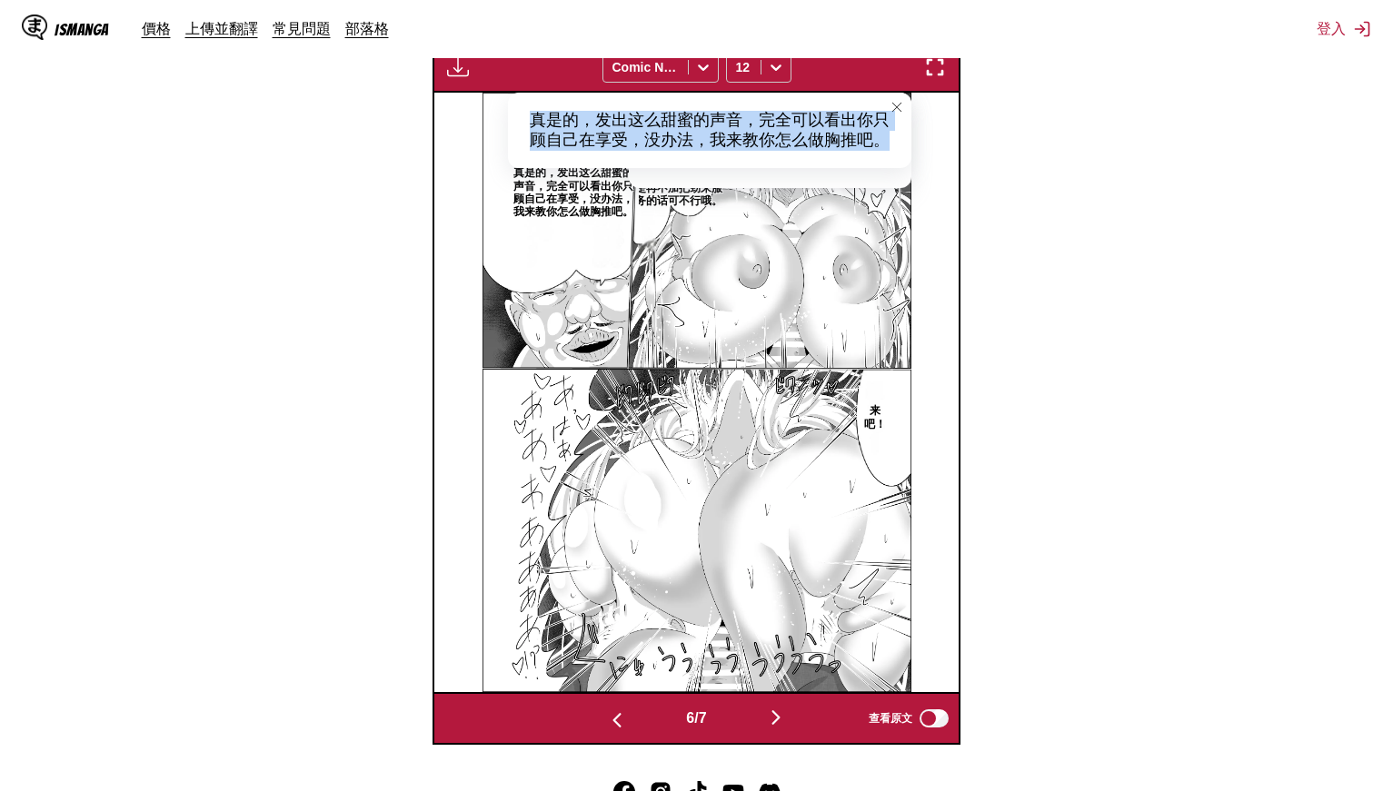
drag, startPoint x: 532, startPoint y: 114, endPoint x: 889, endPoint y: 149, distance: 357.9
click at [889, 149] on div "真是的，发出这么甜蜜的声音，完全可以看出你只顾自己在享受，没办法，我来教你怎么做胸推吧。" at bounding box center [709, 130] width 403 height 75
click at [782, 721] on img "button" at bounding box center [776, 718] width 22 height 22
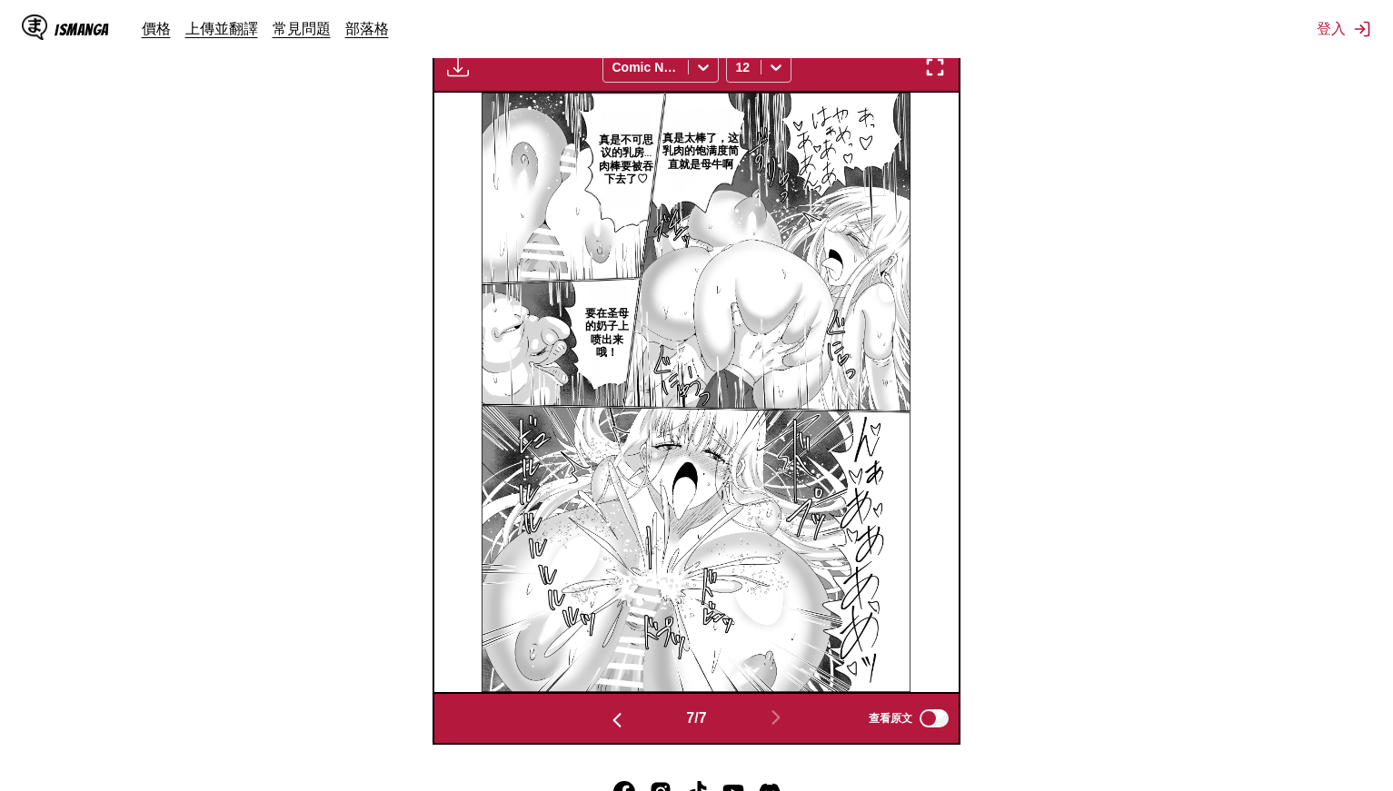
click at [709, 142] on p "真是太棒了，这乳肉的饱满度简直就是母牛啊" at bounding box center [700, 151] width 84 height 46
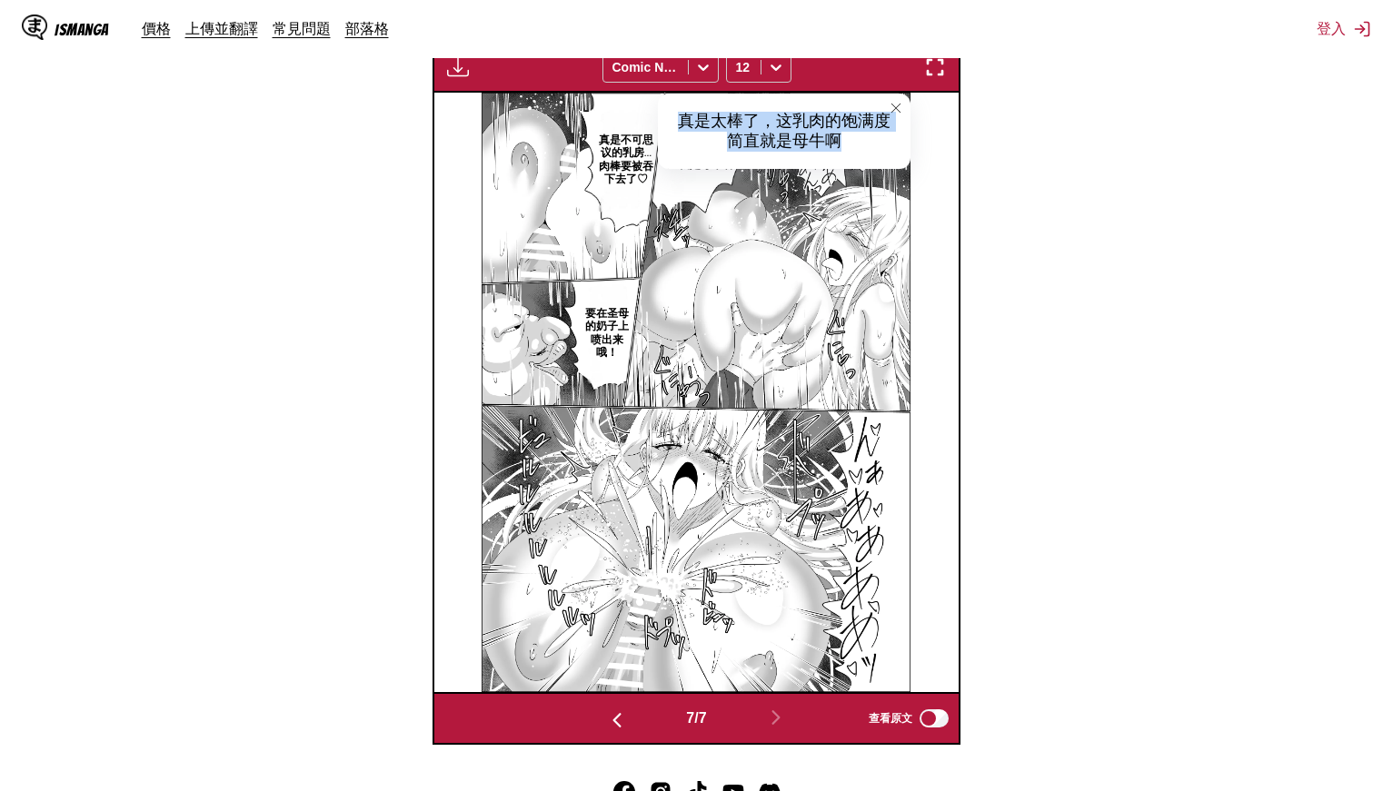
drag, startPoint x: 682, startPoint y: 117, endPoint x: 869, endPoint y: 151, distance: 190.1
click at [869, 151] on div "真是太棒了，这乳肉的饱满度简直就是母牛啊" at bounding box center [784, 131] width 253 height 75
click at [606, 153] on p "真是不可思议的乳房…肉棒要被吞下去了♡" at bounding box center [626, 160] width 68 height 60
drag, startPoint x: 618, startPoint y: 117, endPoint x: 769, endPoint y: 138, distance: 153.1
click at [769, 138] on div "真是不可思议的乳房…肉棒要被吞下去了♡" at bounding box center [751, 131] width 318 height 75
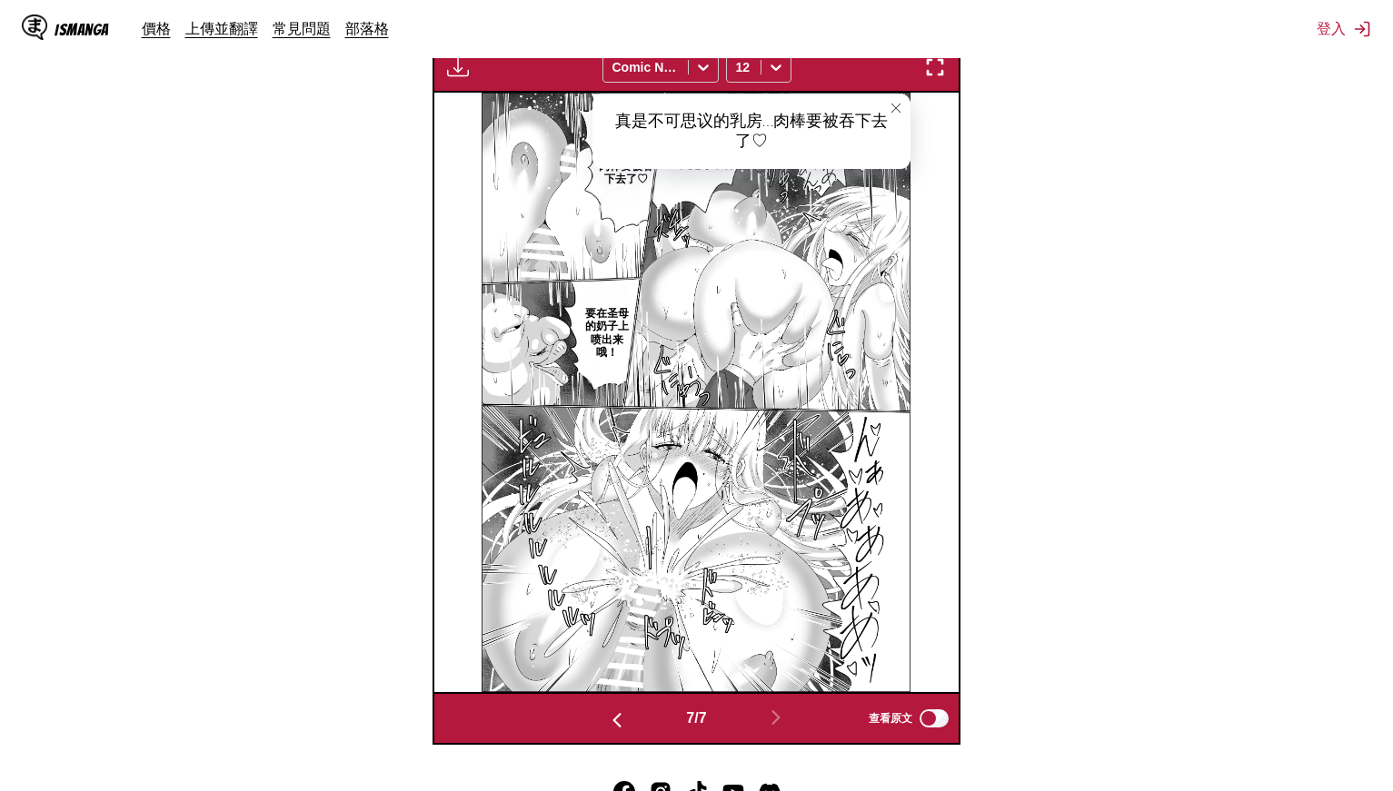
click at [591, 318] on p "要在圣母的奶子上喷出来哦！" at bounding box center [608, 333] width 54 height 60
drag, startPoint x: 601, startPoint y: 293, endPoint x: 806, endPoint y: 296, distance: 204.4
click at [806, 296] on div "要在圣母的奶子上喷出来哦！" at bounding box center [705, 296] width 249 height 56
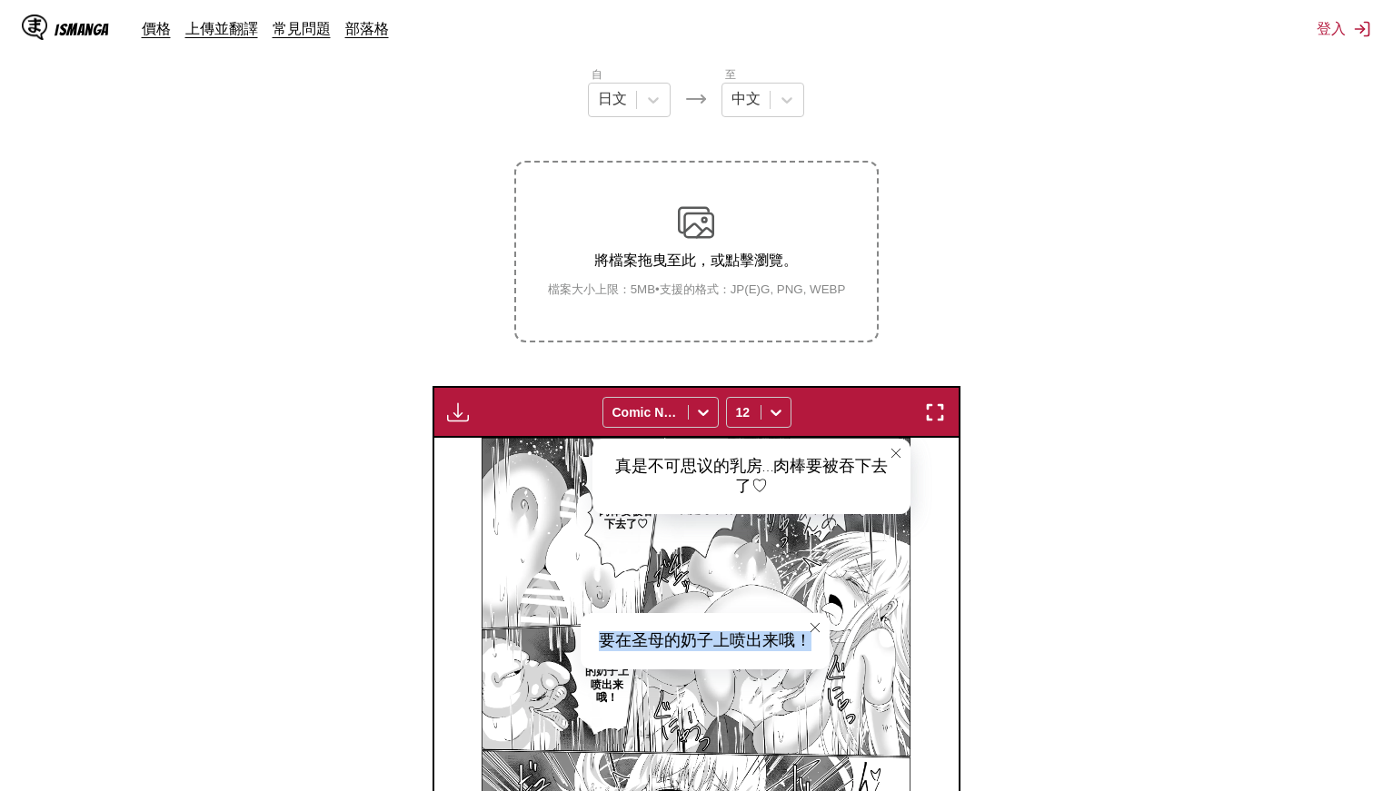
scroll to position [193, 0]
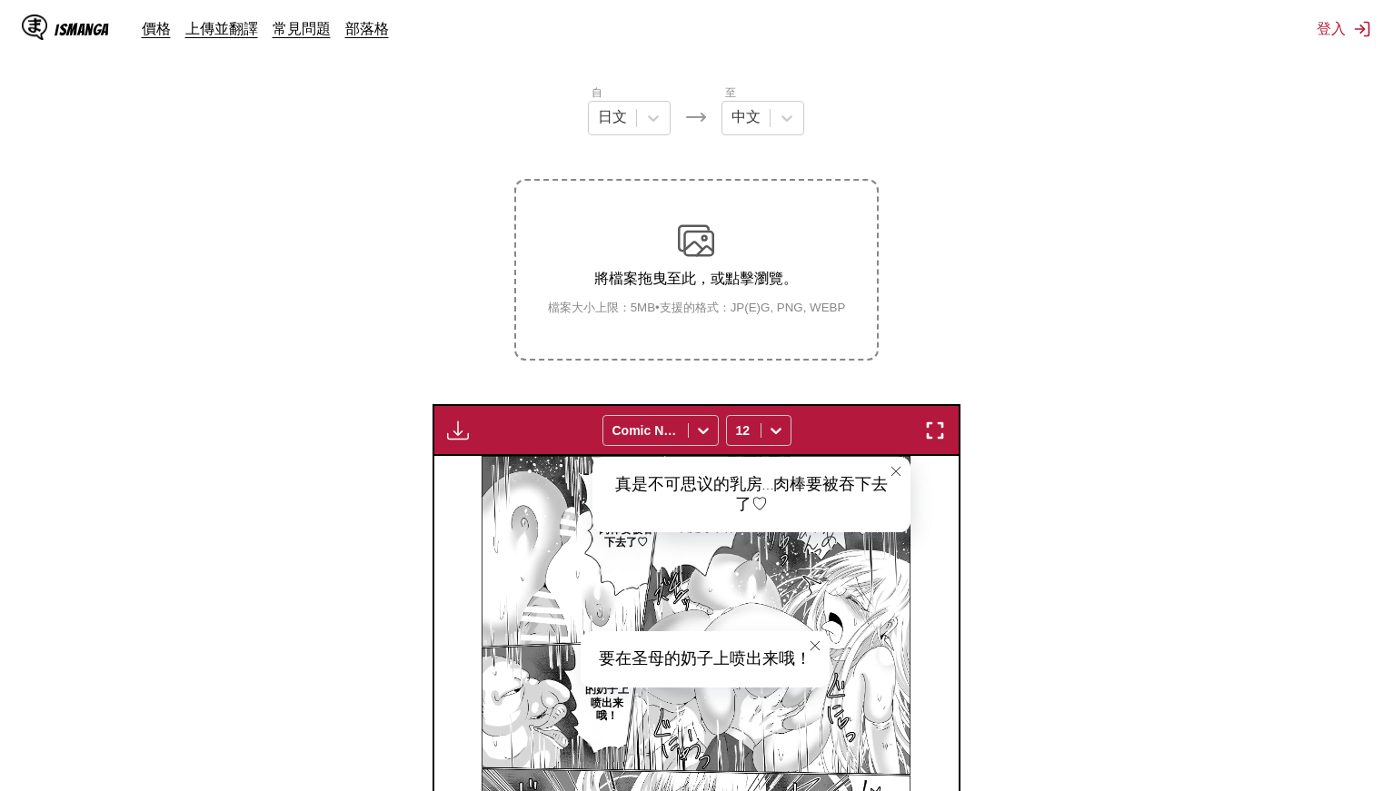
click at [744, 286] on p "將檔案拖曳至此，或點擊瀏覽。" at bounding box center [696, 279] width 327 height 19
click at [0, 0] on input "將檔案拖曳至此，或點擊瀏覽。 檔案大小上限：5MB • 支援的格式：JP(E)G, PNG, WEBP" at bounding box center [0, 0] width 0 height 0
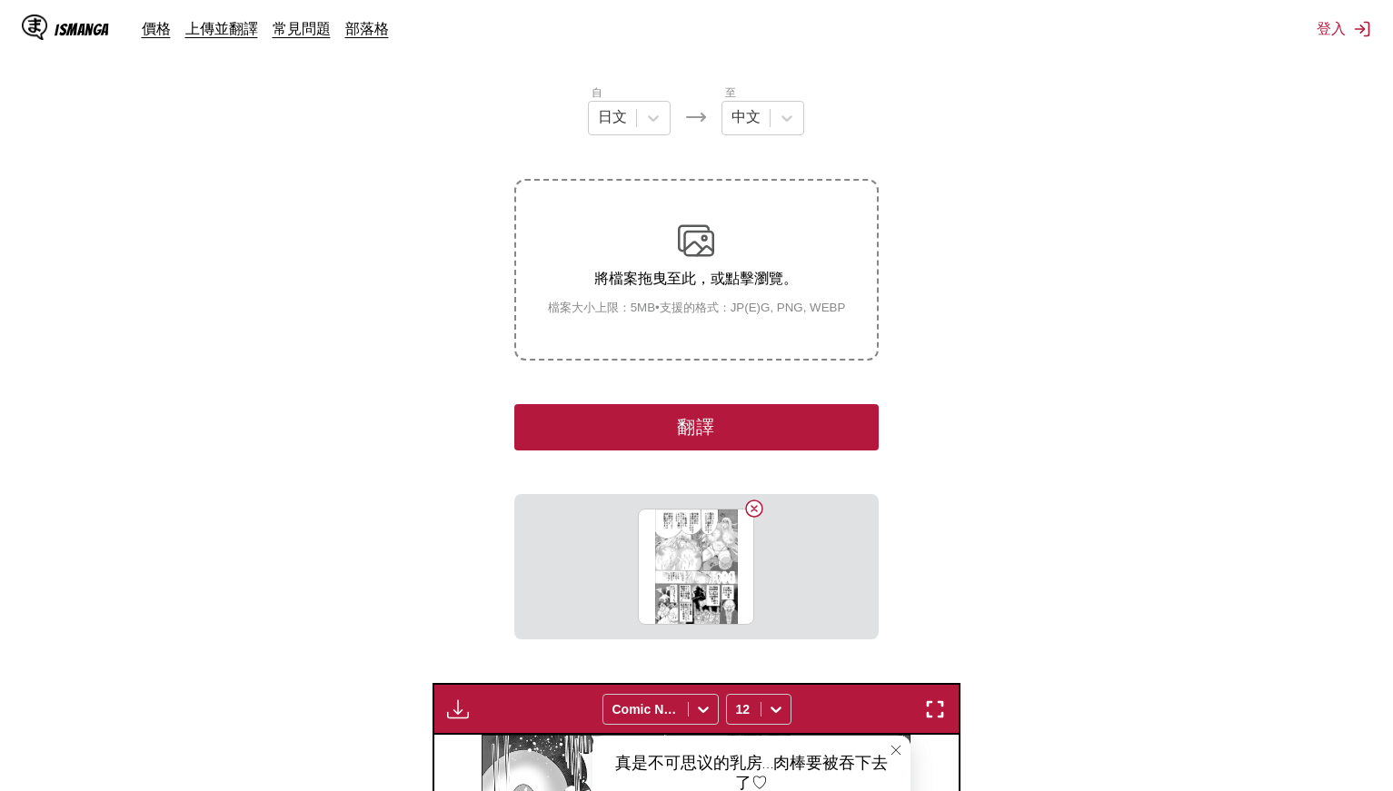
click at [692, 438] on button "翻譯" at bounding box center [695, 427] width 363 height 46
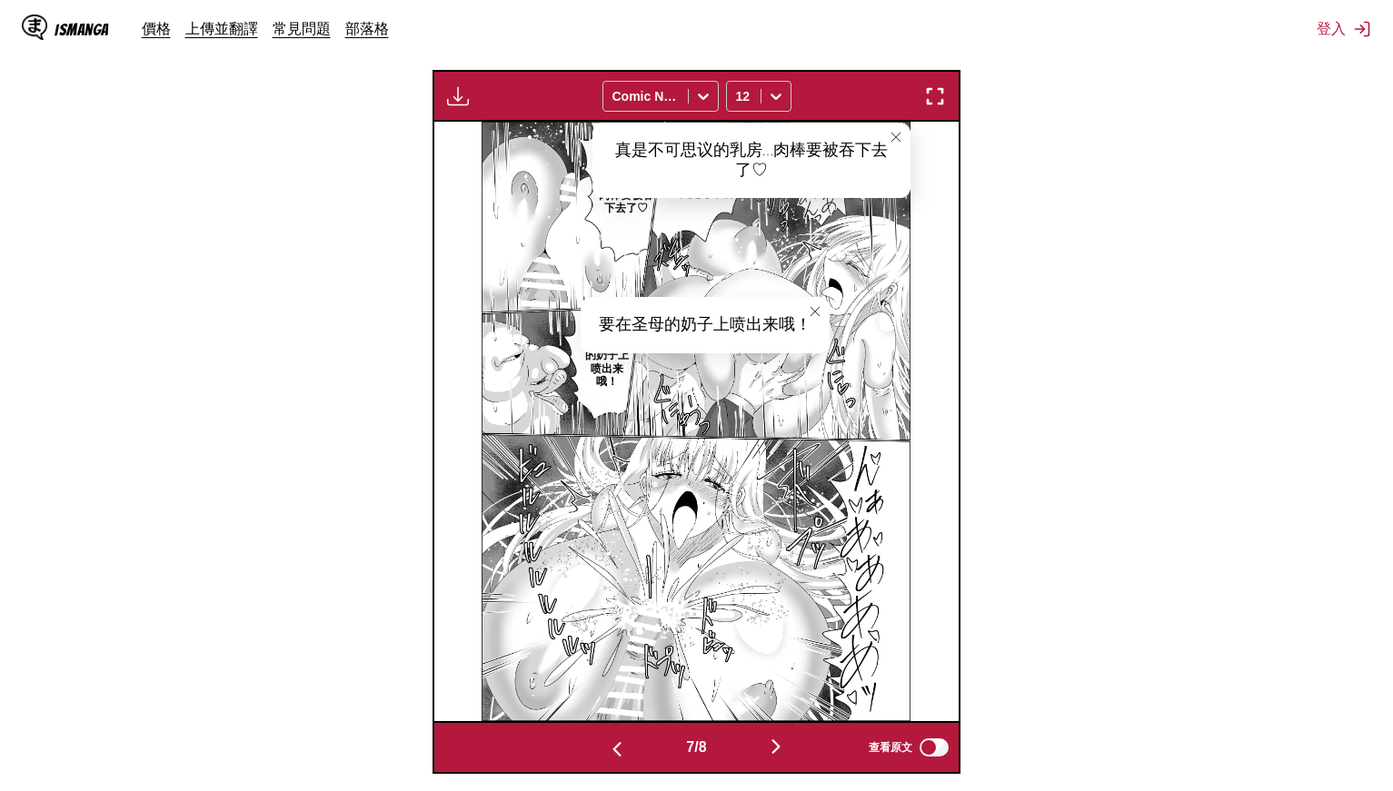
scroll to position [556, 0]
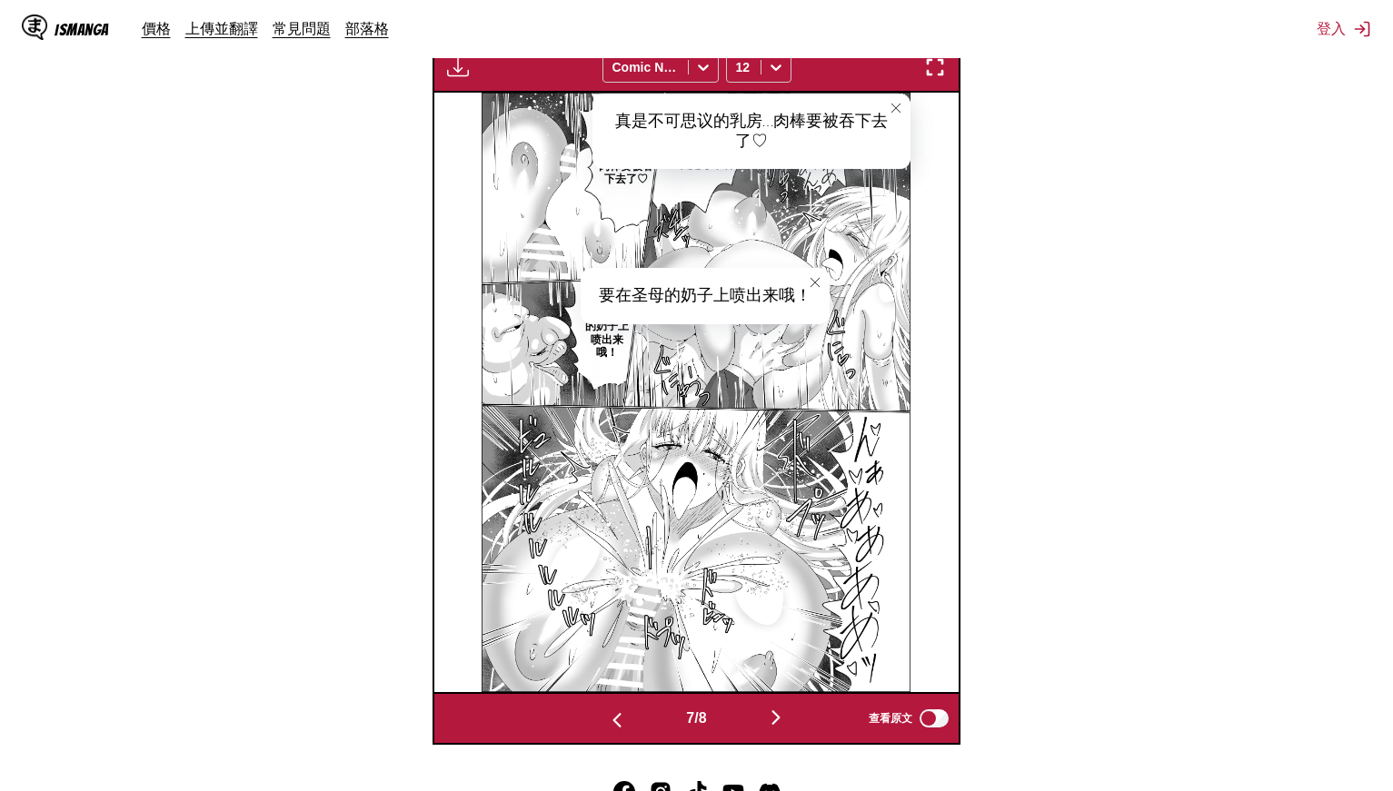
click at [777, 708] on img "button" at bounding box center [776, 718] width 22 height 22
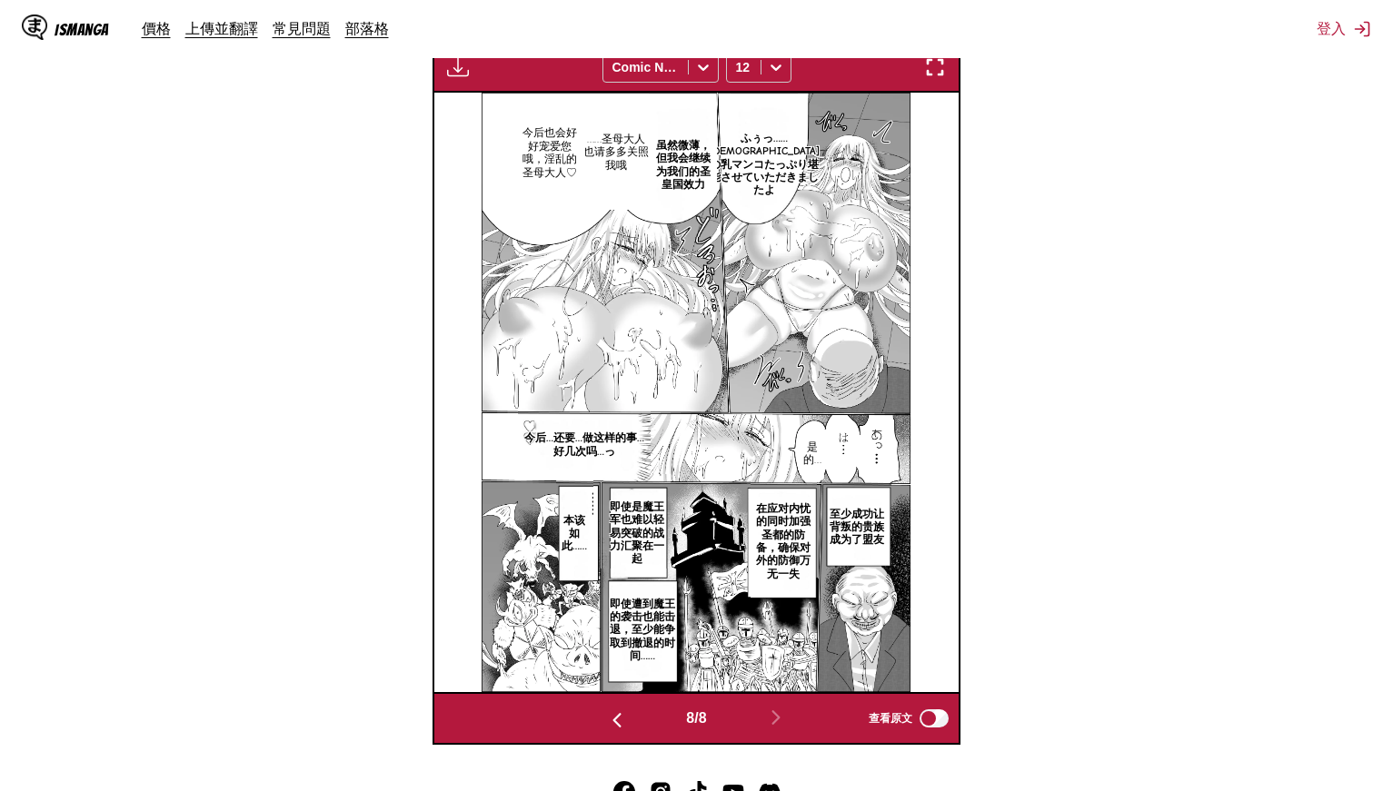
click at [756, 174] on p "ふぅっ……[DEMOGRAPHIC_DATA]の乳マンコたっぷり堪能させていただきましたよ" at bounding box center [764, 164] width 117 height 73
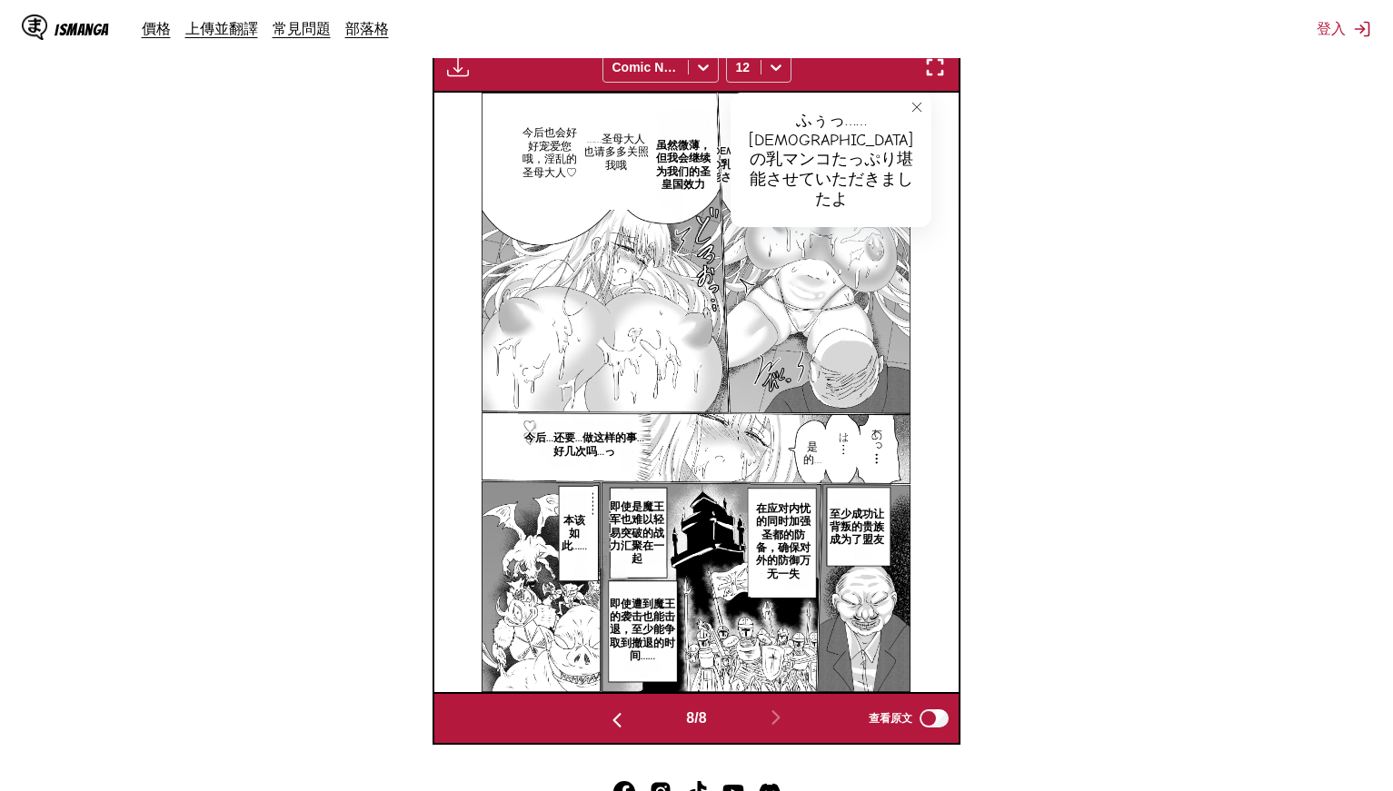
click at [676, 172] on p "虽然微薄，但我会继续为我们的圣皇国效力" at bounding box center [683, 165] width 68 height 60
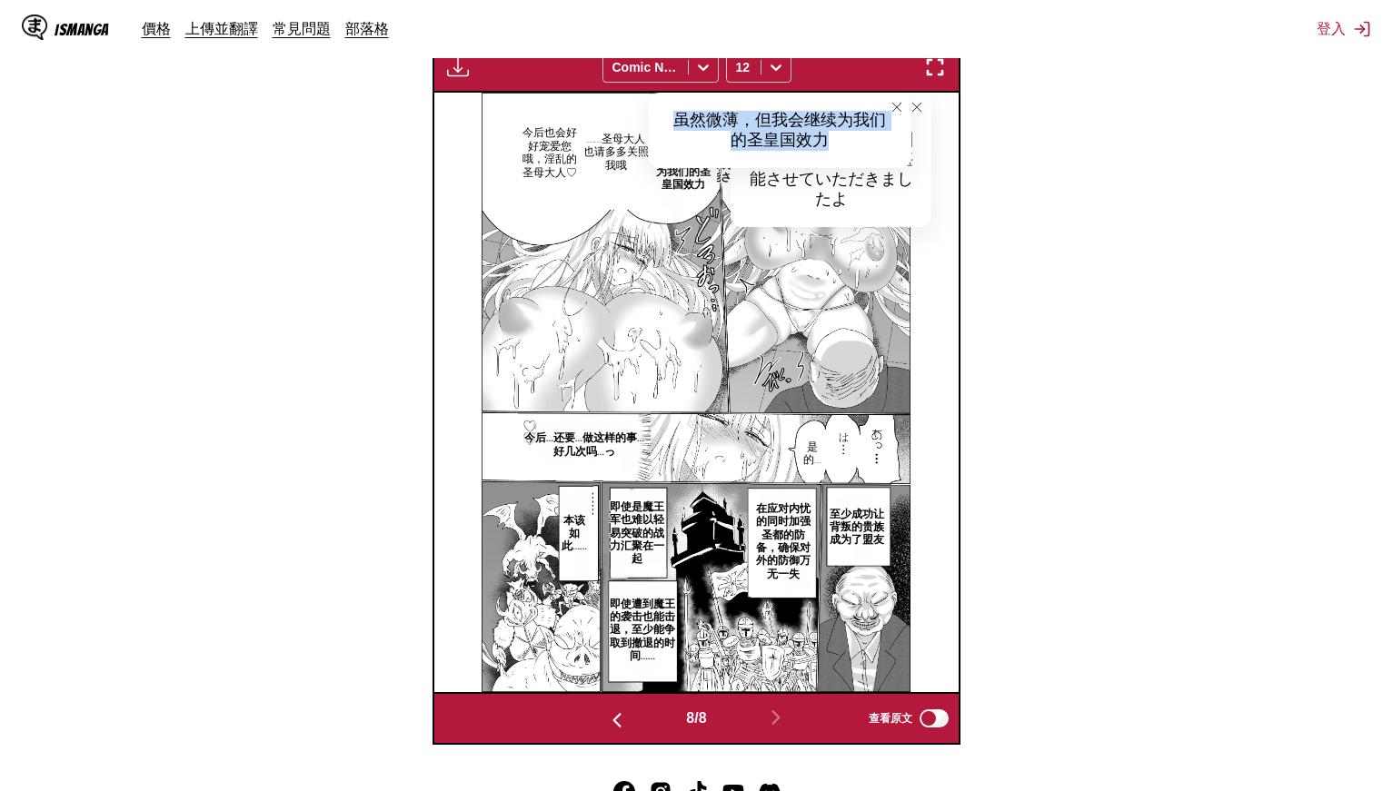
drag, startPoint x: 672, startPoint y: 114, endPoint x: 861, endPoint y: 140, distance: 190.7
click at [861, 140] on div "虽然微薄，但我会继续为我们的圣皇国效力" at bounding box center [780, 130] width 262 height 75
click at [624, 155] on p "……圣母大人也请多多关照我哦" at bounding box center [615, 152] width 75 height 46
click at [903, 98] on button "close-tooltip" at bounding box center [896, 107] width 29 height 29
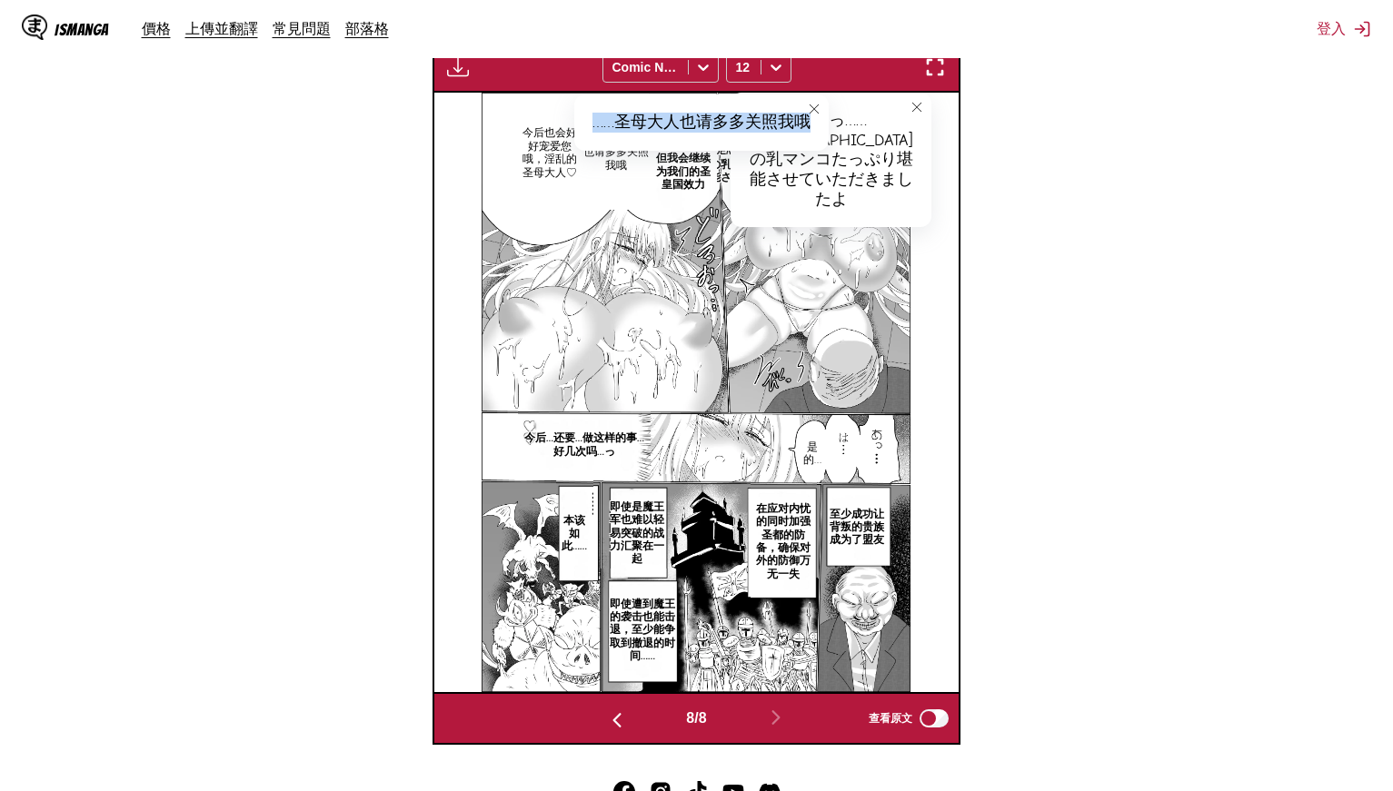
drag, startPoint x: 807, startPoint y: 123, endPoint x: 576, endPoint y: 120, distance: 230.8
click at [576, 120] on div "……圣母大人也请多多关照我哦" at bounding box center [701, 122] width 254 height 56
click at [554, 148] on p "今后也会好好宠爱您哦，淫乱的圣母大人♡" at bounding box center [550, 153] width 62 height 60
drag, startPoint x: 539, startPoint y: 116, endPoint x: 858, endPoint y: 118, distance: 318.9
click at [858, 118] on div "今后也会好好宠爱您哦，淫乱的圣母大人♡" at bounding box center [688, 122] width 347 height 56
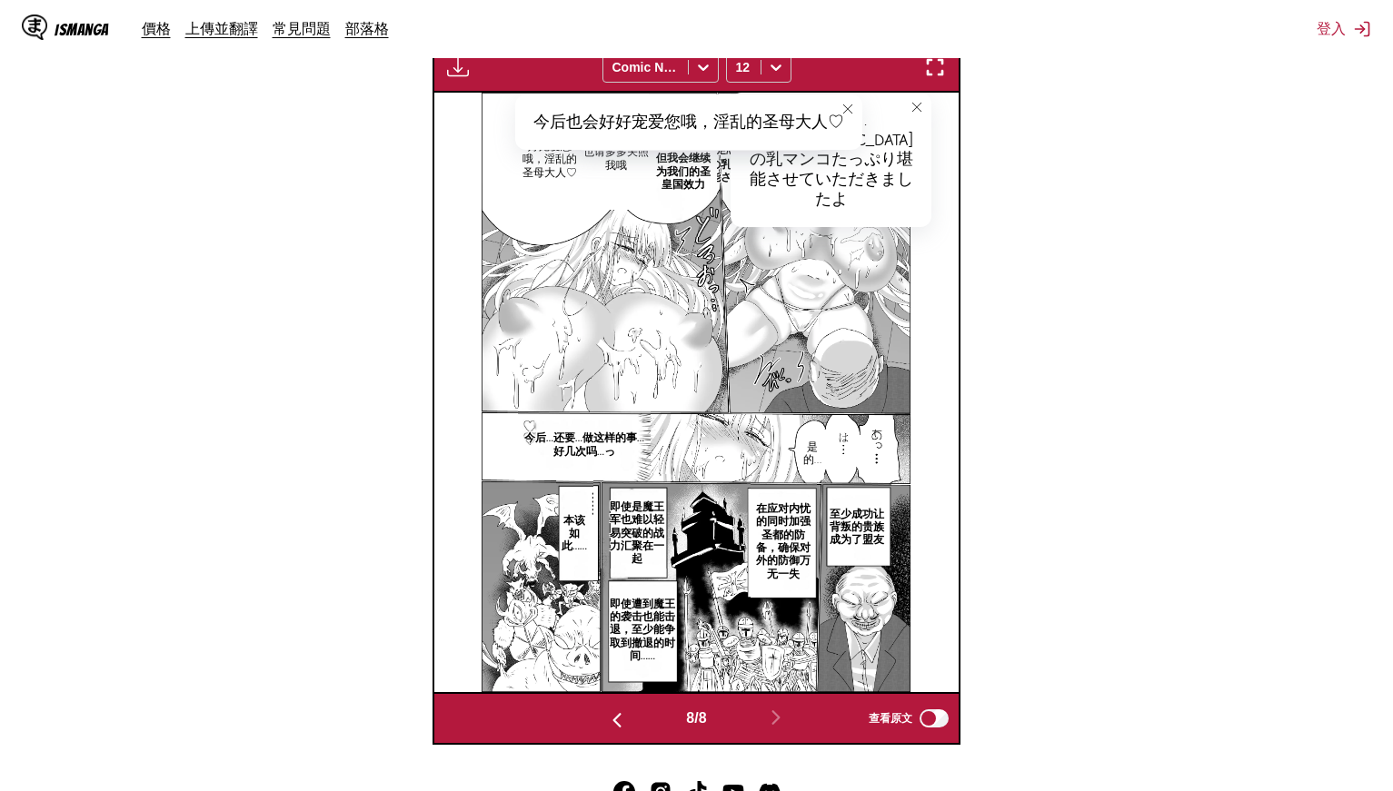
click at [973, 194] on section "自 日文 至 中文 將檔案拖曳至此，或點擊瀏覽。 檔案大小上限：5MB • 支援的格式：JP(E)G, PNG, WEBP 付費會員專屬 Comic Neue…" at bounding box center [697, 232] width 1364 height 1025
click at [844, 106] on icon "close-tooltip" at bounding box center [847, 109] width 13 height 13
click at [575, 447] on p "今后…还要…做这样的事…好几次吗…っ" at bounding box center [584, 445] width 133 height 34
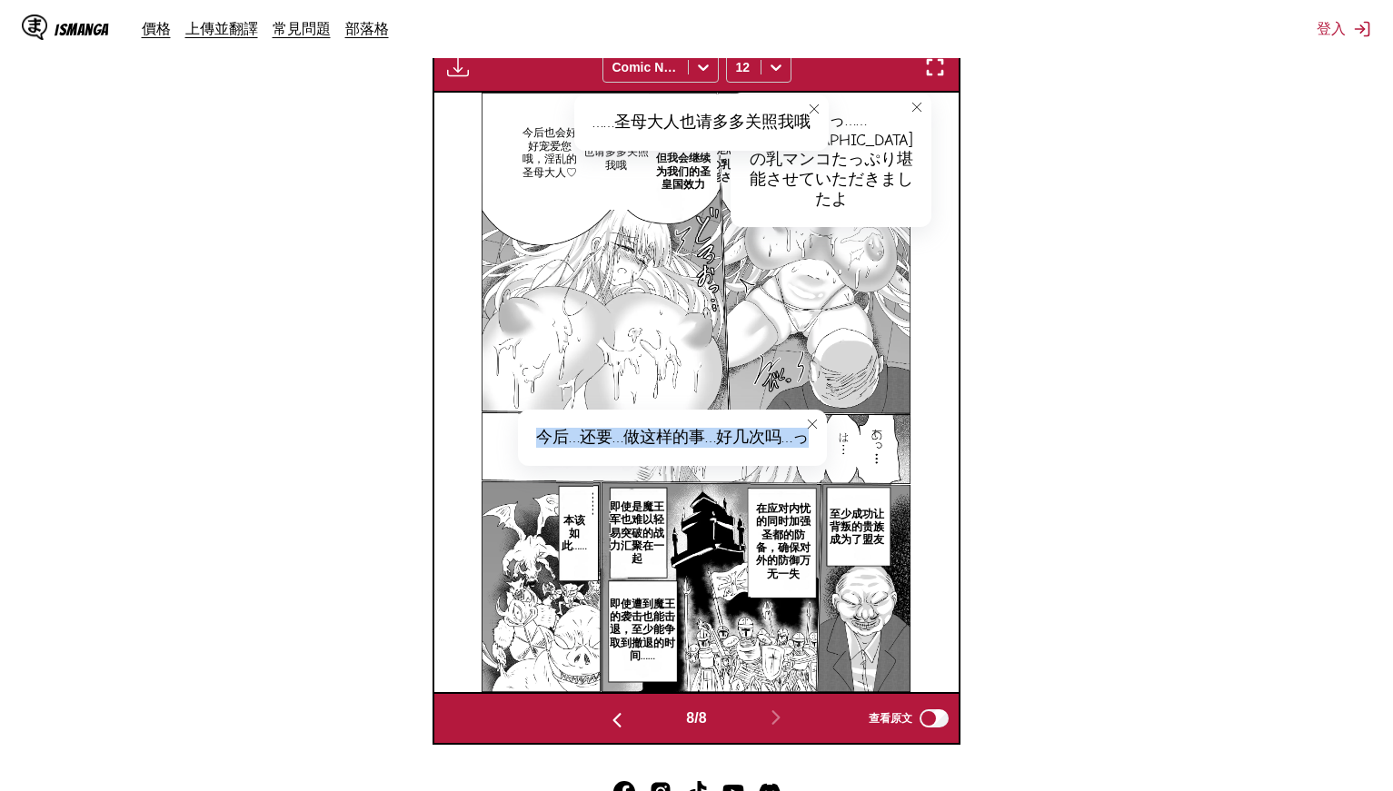
drag, startPoint x: 541, startPoint y: 431, endPoint x: 819, endPoint y: 420, distance: 278.2
click at [819, 420] on div "今后…还要…做这样的事…好几次吗…っ" at bounding box center [672, 438] width 309 height 56
click at [784, 434] on div "今后…还要…做这样的事…好几次吗…っ" at bounding box center [672, 438] width 309 height 56
drag, startPoint x: 539, startPoint y: 435, endPoint x: 809, endPoint y: 425, distance: 270.0
click at [809, 425] on div "今后…还要…做这样的事…好几次吗…っ" at bounding box center [672, 438] width 309 height 56
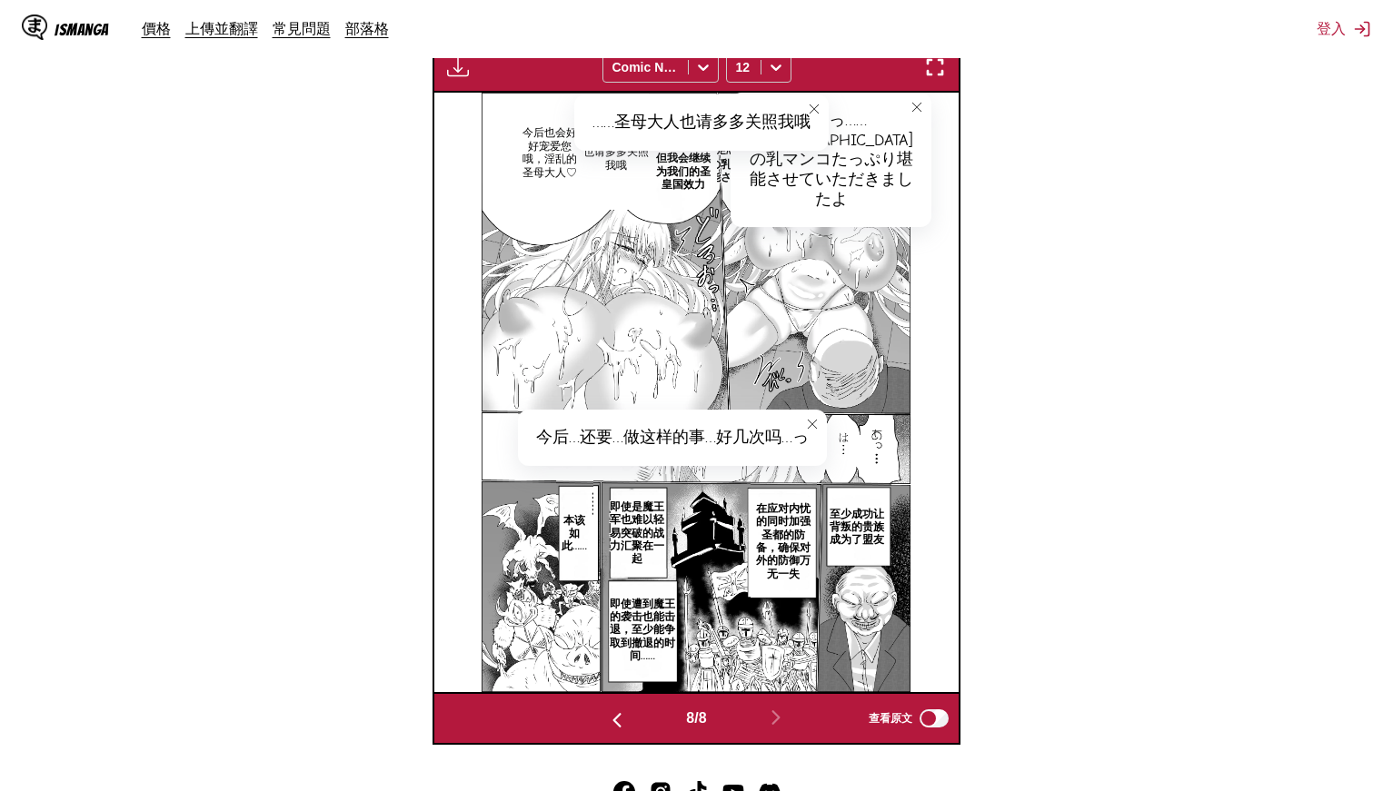
click at [813, 419] on icon "close-tooltip" at bounding box center [812, 424] width 13 height 13
click at [813, 440] on p "是的…" at bounding box center [811, 454] width 25 height 34
drag, startPoint x: 824, startPoint y: 453, endPoint x: 862, endPoint y: 458, distance: 38.4
click at [862, 458] on div "是的…" at bounding box center [841, 455] width 80 height 56
click at [847, 532] on p "至少成功让背叛的贵族成为了盟友" at bounding box center [856, 527] width 70 height 46
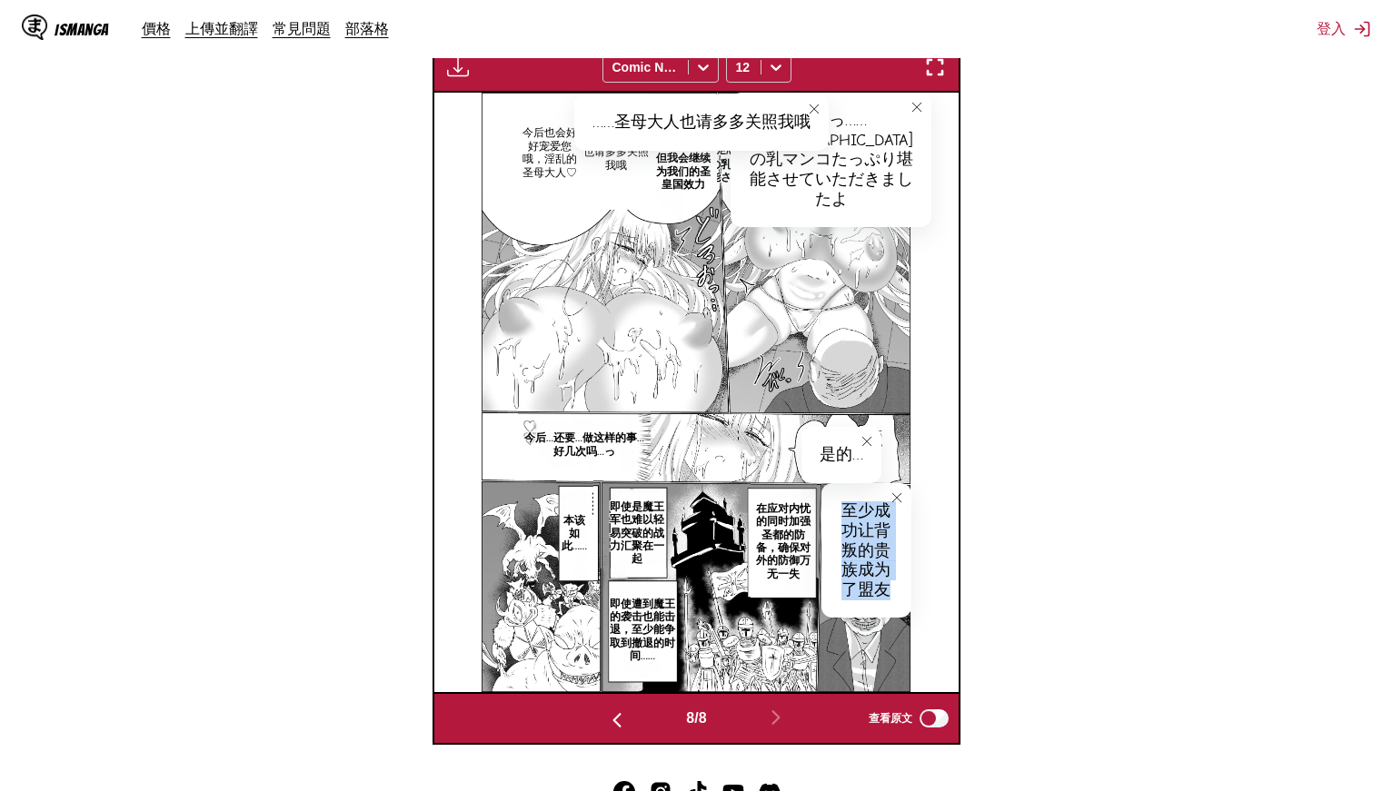
drag, startPoint x: 845, startPoint y: 508, endPoint x: 898, endPoint y: 590, distance: 97.3
click at [898, 590] on div "至少成功让背叛的贵族成为了盟友" at bounding box center [865, 550] width 89 height 134
click at [799, 542] on p "在应对内忧的同时加强圣都的防备，确保对外的防御万无一失" at bounding box center [783, 541] width 66 height 85
drag, startPoint x: 778, startPoint y: 498, endPoint x: 900, endPoint y: 568, distance: 141.2
click at [900, 568] on div "在应对内忧的同时加强圣都的防备，确保对外的防御万无一失" at bounding box center [830, 532] width 161 height 114
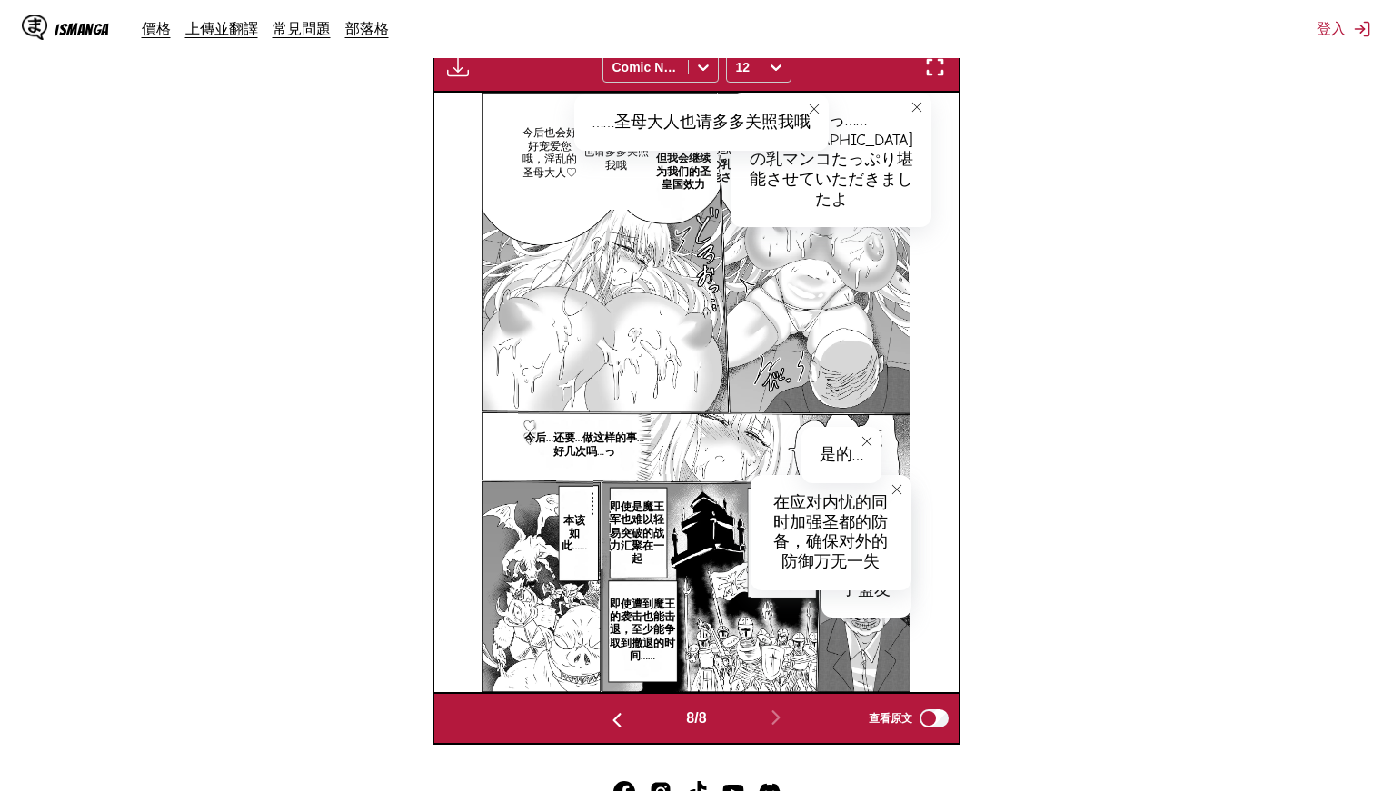
click at [640, 523] on p "即使是魔王军也难以轻易突破的战力汇聚在一起" at bounding box center [636, 533] width 67 height 73
click at [897, 488] on icon "close-tooltip" at bounding box center [895, 489] width 9 height 9
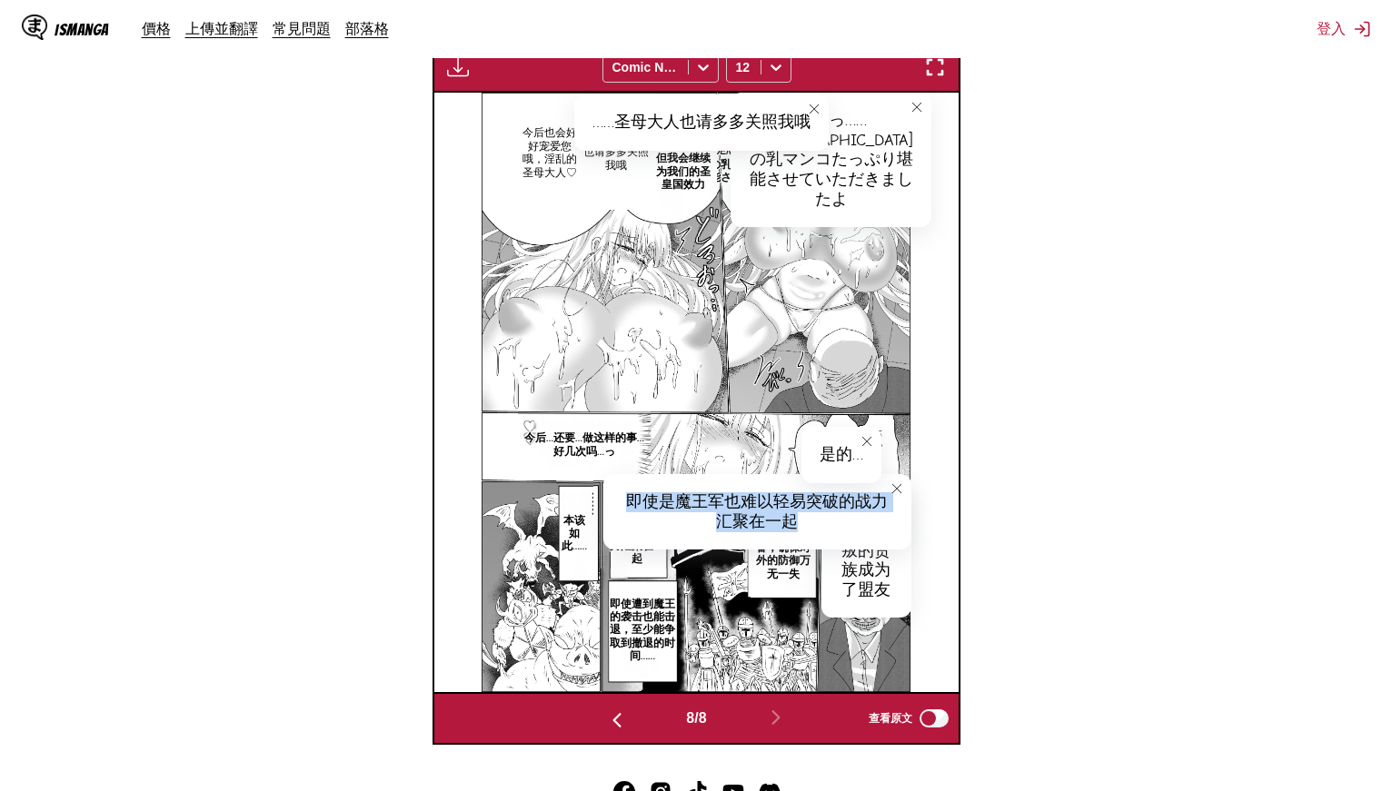
drag, startPoint x: 629, startPoint y: 491, endPoint x: 821, endPoint y: 523, distance: 195.2
click at [821, 523] on div "即使是魔王军也难以轻易突破的战力汇聚在一起" at bounding box center [757, 511] width 308 height 75
click at [623, 630] on p "即使遭到魔王的袭击也能击退，至少能争取到撤退的时间……" at bounding box center [642, 630] width 83 height 73
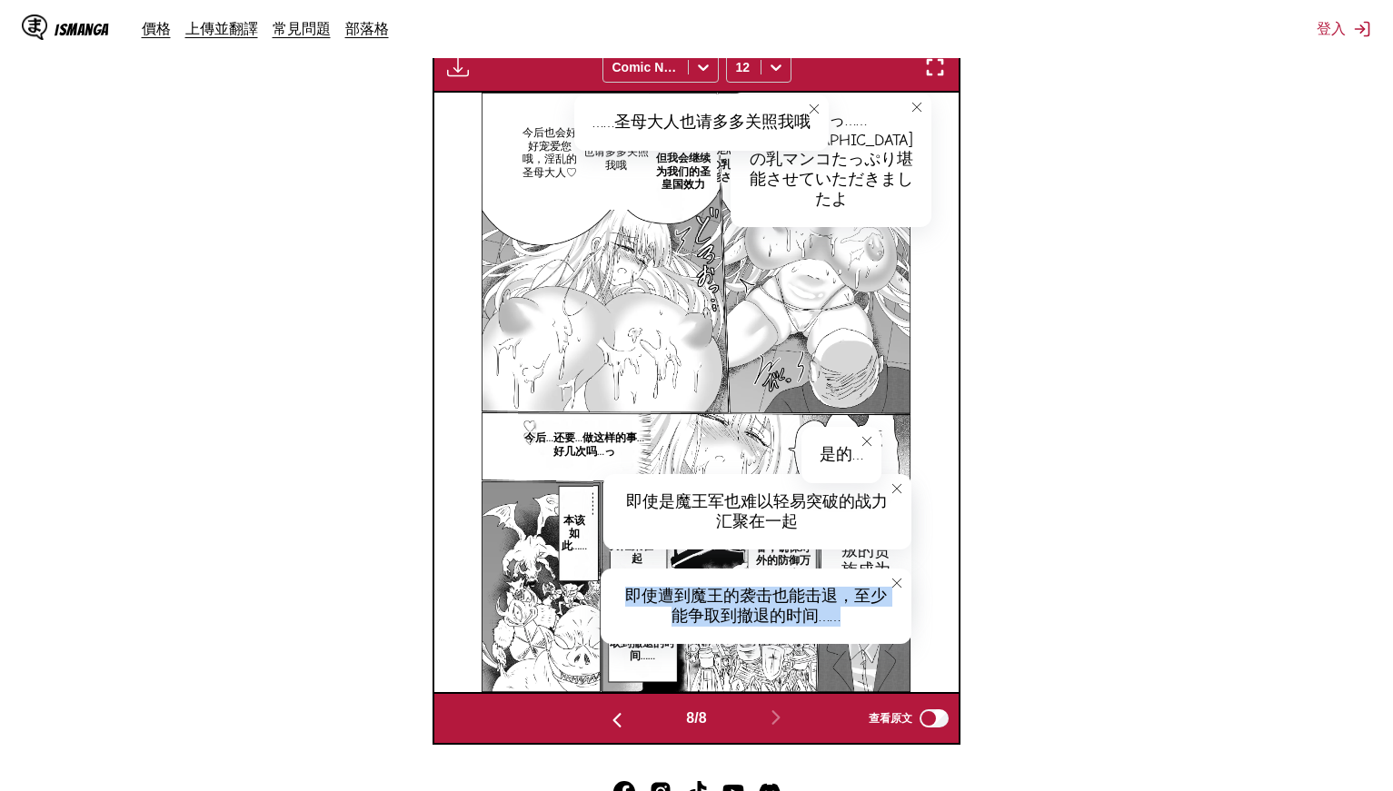
drag, startPoint x: 625, startPoint y: 590, endPoint x: 878, endPoint y: 620, distance: 254.4
click at [878, 620] on div "即使遭到魔王的袭击也能击退，至少能争取到撤退的时间……" at bounding box center [756, 606] width 311 height 75
click at [580, 541] on p "本该如此……" at bounding box center [574, 534] width 37 height 46
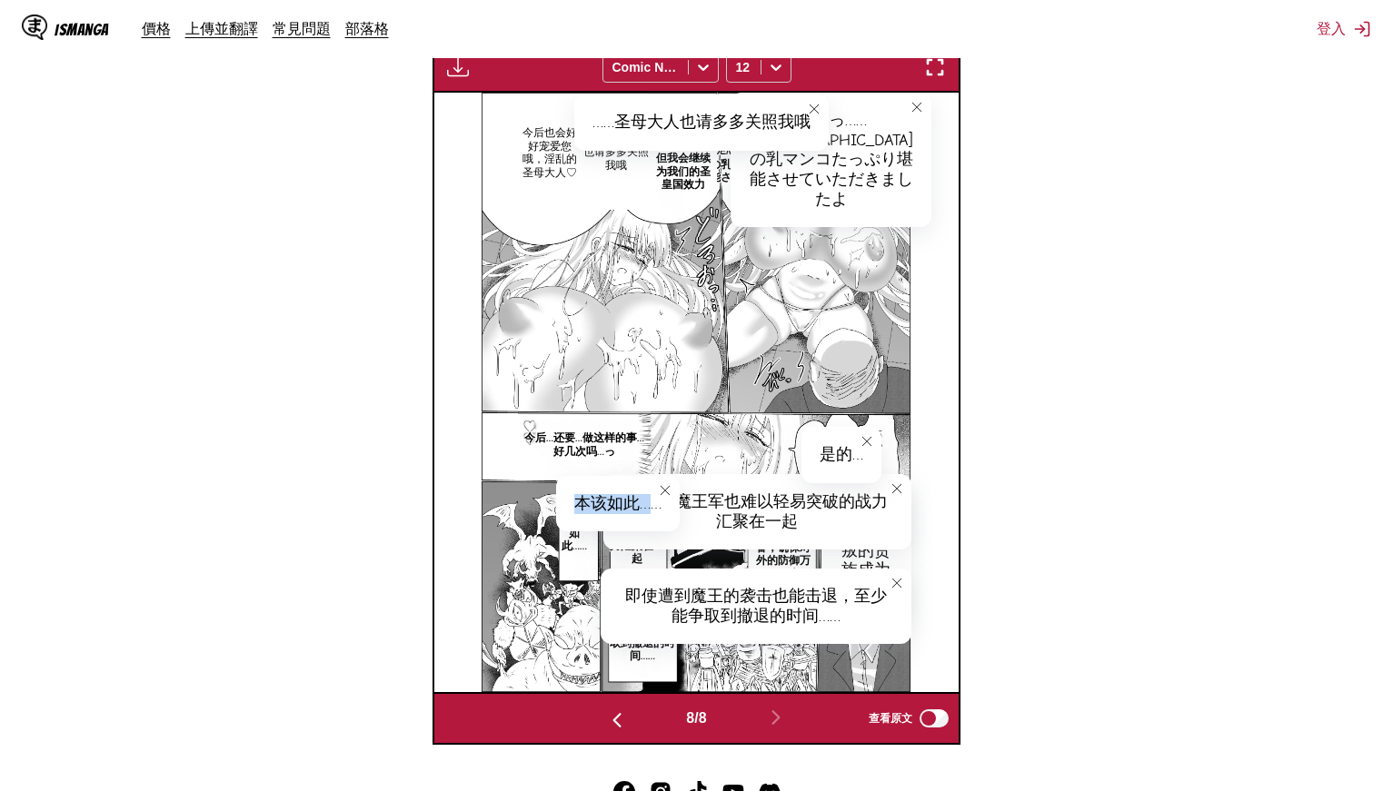
drag, startPoint x: 575, startPoint y: 501, endPoint x: 650, endPoint y: 509, distance: 75.8
click at [650, 509] on div "本该如此……" at bounding box center [618, 504] width 124 height 56
